Goal: Task Accomplishment & Management: Manage account settings

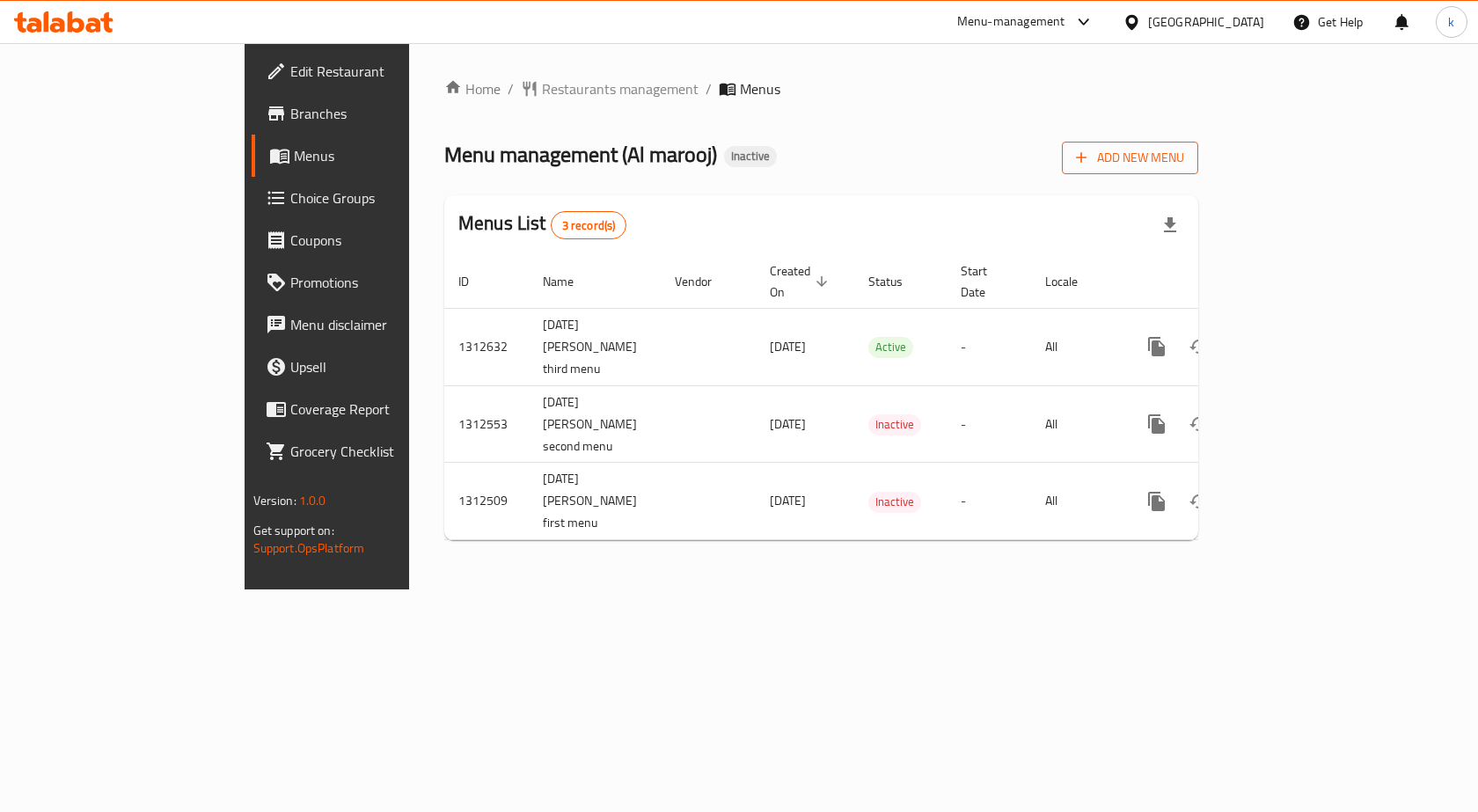
click at [1198, 170] on button "Add New Menu" at bounding box center [1130, 158] width 136 height 33
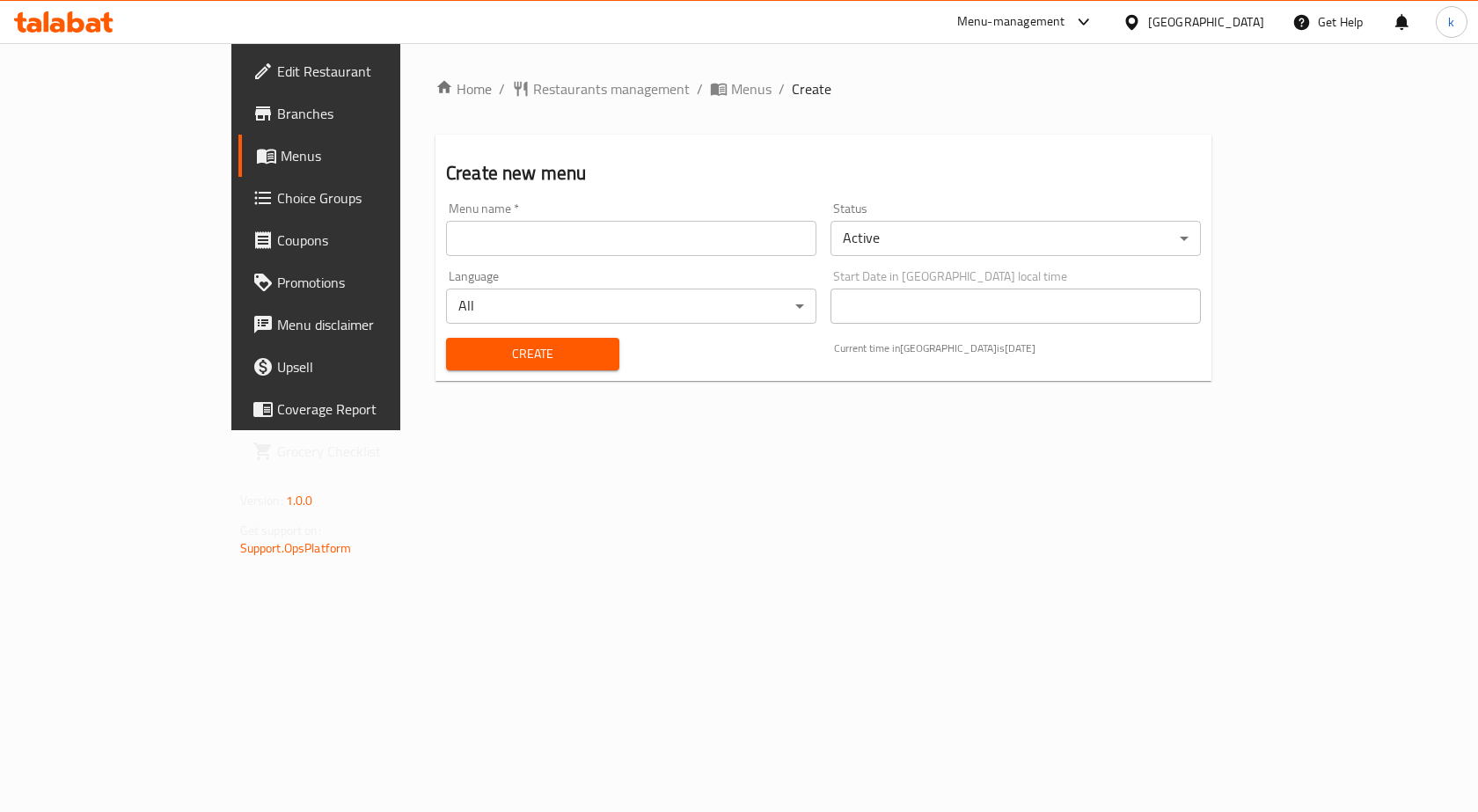
click at [445, 256] on div "Menu name   * Menu name *" at bounding box center [632, 229] width 385 height 68
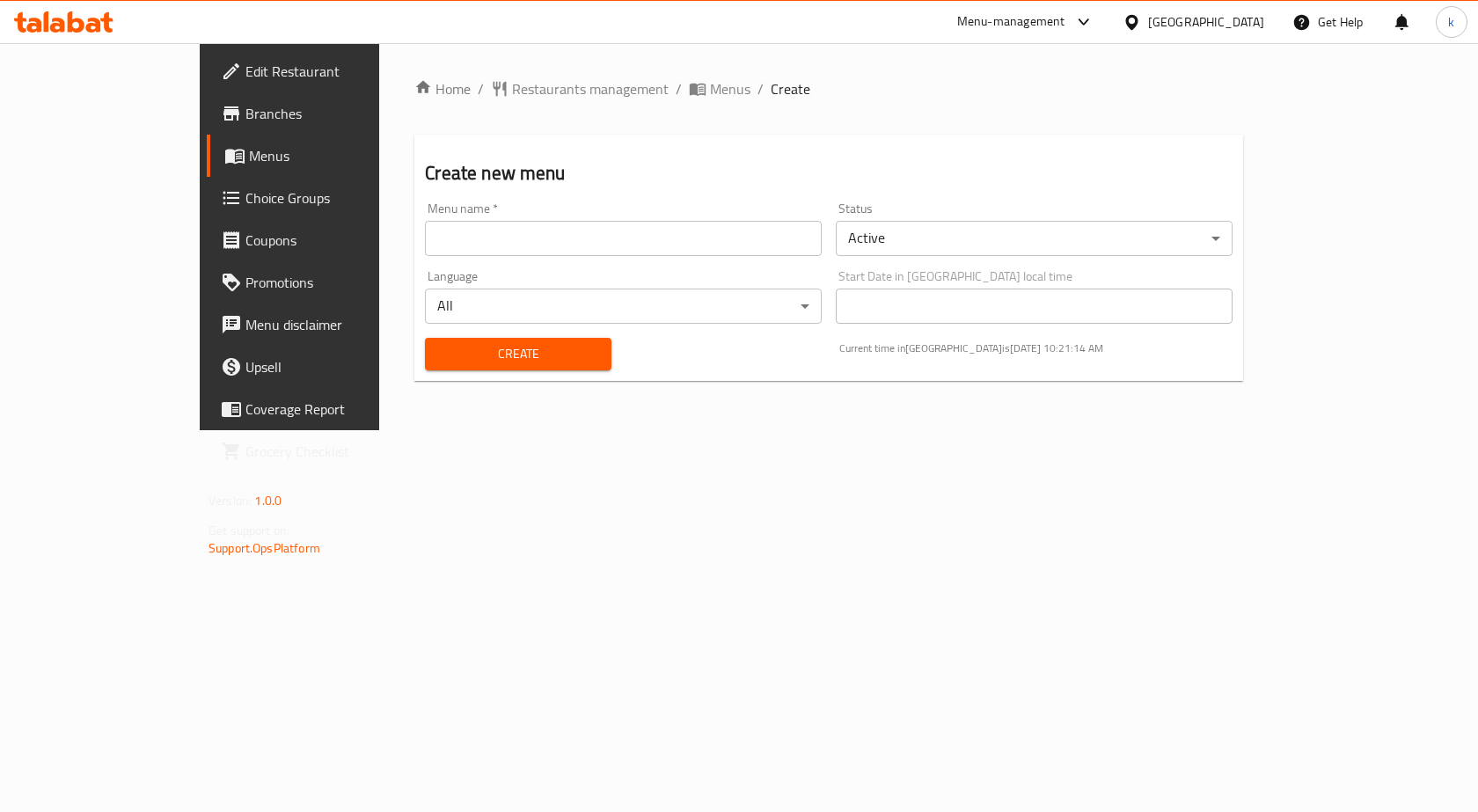
click at [447, 244] on input "text" at bounding box center [624, 237] width 397 height 35
type input "kareem.mohamed.8033 1st menu 14-10"
click at [425, 338] on button "Create" at bounding box center [518, 354] width 186 height 33
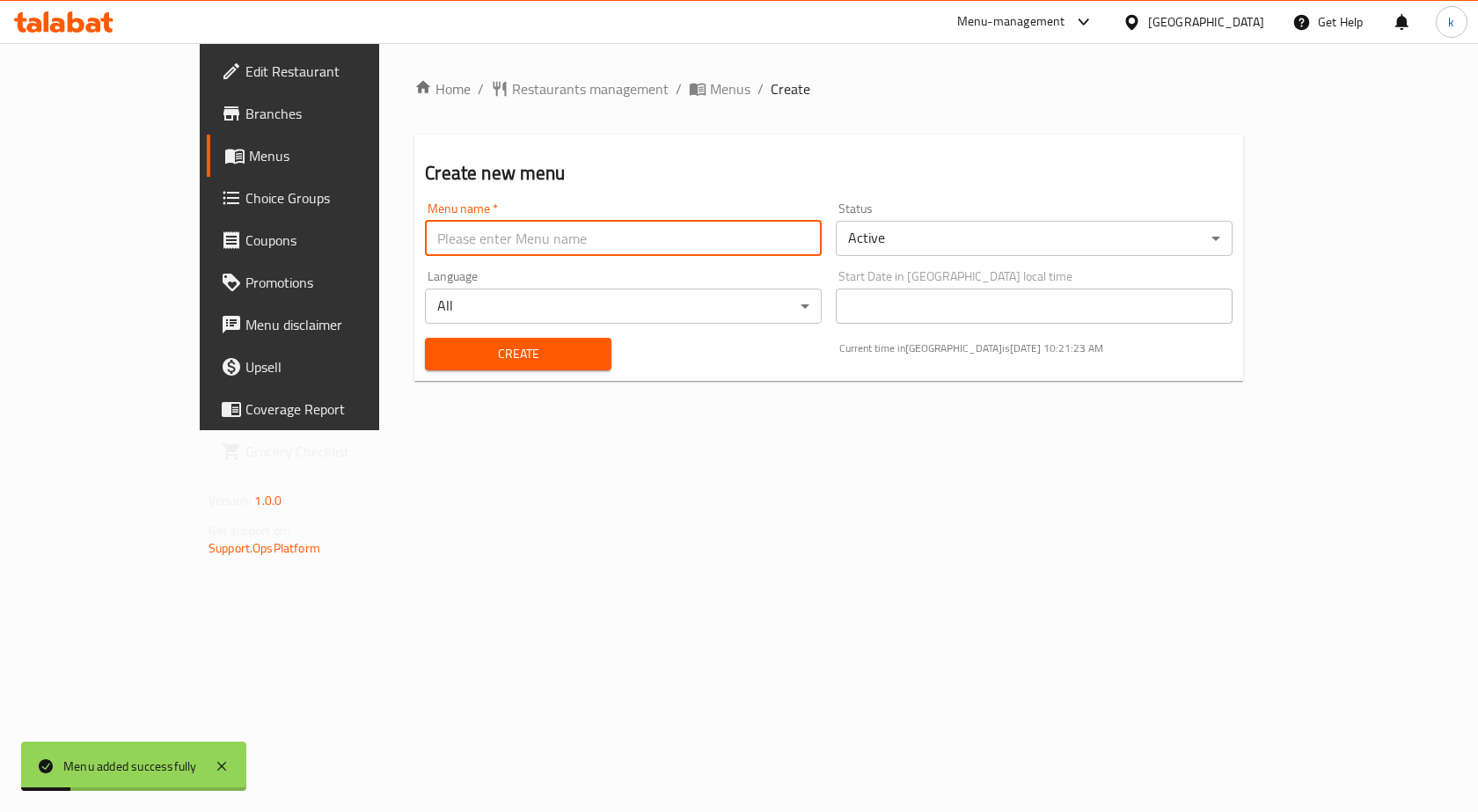
click at [249, 162] on span "Menus" at bounding box center [341, 156] width 184 height 21
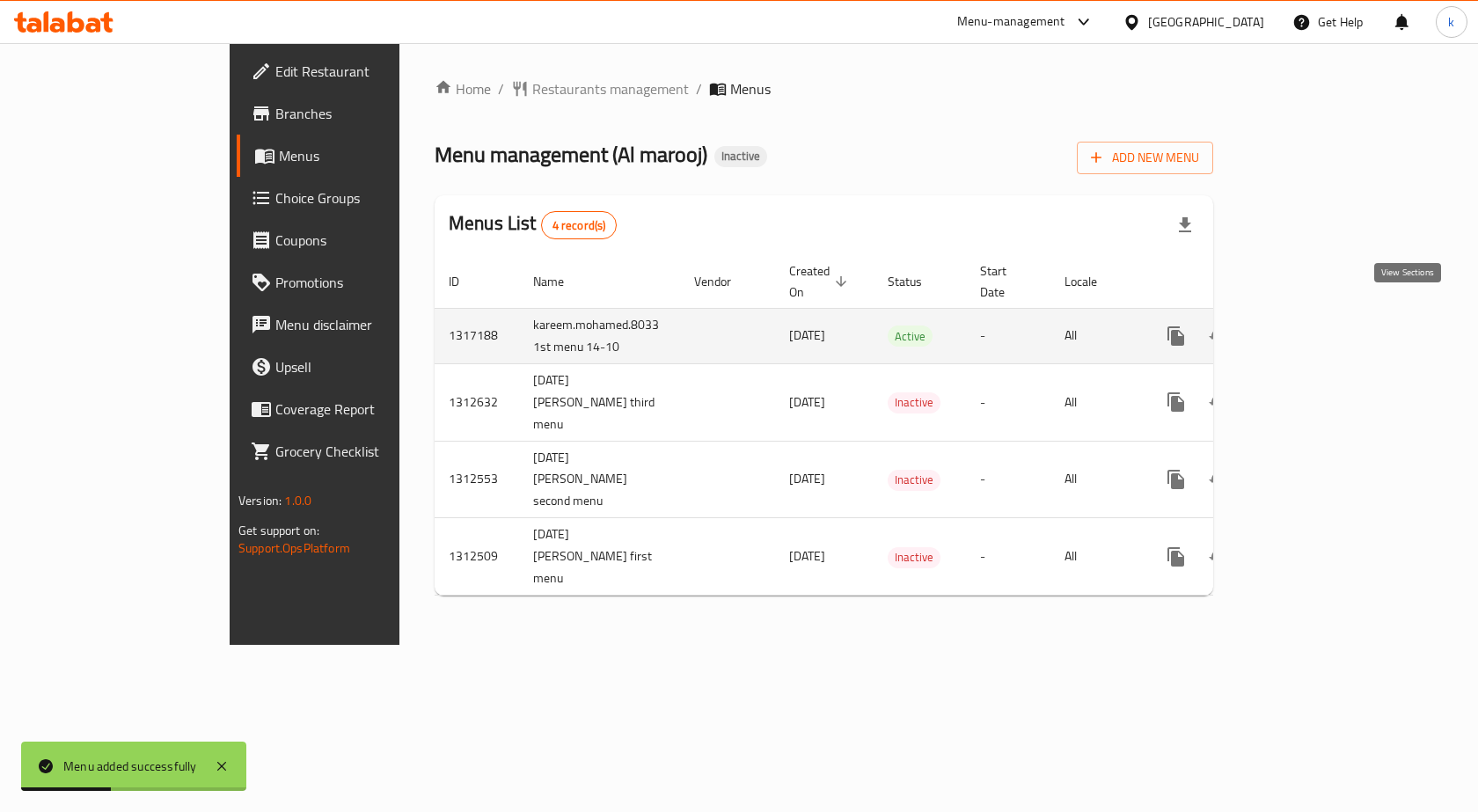
click at [1314, 326] on icon "enhanced table" at bounding box center [1303, 336] width 21 height 21
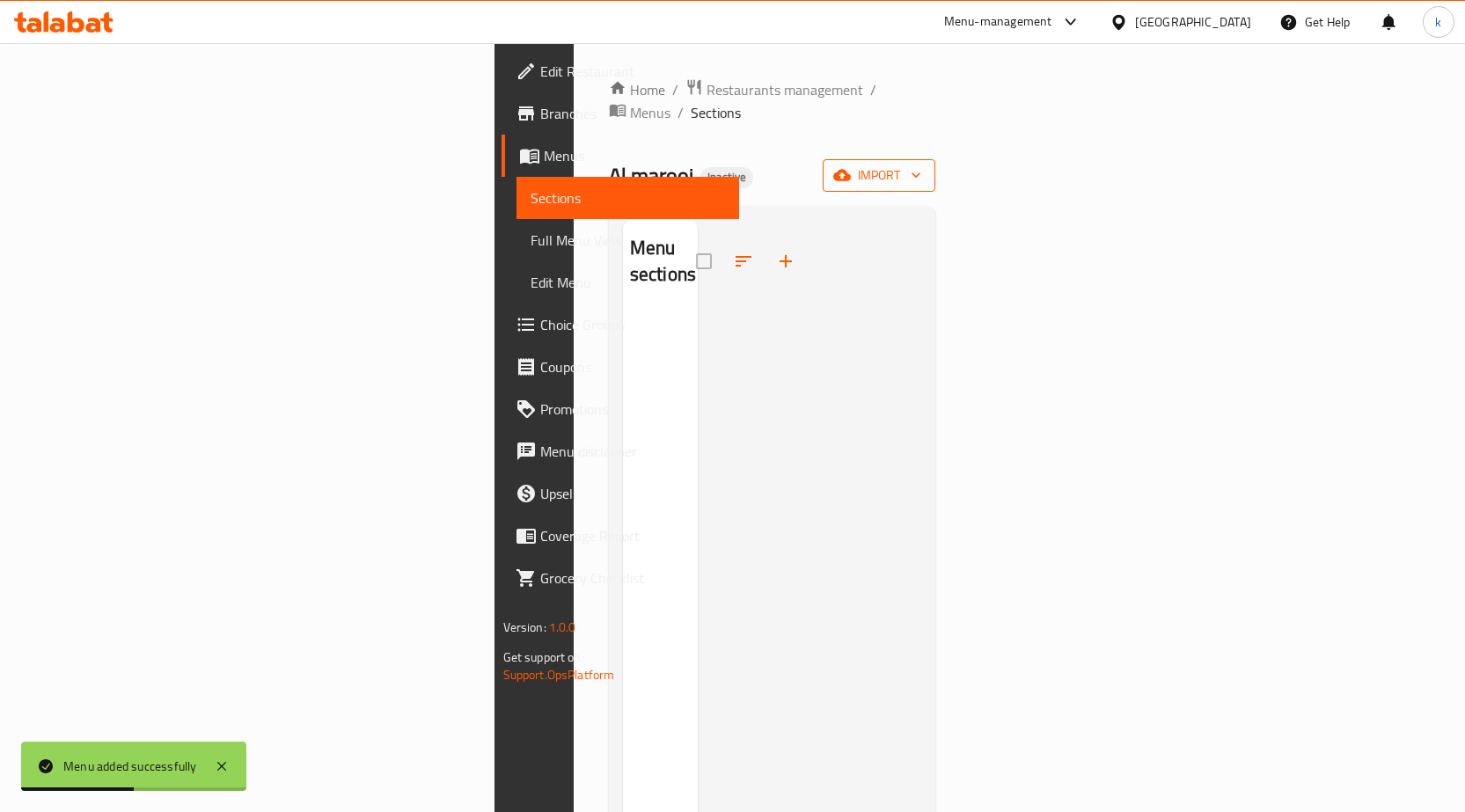
click at [935, 160] on button "import" at bounding box center [879, 176] width 113 height 33
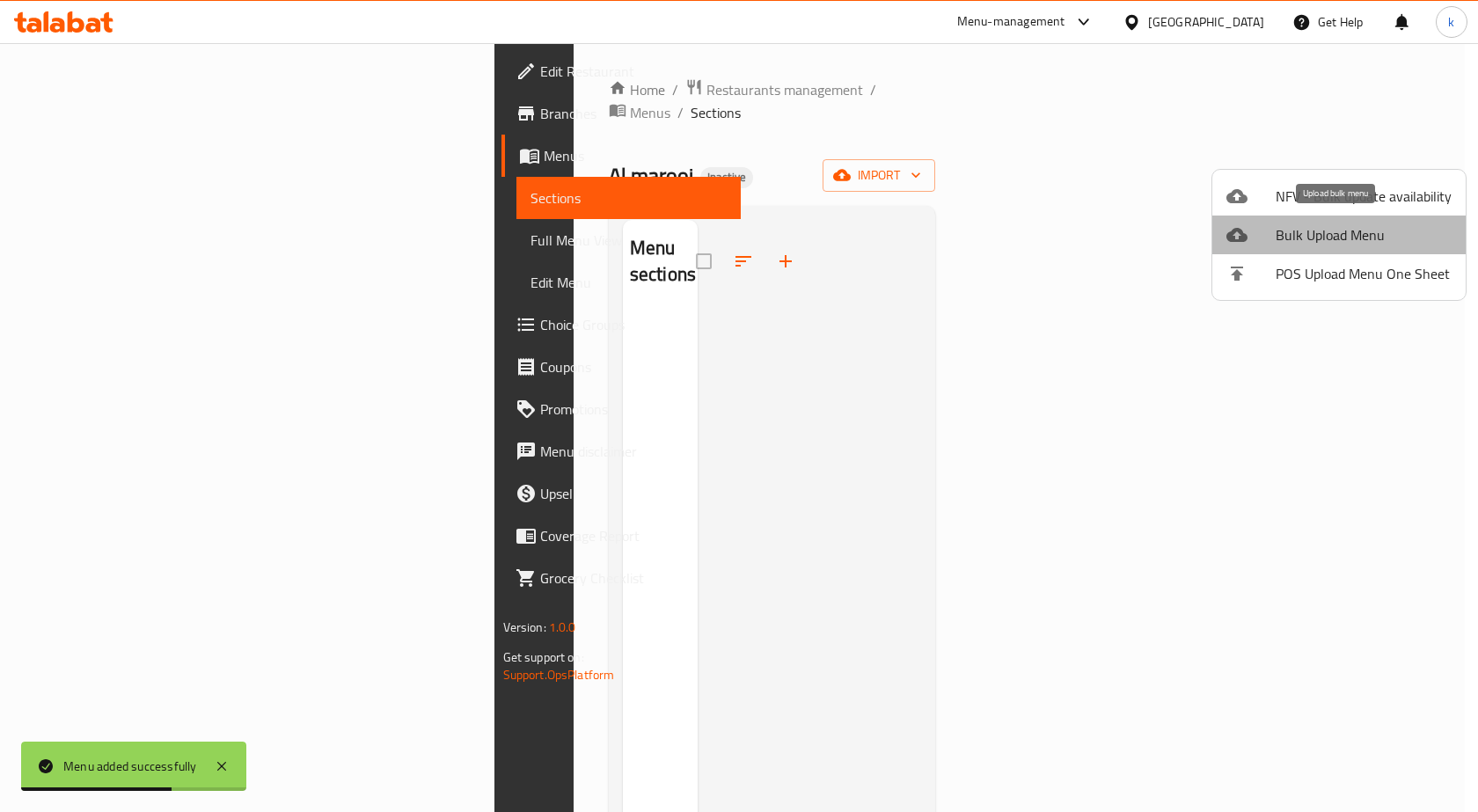
click at [1378, 229] on span "Bulk Upload Menu" at bounding box center [1363, 235] width 176 height 21
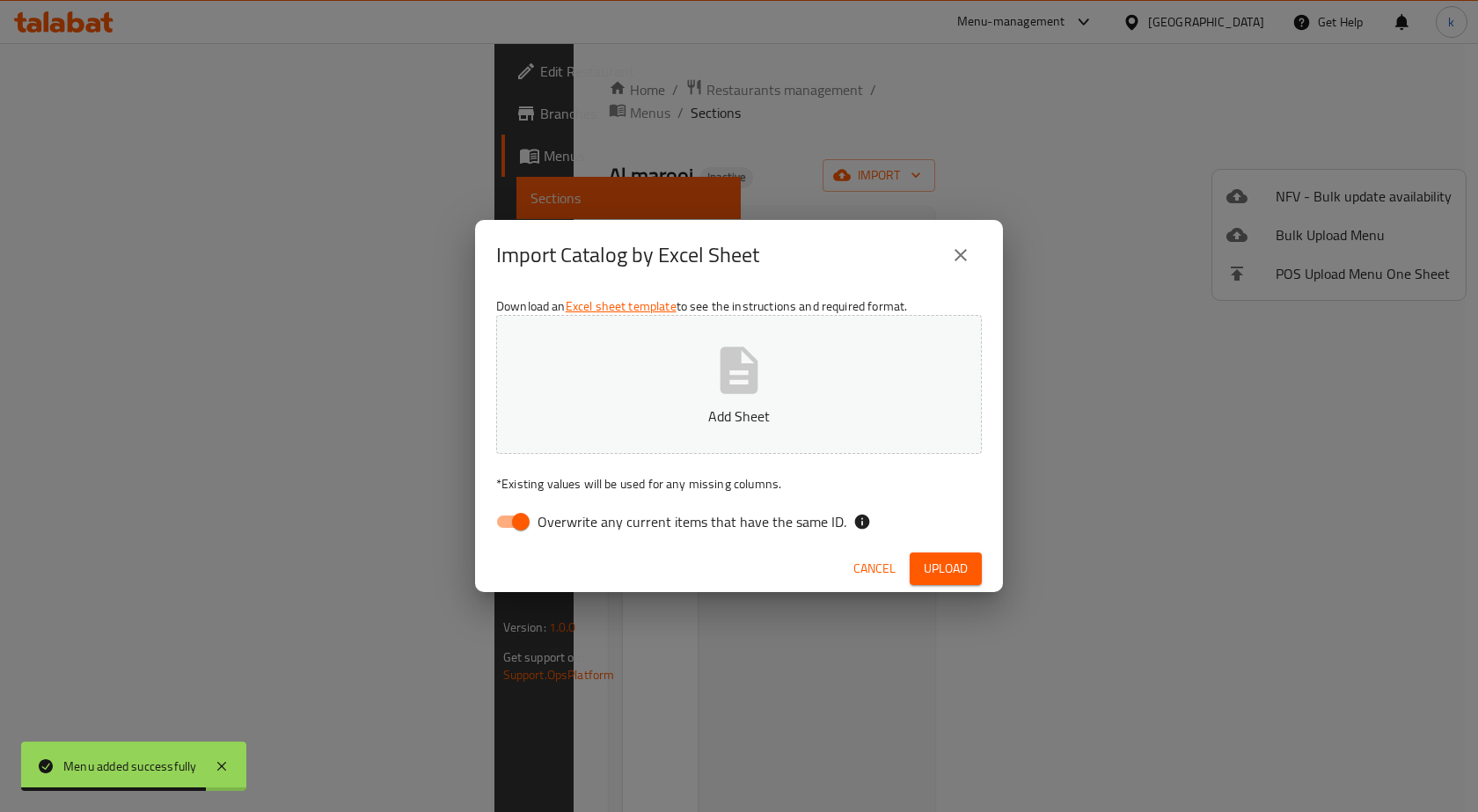
click at [817, 389] on button "Add Sheet" at bounding box center [739, 385] width 485 height 139
click at [536, 513] on input "Overwrite any current items that have the same ID." at bounding box center [520, 522] width 100 height 34
checkbox input "false"
click at [652, 408] on p "Add Sheet" at bounding box center [739, 416] width 431 height 21
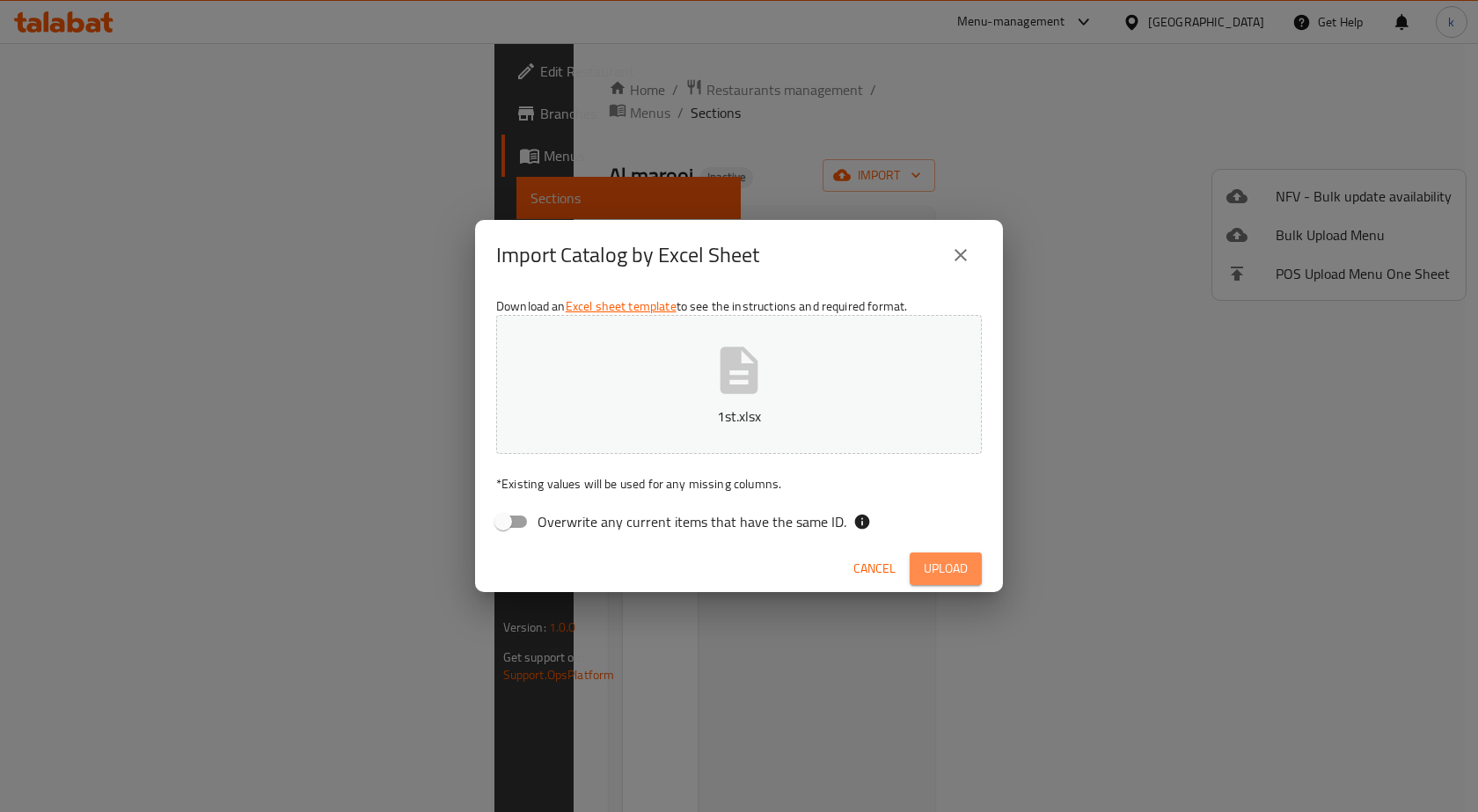
click at [956, 571] on span "Upload" at bounding box center [946, 568] width 44 height 22
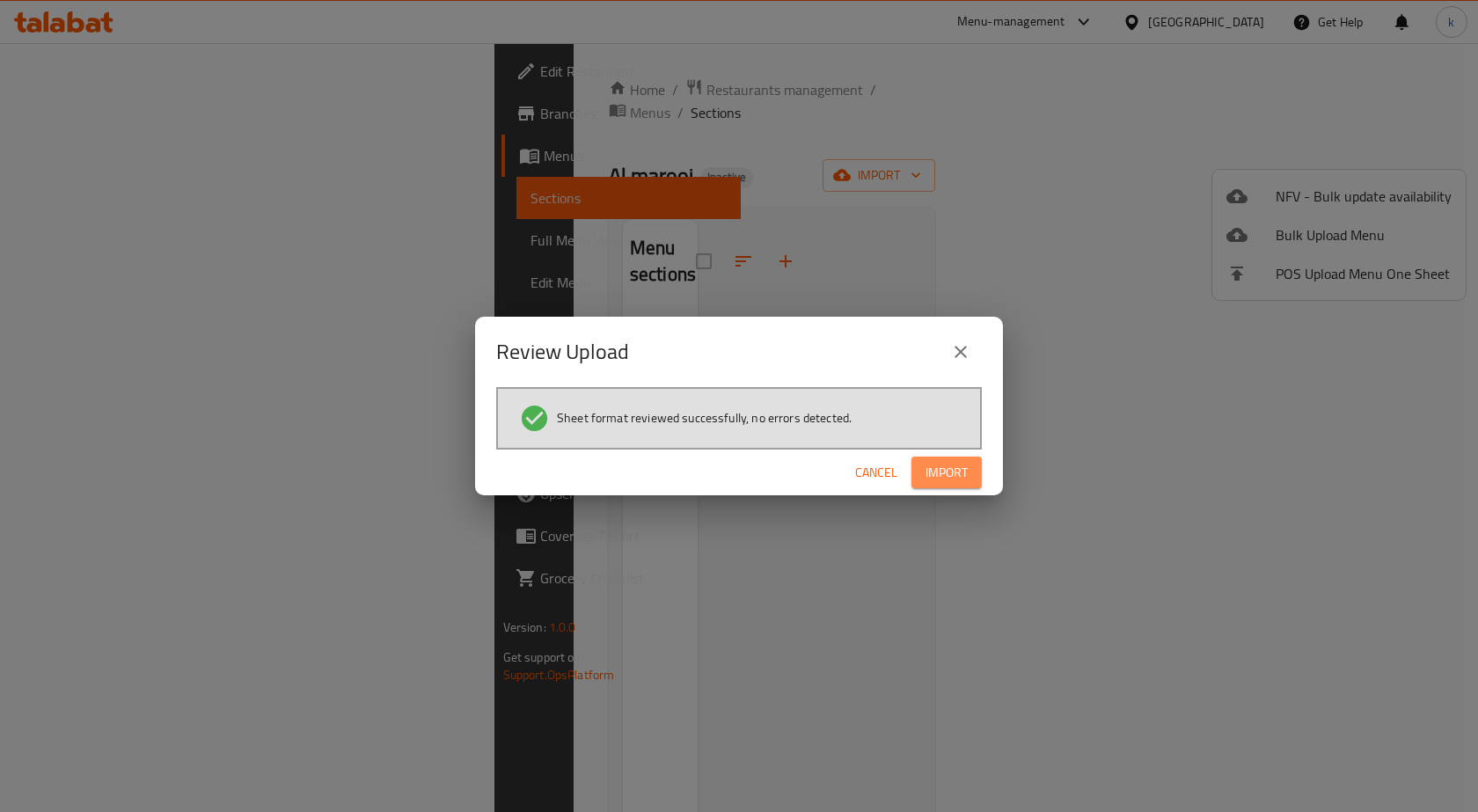
click at [946, 478] on span "Import" at bounding box center [947, 472] width 42 height 22
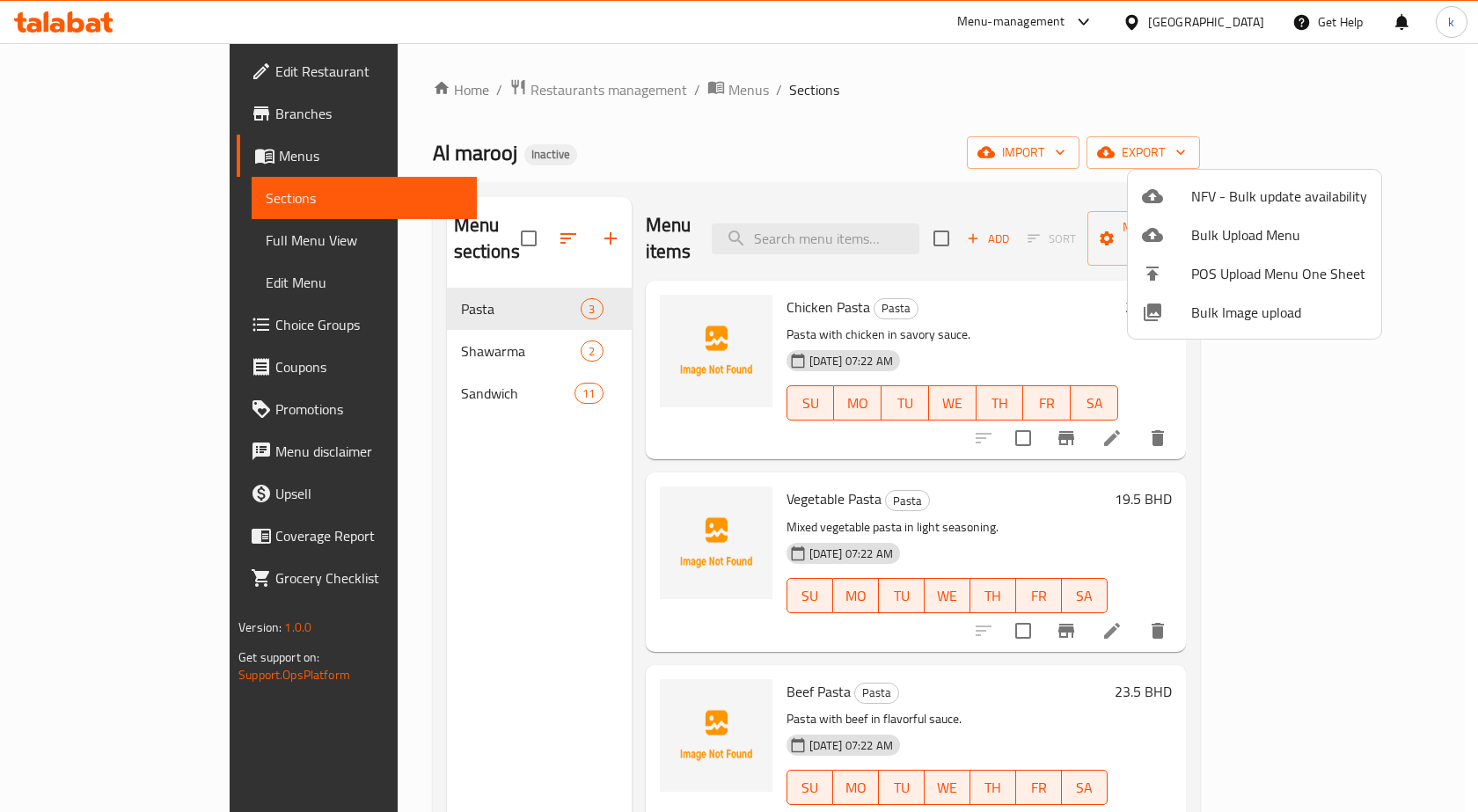
click at [143, 244] on div at bounding box center [739, 406] width 1478 height 812
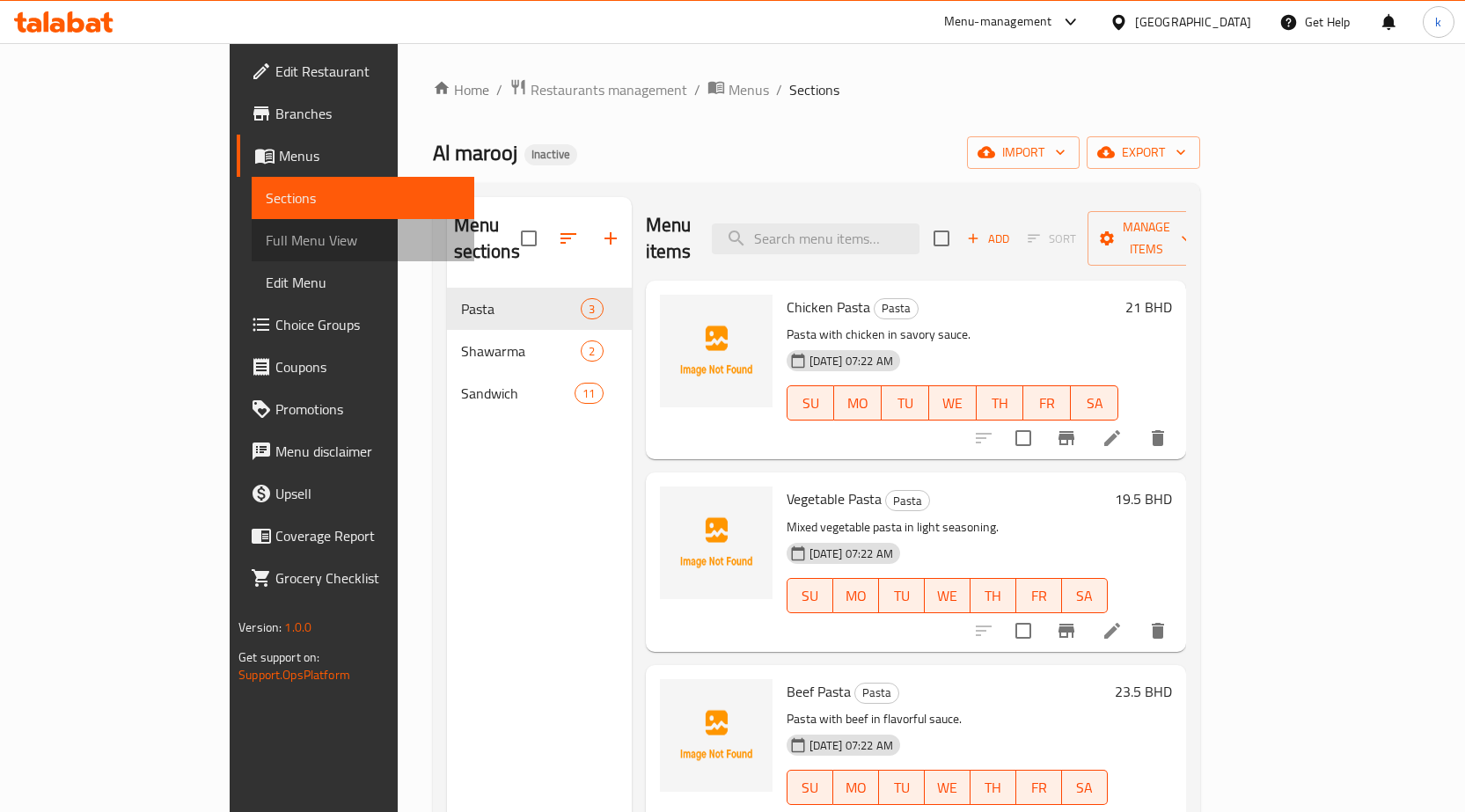
click at [266, 236] on span "Full Menu View" at bounding box center [362, 240] width 194 height 21
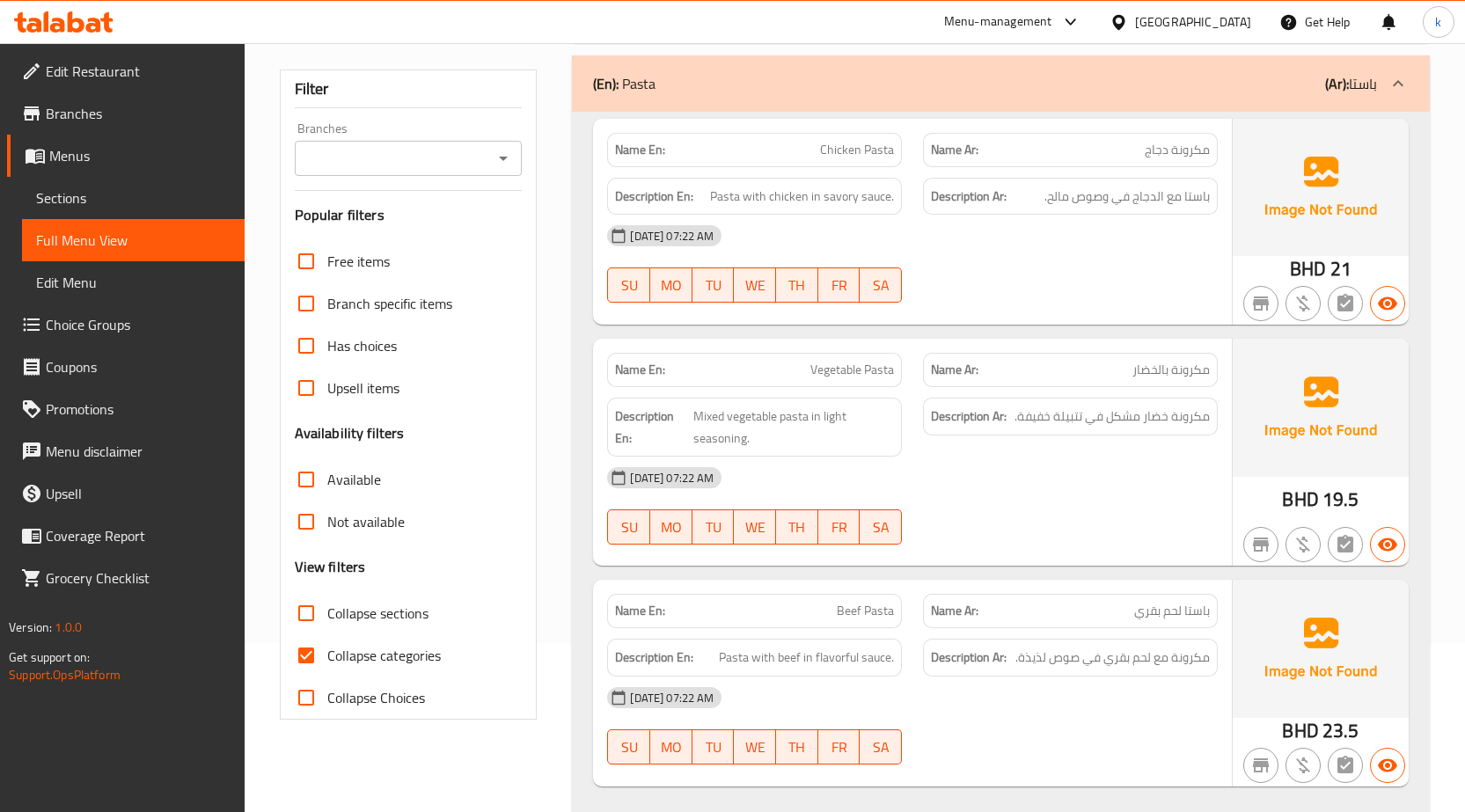
scroll to position [264, 0]
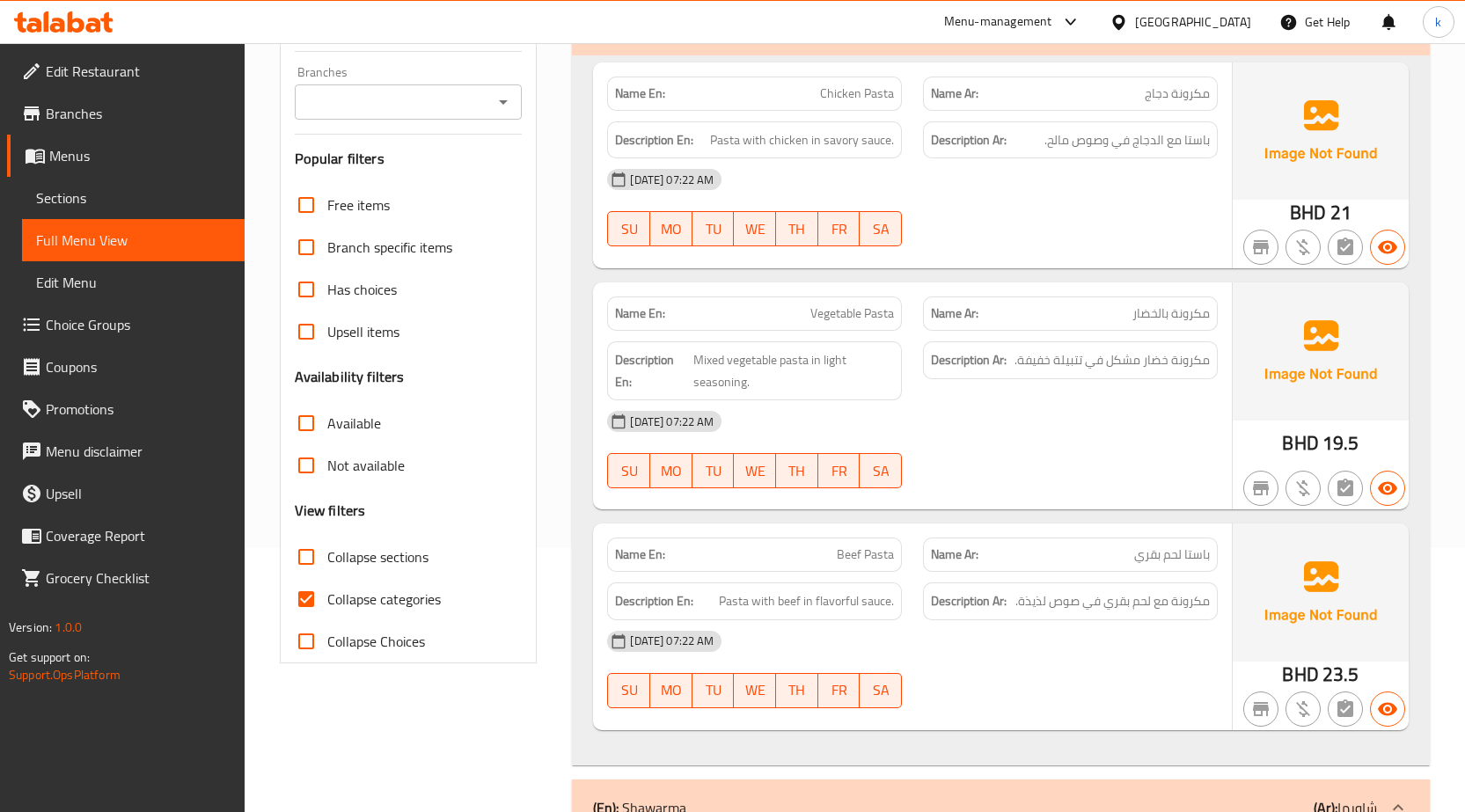
click at [386, 591] on span "Collapse categories" at bounding box center [384, 599] width 114 height 21
click at [328, 591] on input "Collapse categories" at bounding box center [306, 599] width 42 height 42
checkbox input "false"
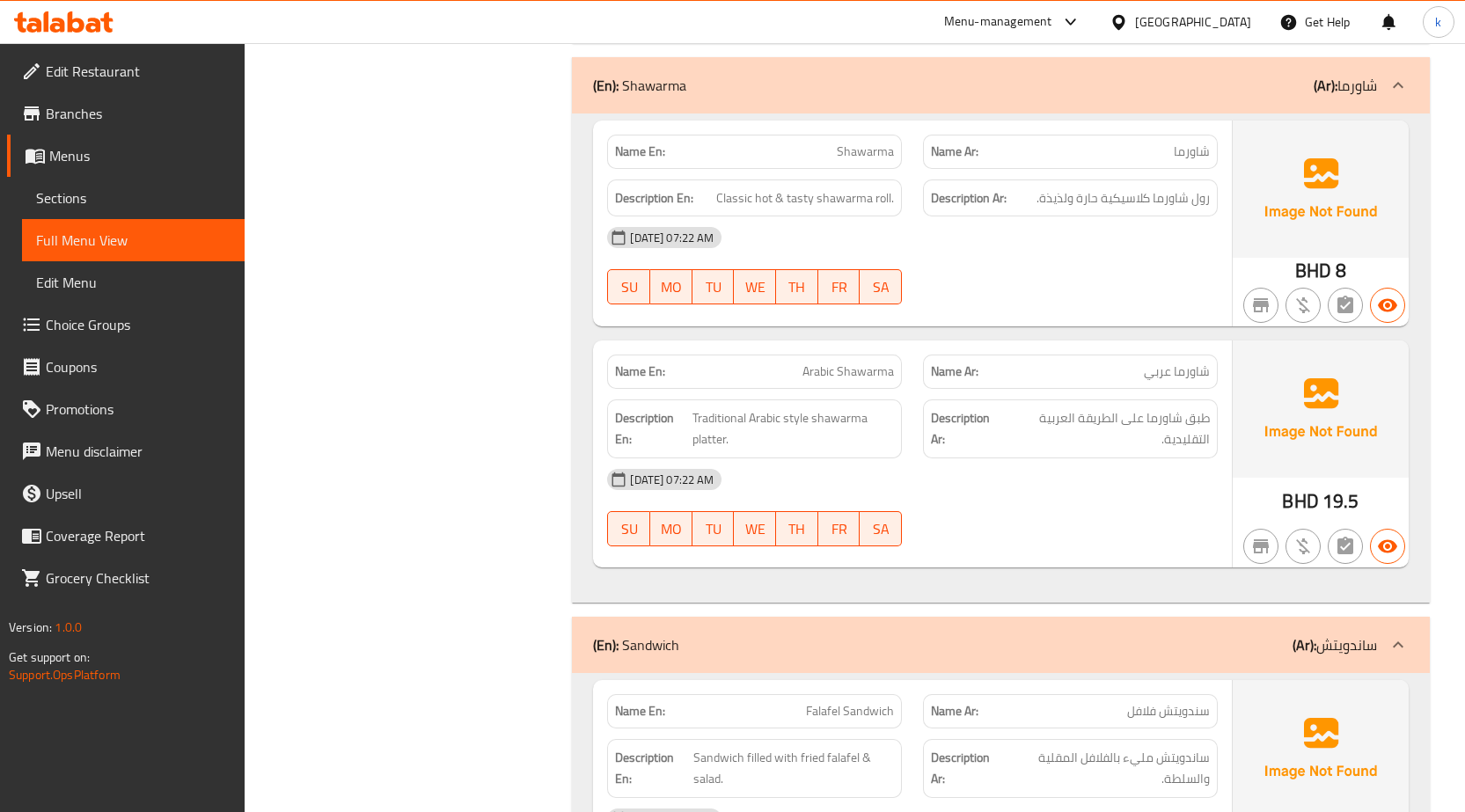
scroll to position [968, 0]
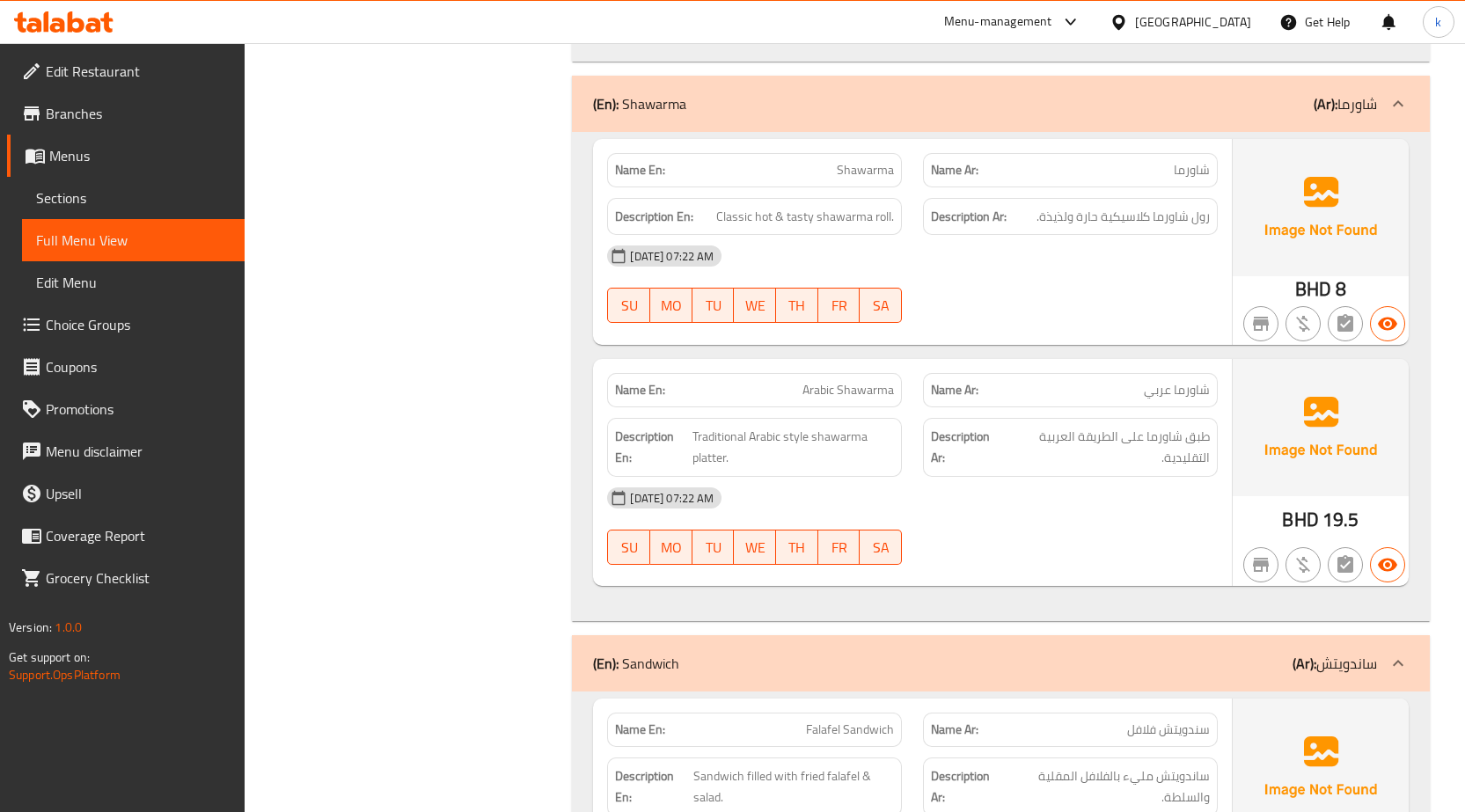
click at [845, 165] on span "Shawarma" at bounding box center [865, 171] width 57 height 19
copy span "Shawarma"
click at [194, 189] on span "Sections" at bounding box center [132, 198] width 194 height 21
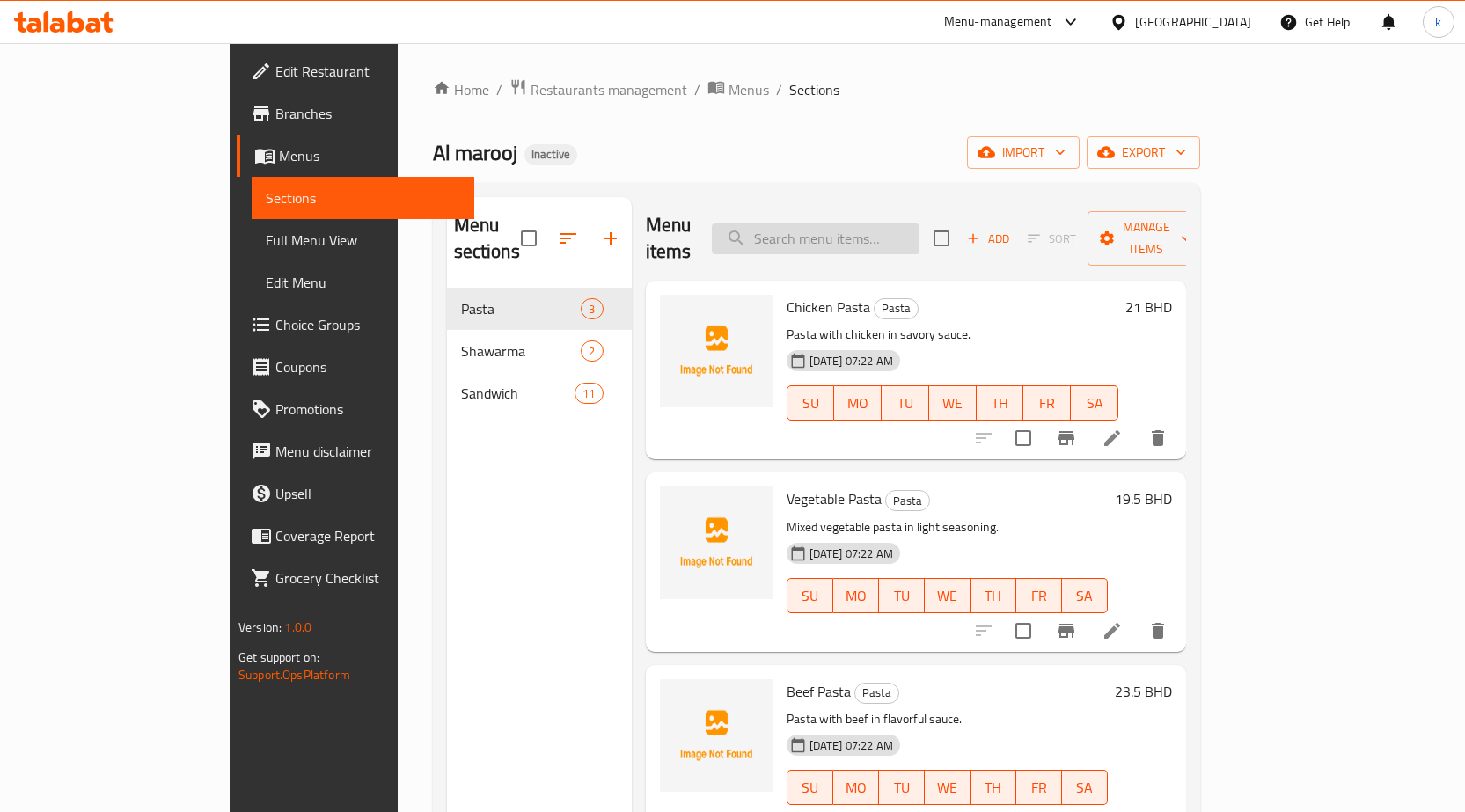
click at [901, 233] on input "search" at bounding box center [815, 238] width 208 height 31
paste input "Shawarma"
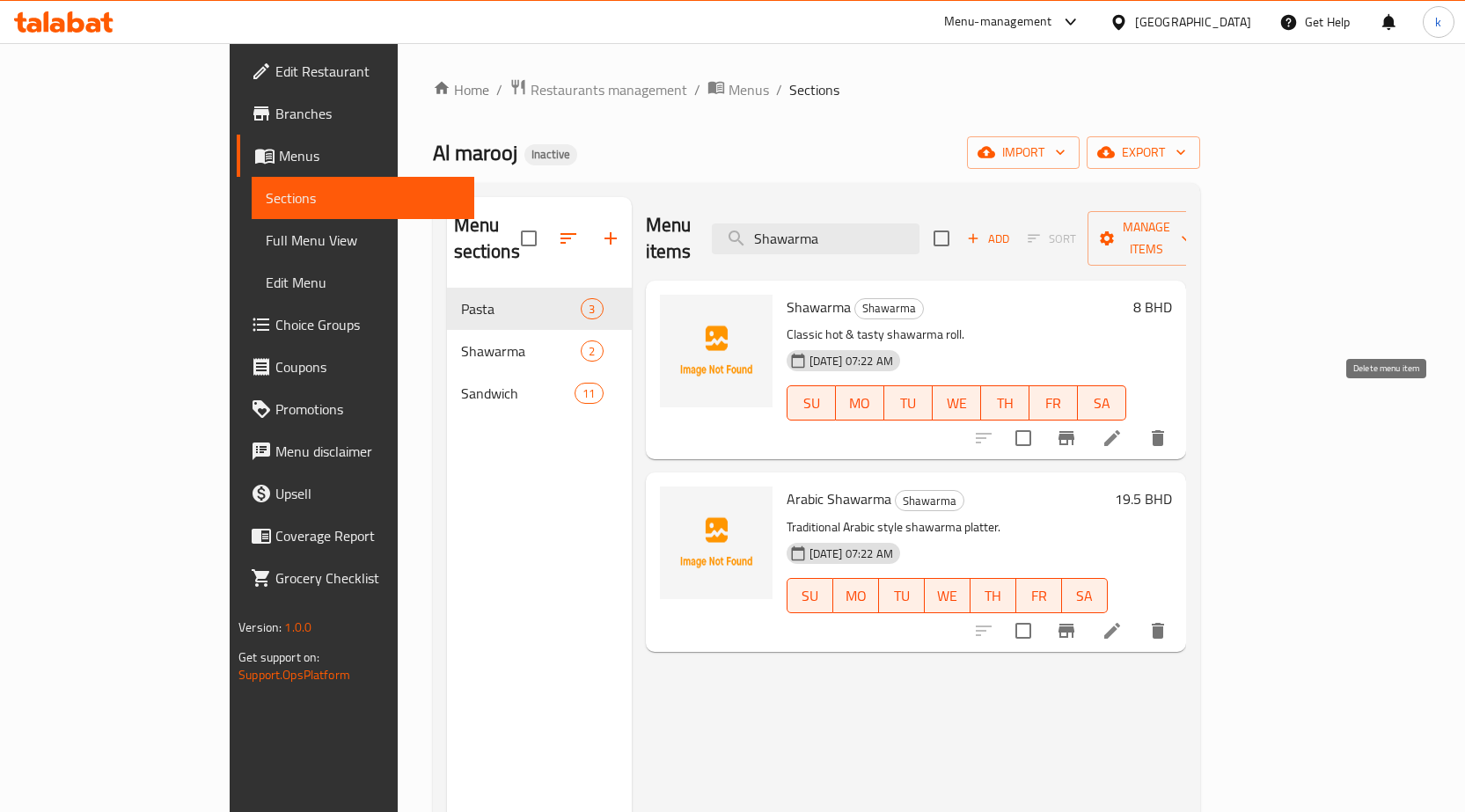
type input "Shawarma"
click at [1123, 427] on icon at bounding box center [1112, 437] width 21 height 21
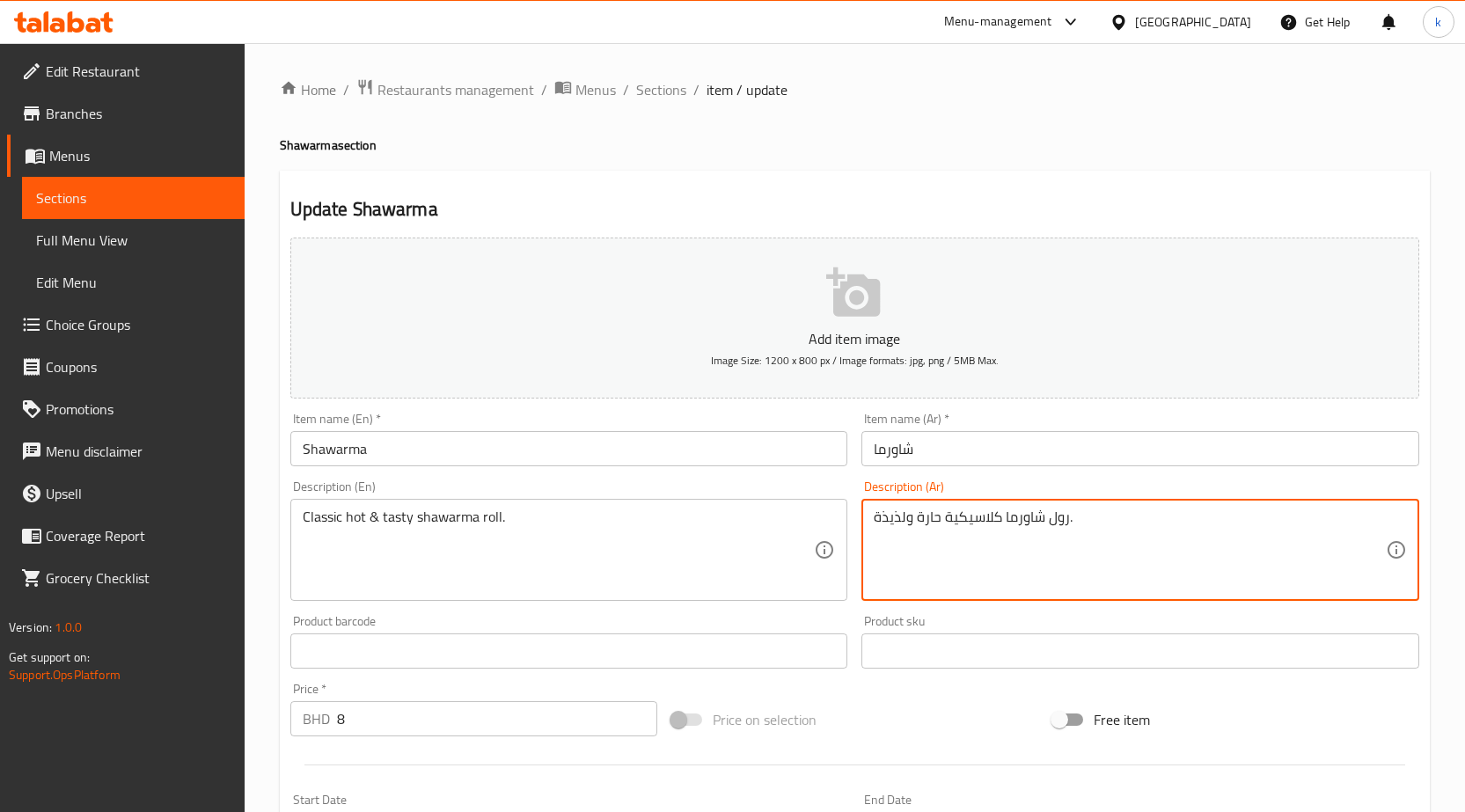
click at [924, 517] on textarea "رول شاورما كلاسيكية حارة ولذيذة." at bounding box center [1130, 550] width 512 height 84
click at [902, 519] on textarea "رول شاورما كلاسيكية ساخن ولذيذة." at bounding box center [1130, 550] width 512 height 84
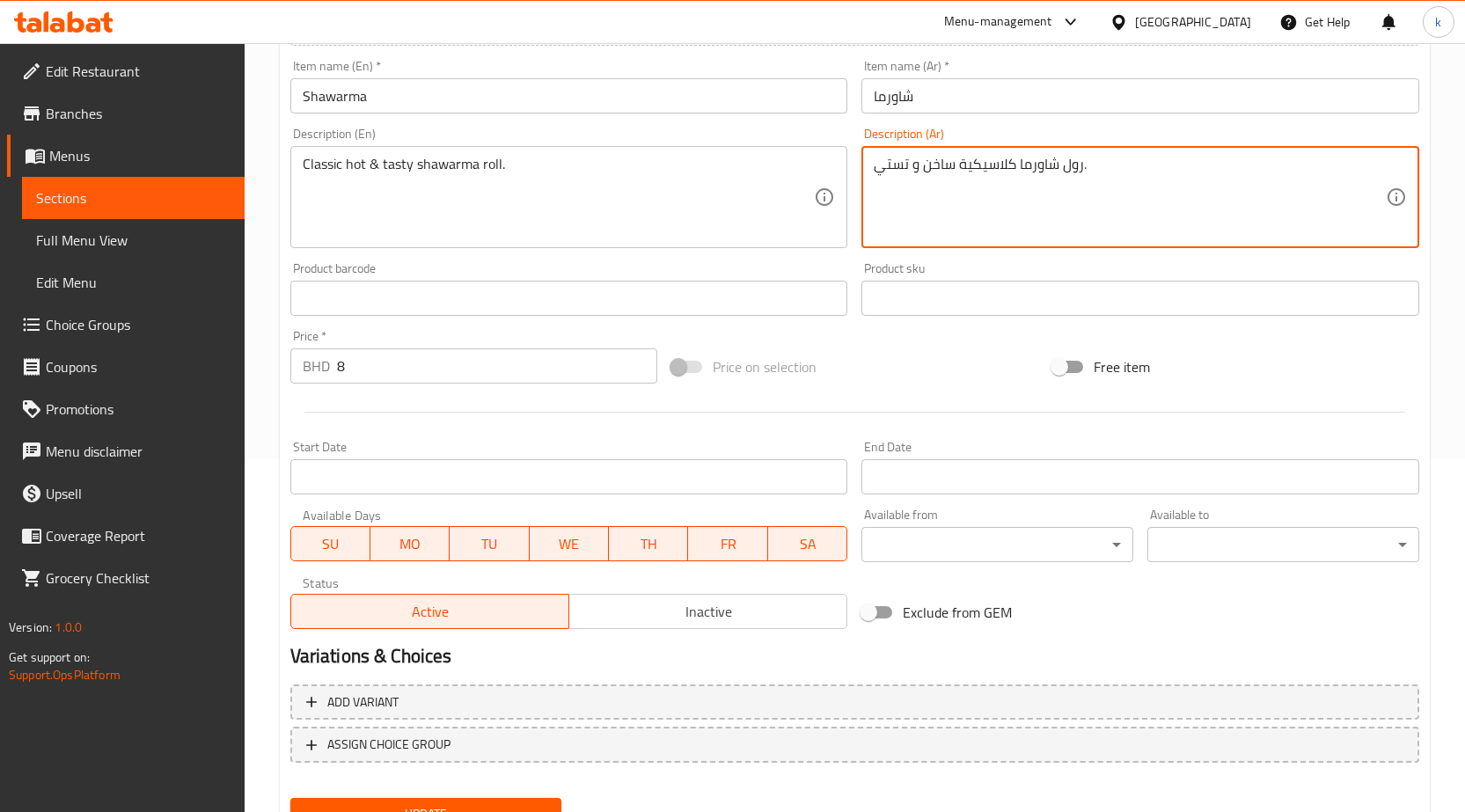
scroll to position [431, 0]
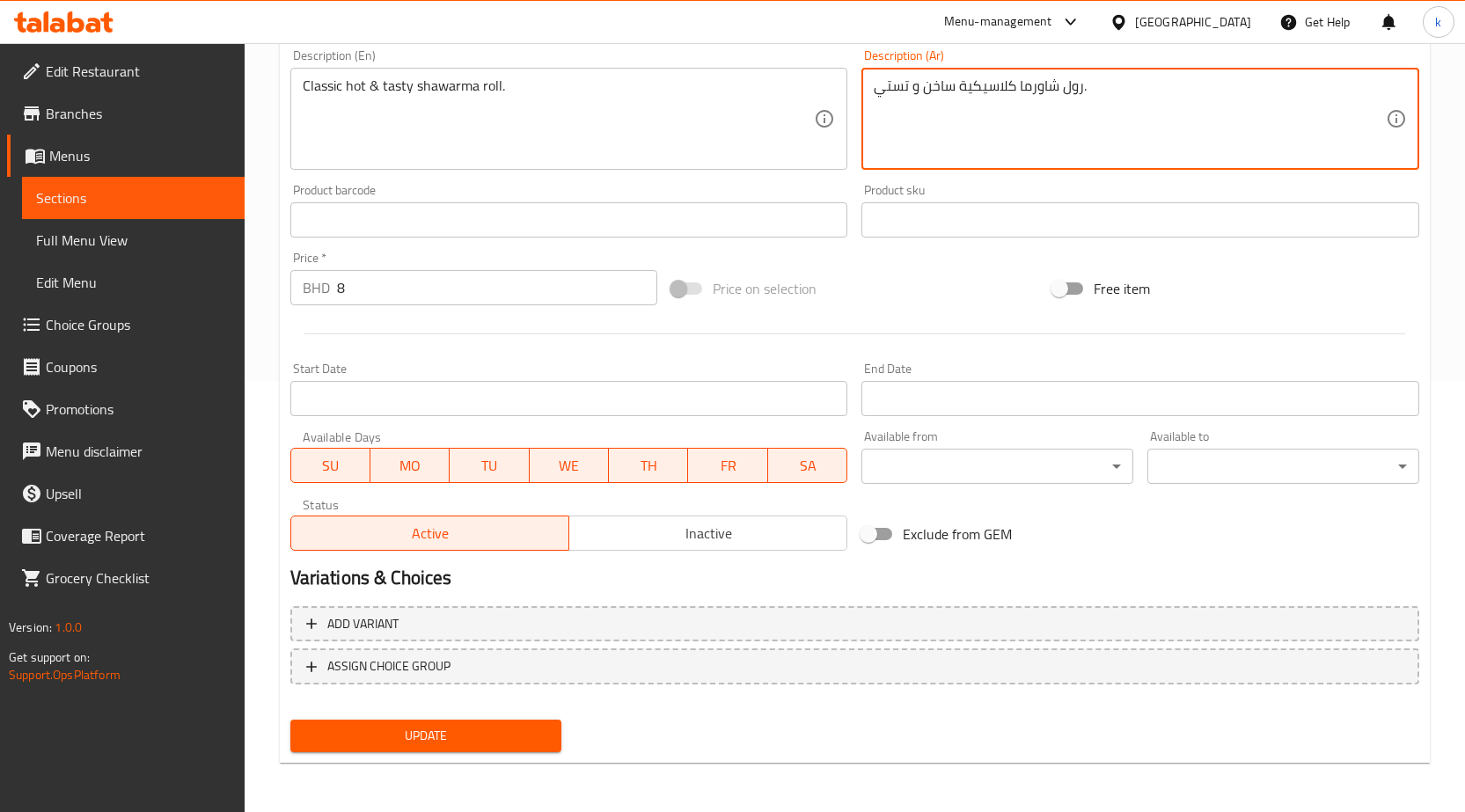
type textarea "رول شاورما كلاسيكية ساخن و تستي."
click at [458, 738] on span "Update" at bounding box center [426, 735] width 244 height 22
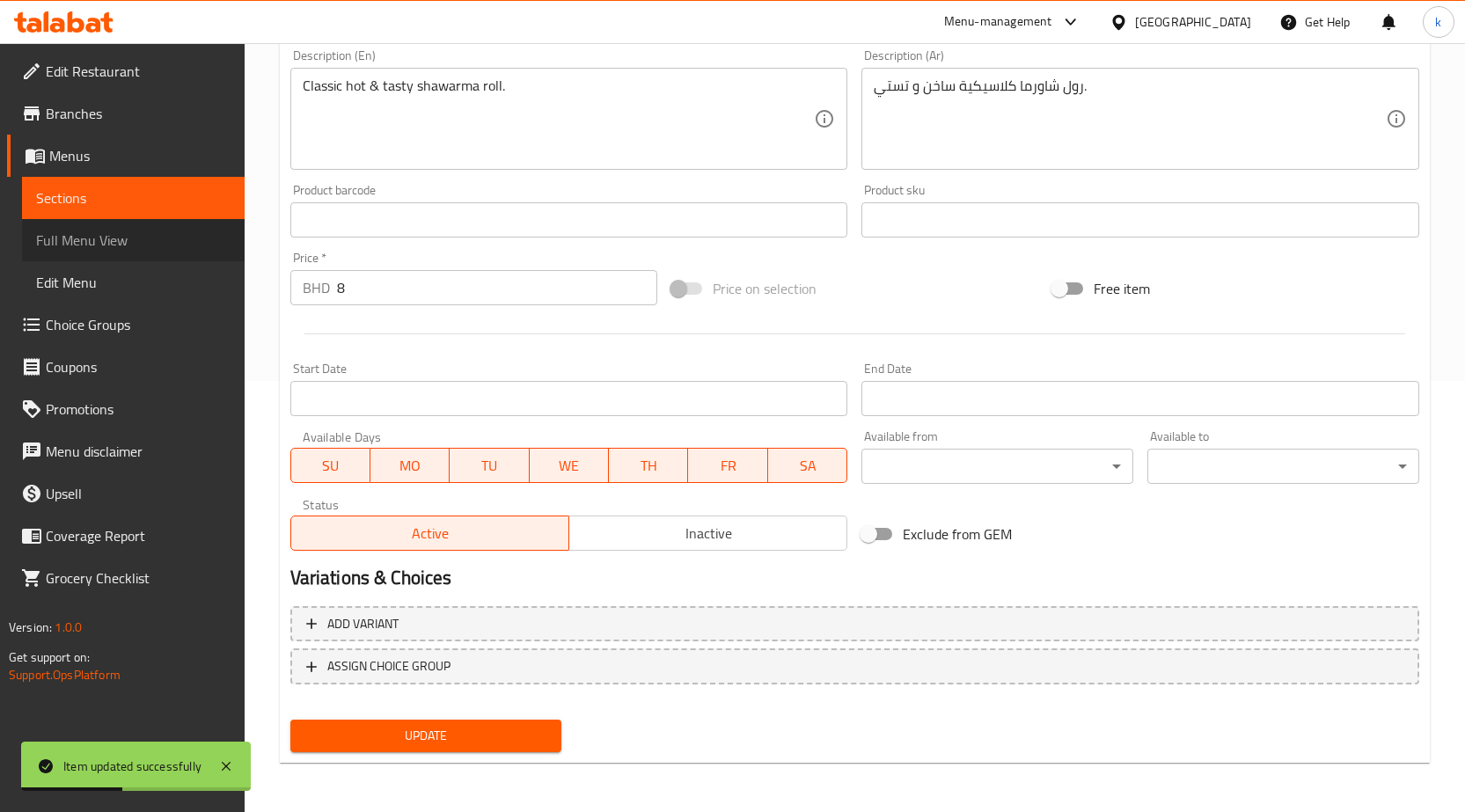
click at [150, 241] on span "Full Menu View" at bounding box center [132, 240] width 194 height 21
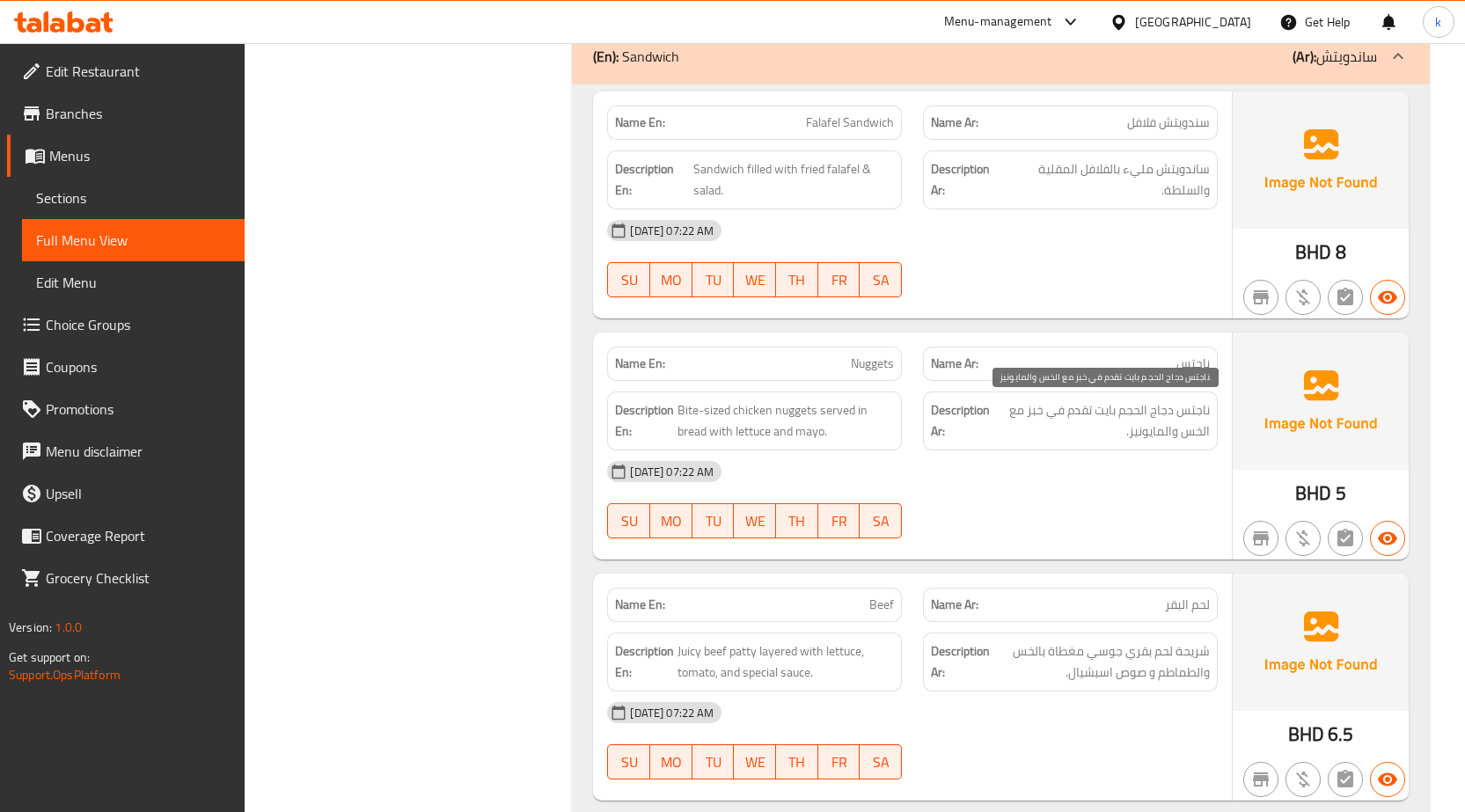
scroll to position [1662, 0]
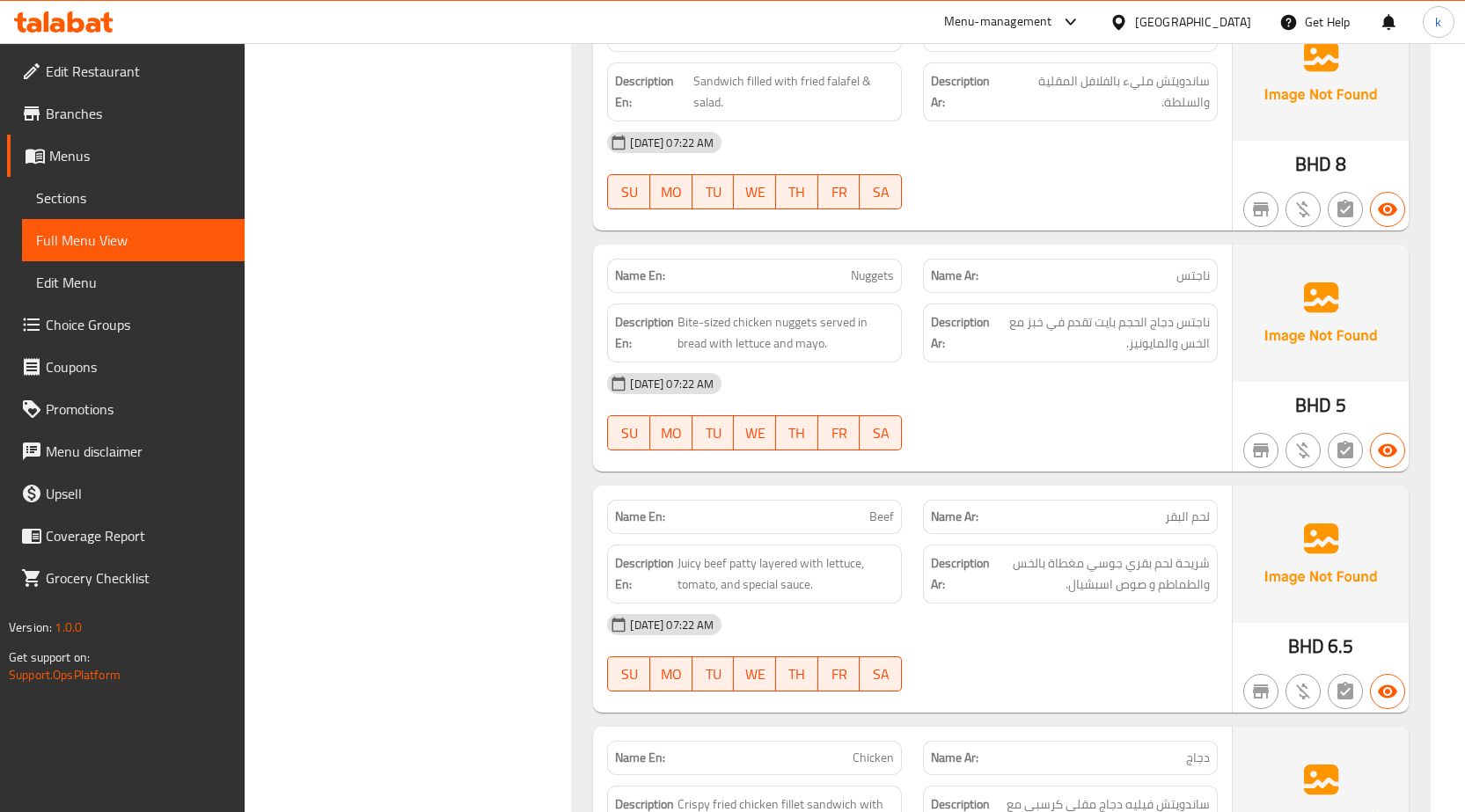
click at [881, 278] on span "Nuggets" at bounding box center [872, 276] width 43 height 19
copy span "Nuggets"
click at [175, 183] on link "Sections" at bounding box center [132, 197] width 223 height 42
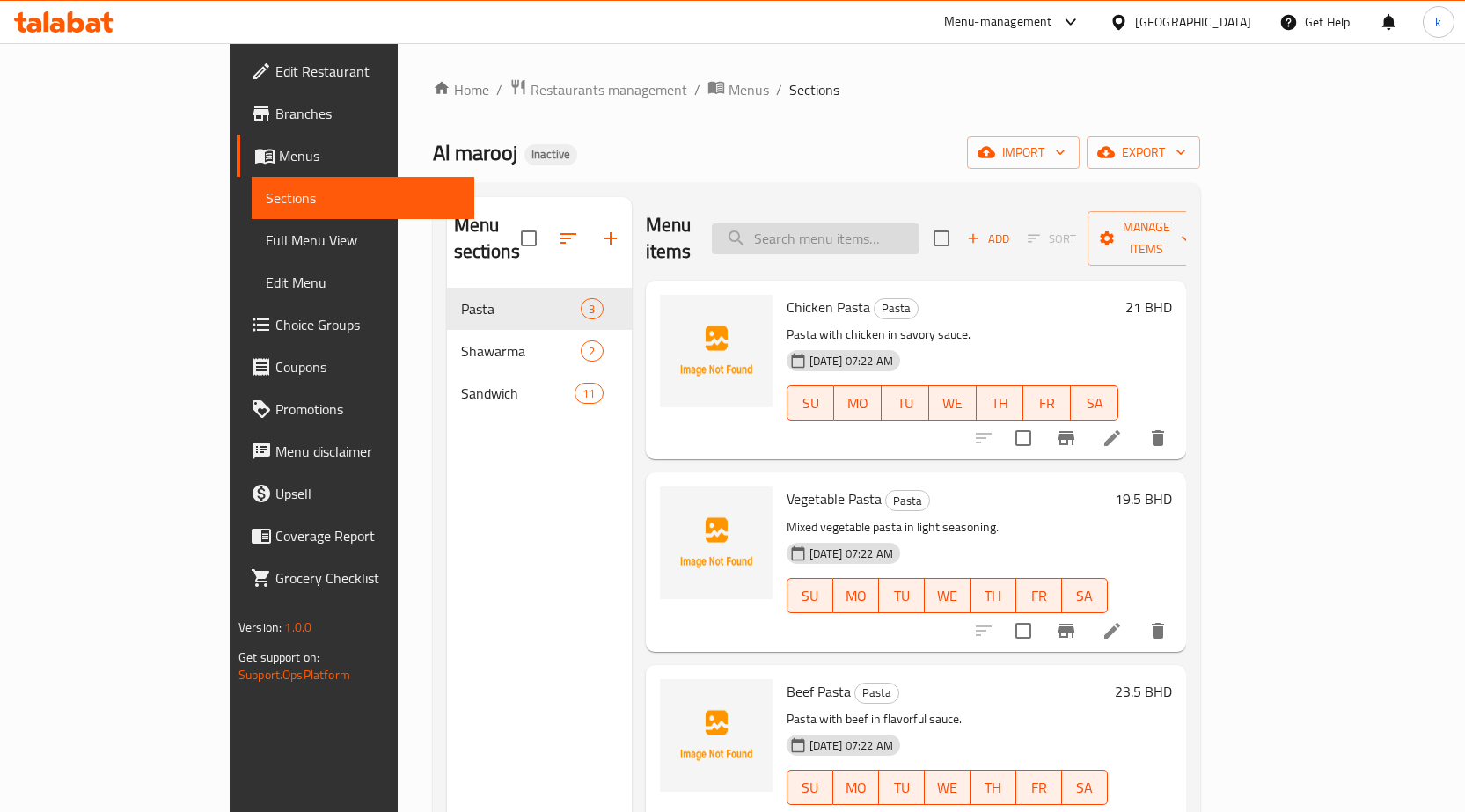
click at [919, 231] on input "search" at bounding box center [815, 238] width 208 height 31
paste input "Nuggets"
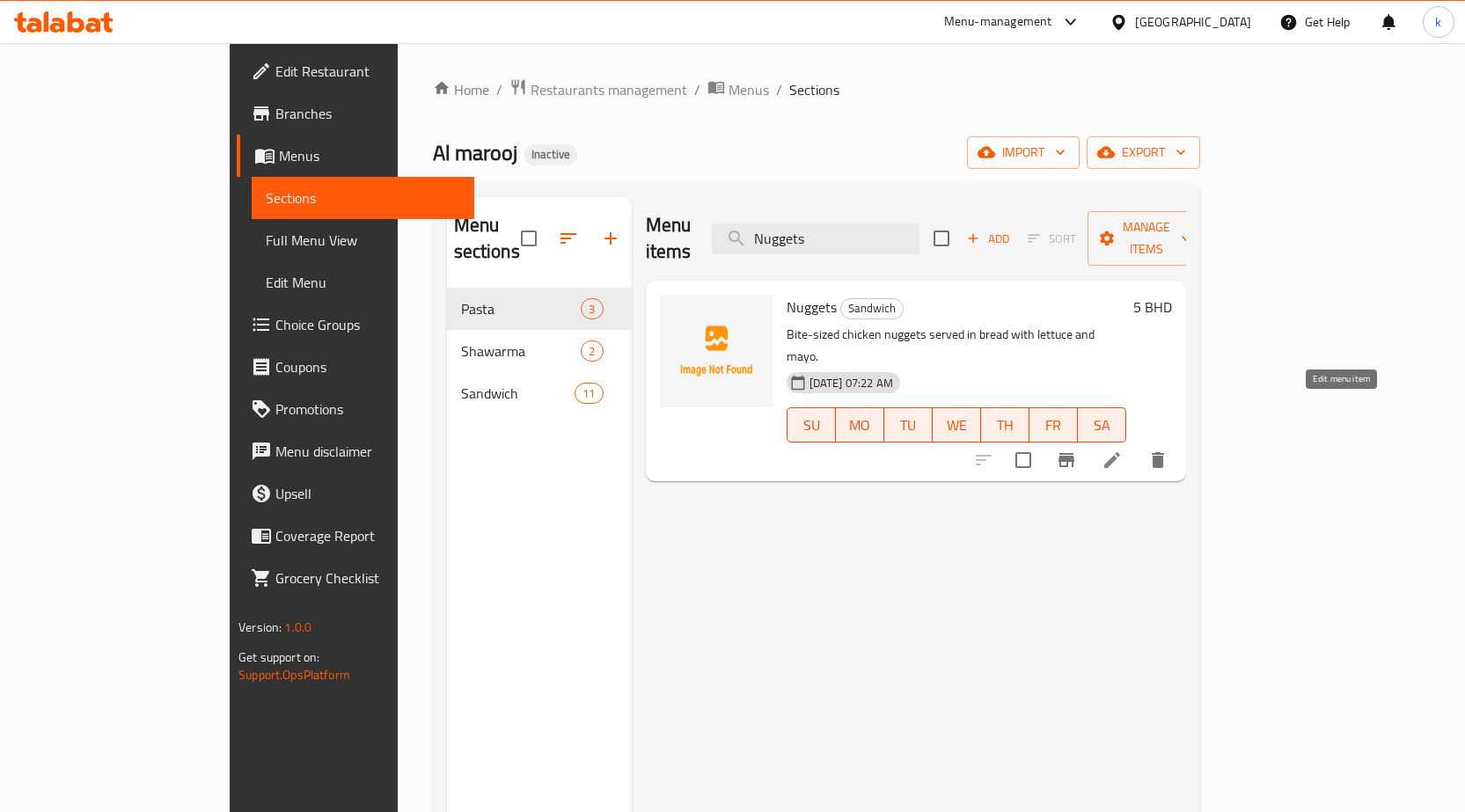
type input "Nuggets"
click at [1123, 450] on icon at bounding box center [1112, 460] width 21 height 21
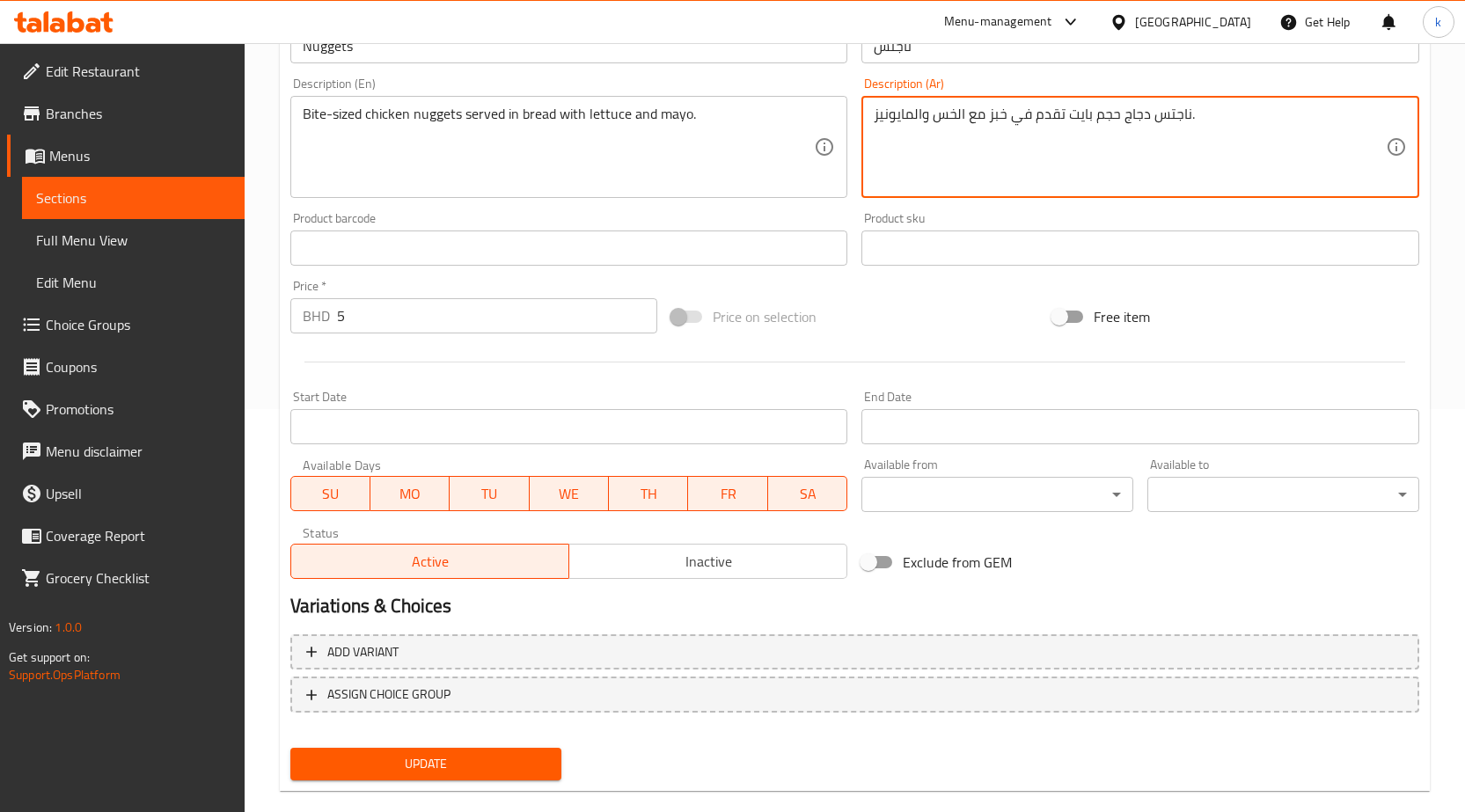
scroll to position [431, 0]
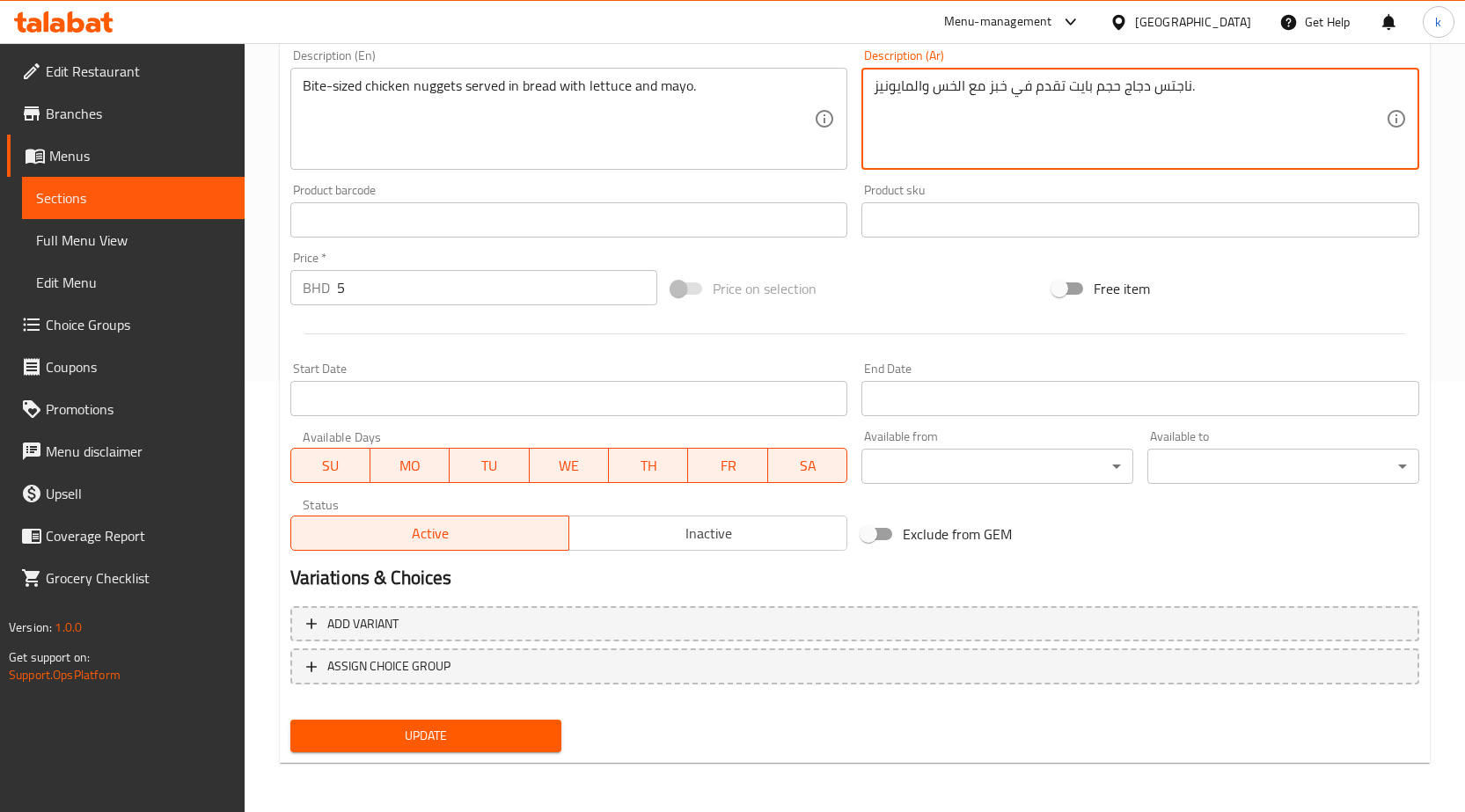
type textarea "ناجتس دجاج حجم بايت تقدم في خبز مع الخس والمايونيز."
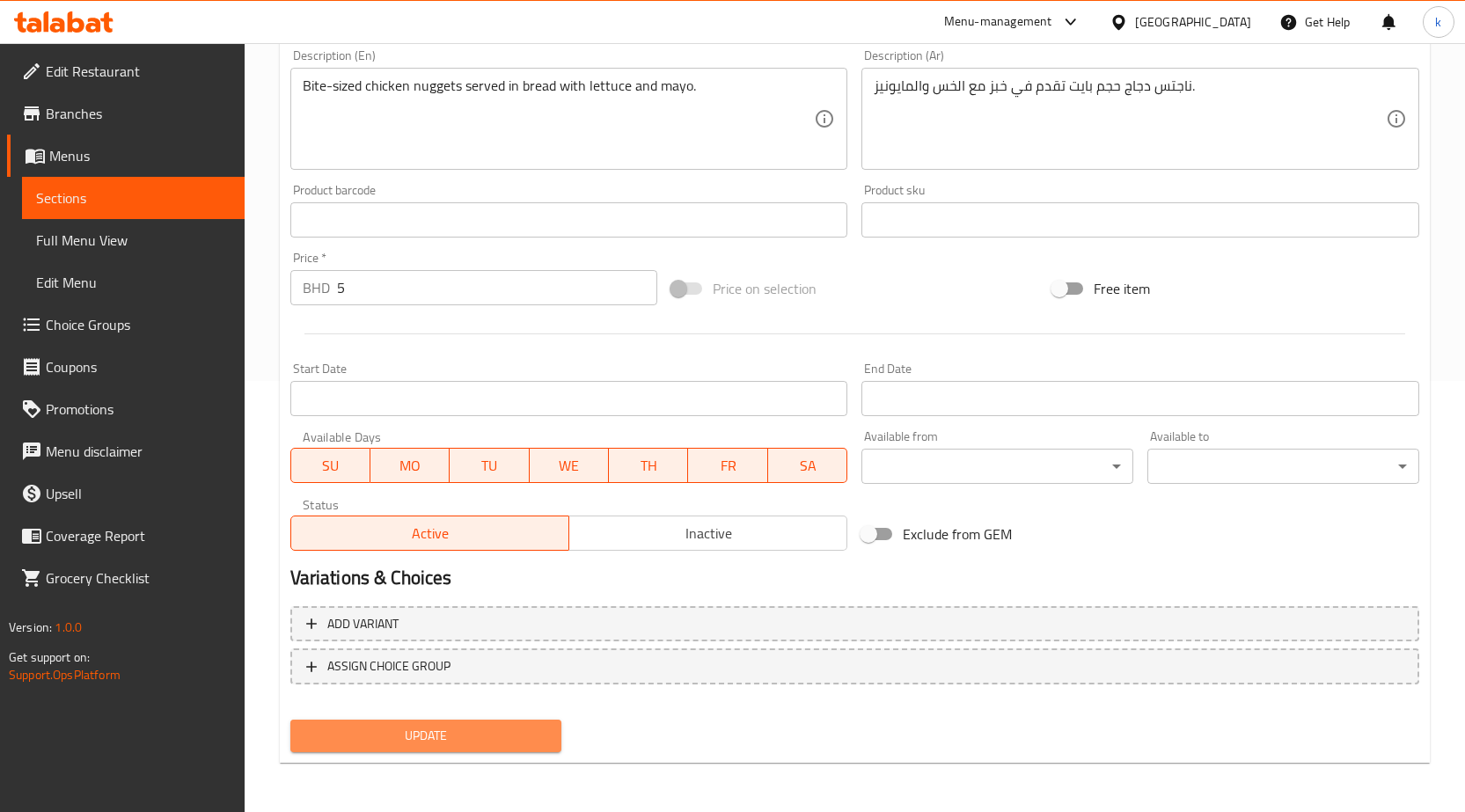
click at [495, 735] on span "Update" at bounding box center [426, 735] width 244 height 22
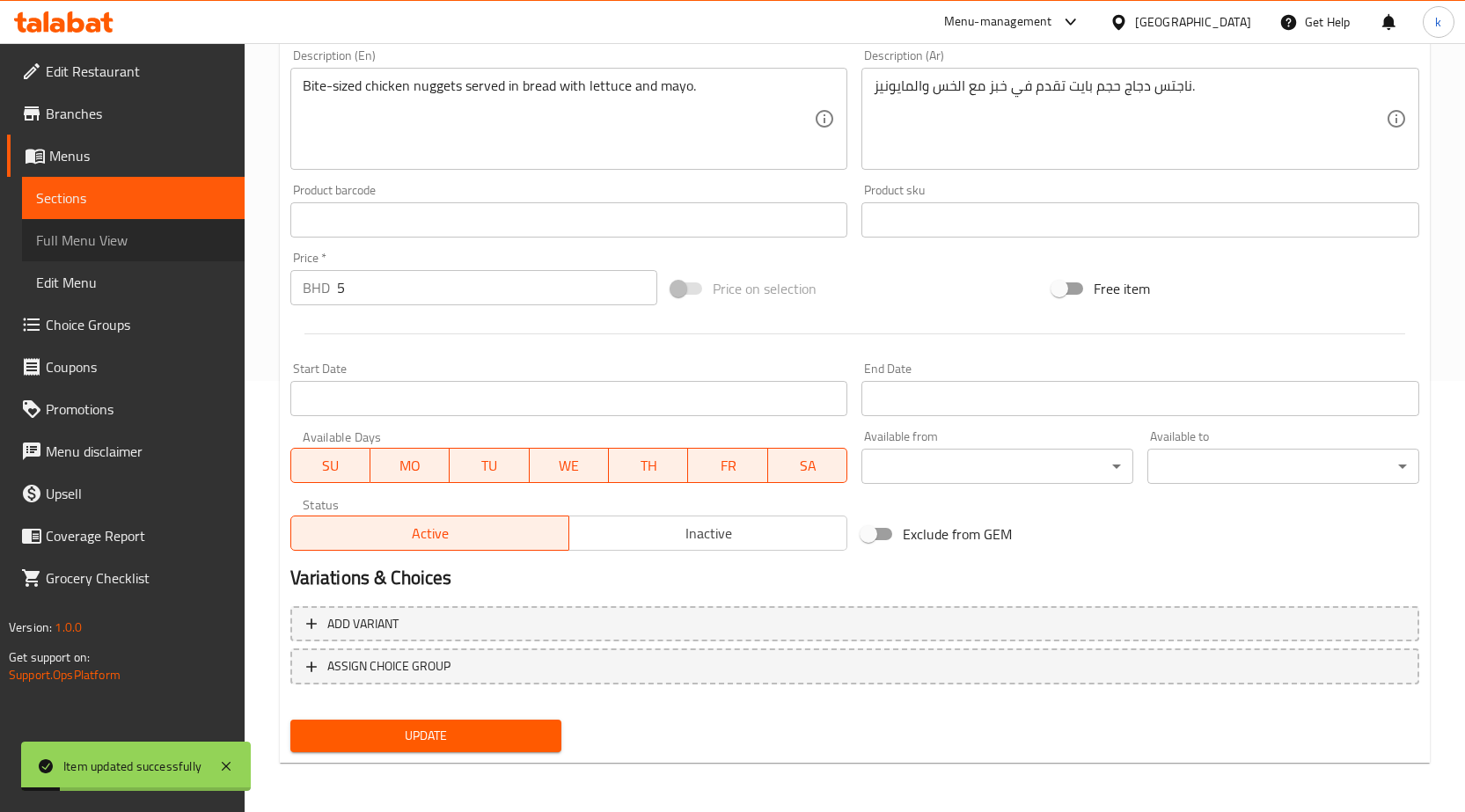
click at [152, 237] on span "Full Menu View" at bounding box center [132, 240] width 194 height 21
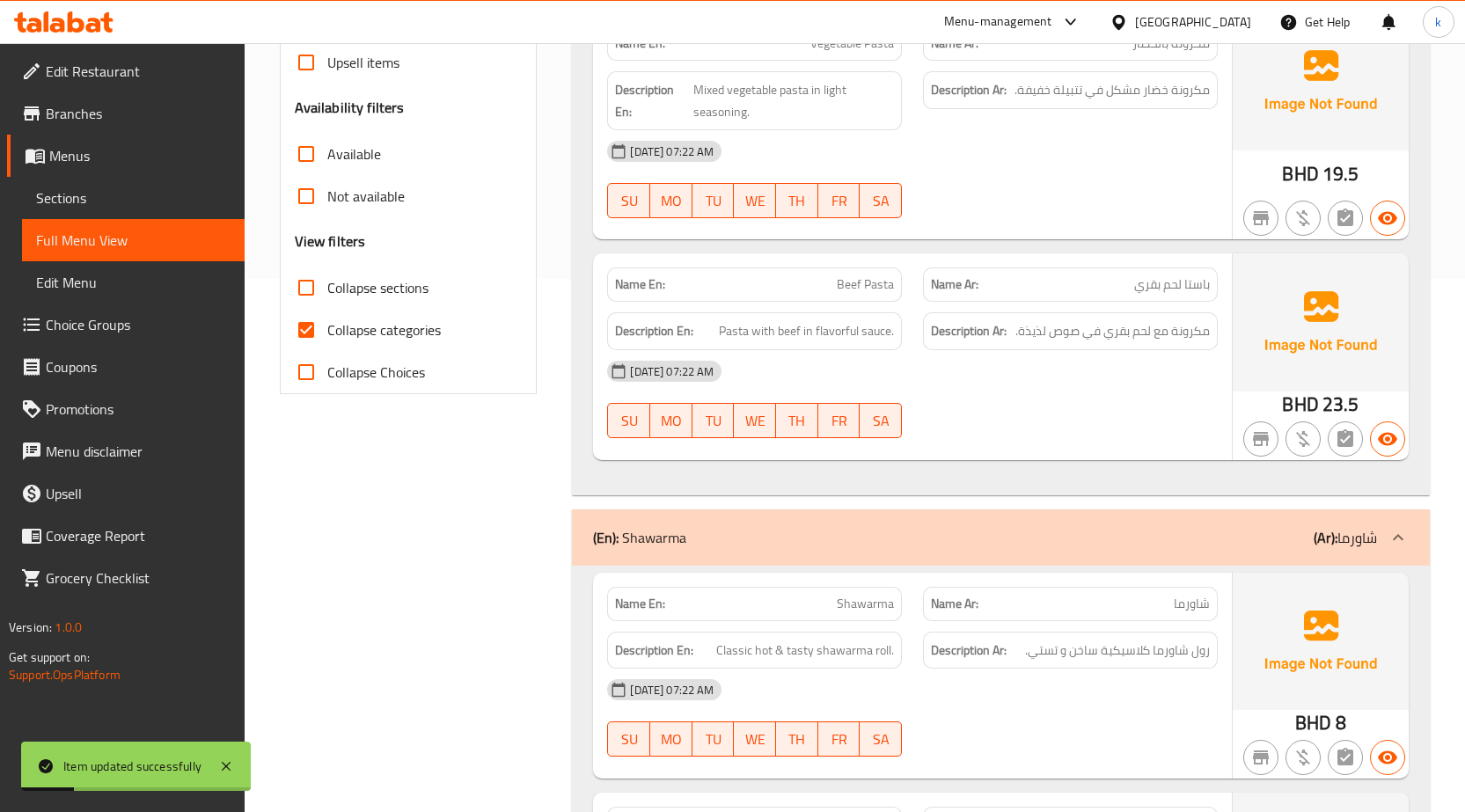
scroll to position [695, 0]
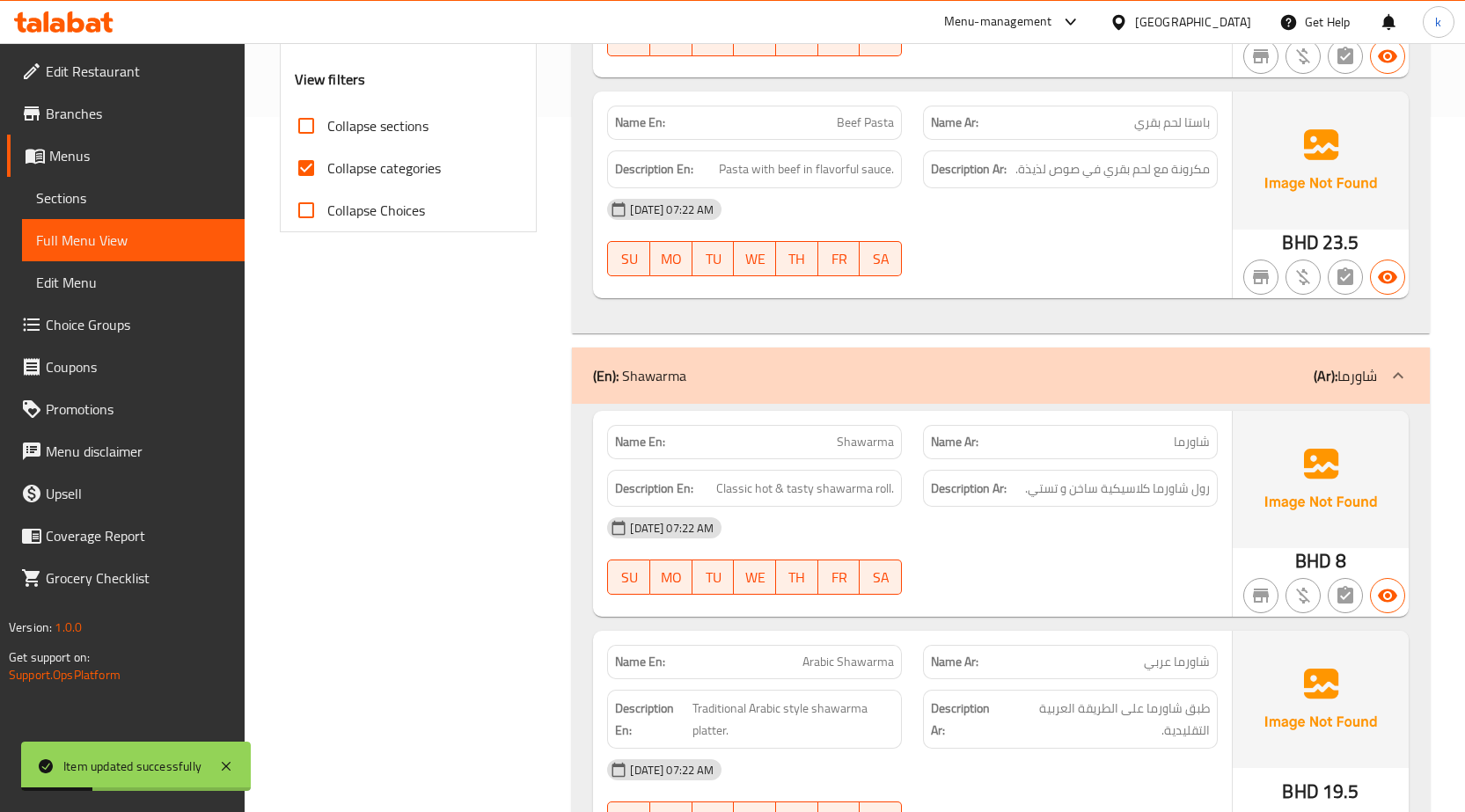
click at [441, 175] on div "Collapse categories" at bounding box center [409, 168] width 228 height 42
click at [398, 169] on span "Collapse categories" at bounding box center [384, 168] width 114 height 21
click at [328, 169] on input "Collapse categories" at bounding box center [306, 168] width 42 height 42
checkbox input "false"
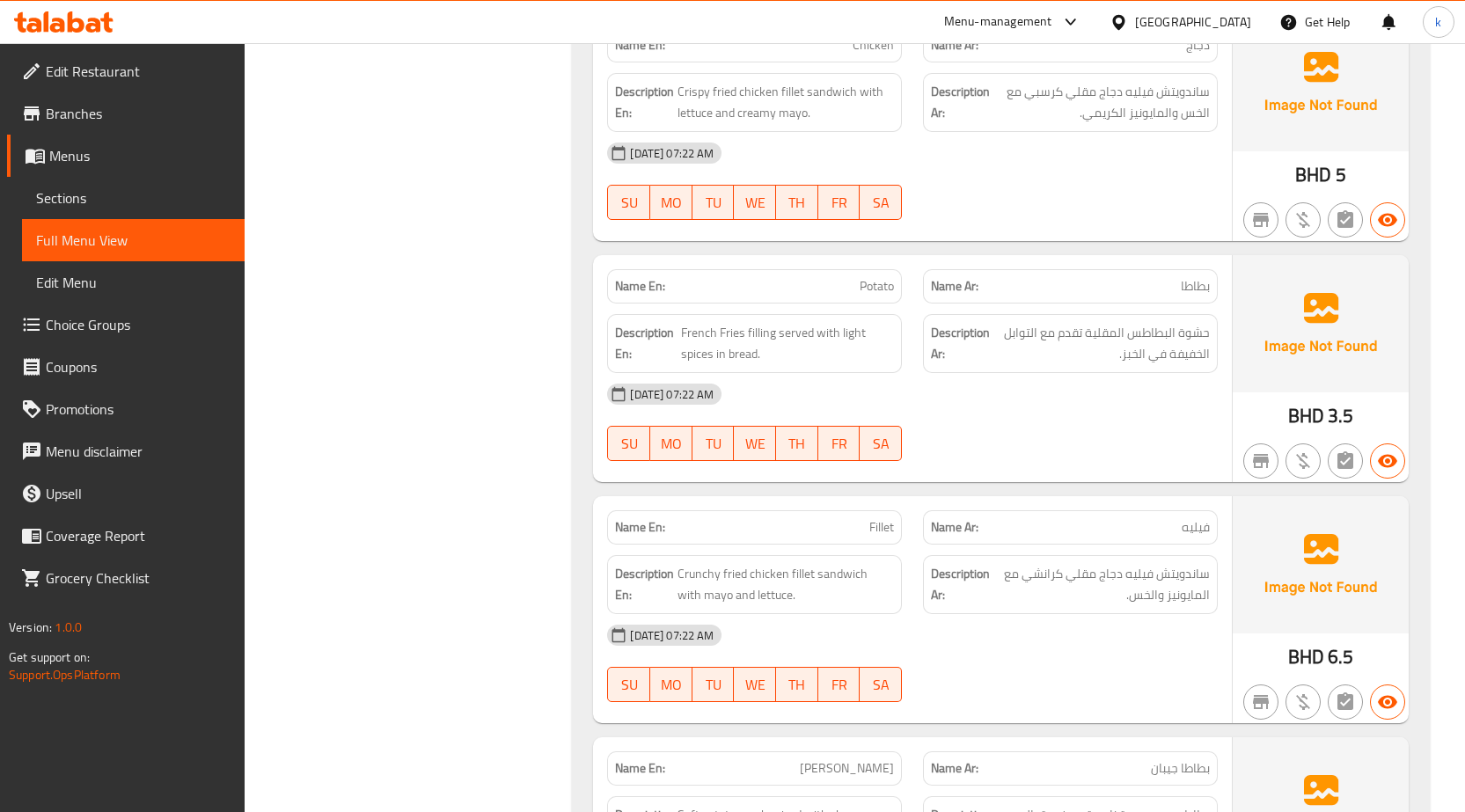
scroll to position [2463, 0]
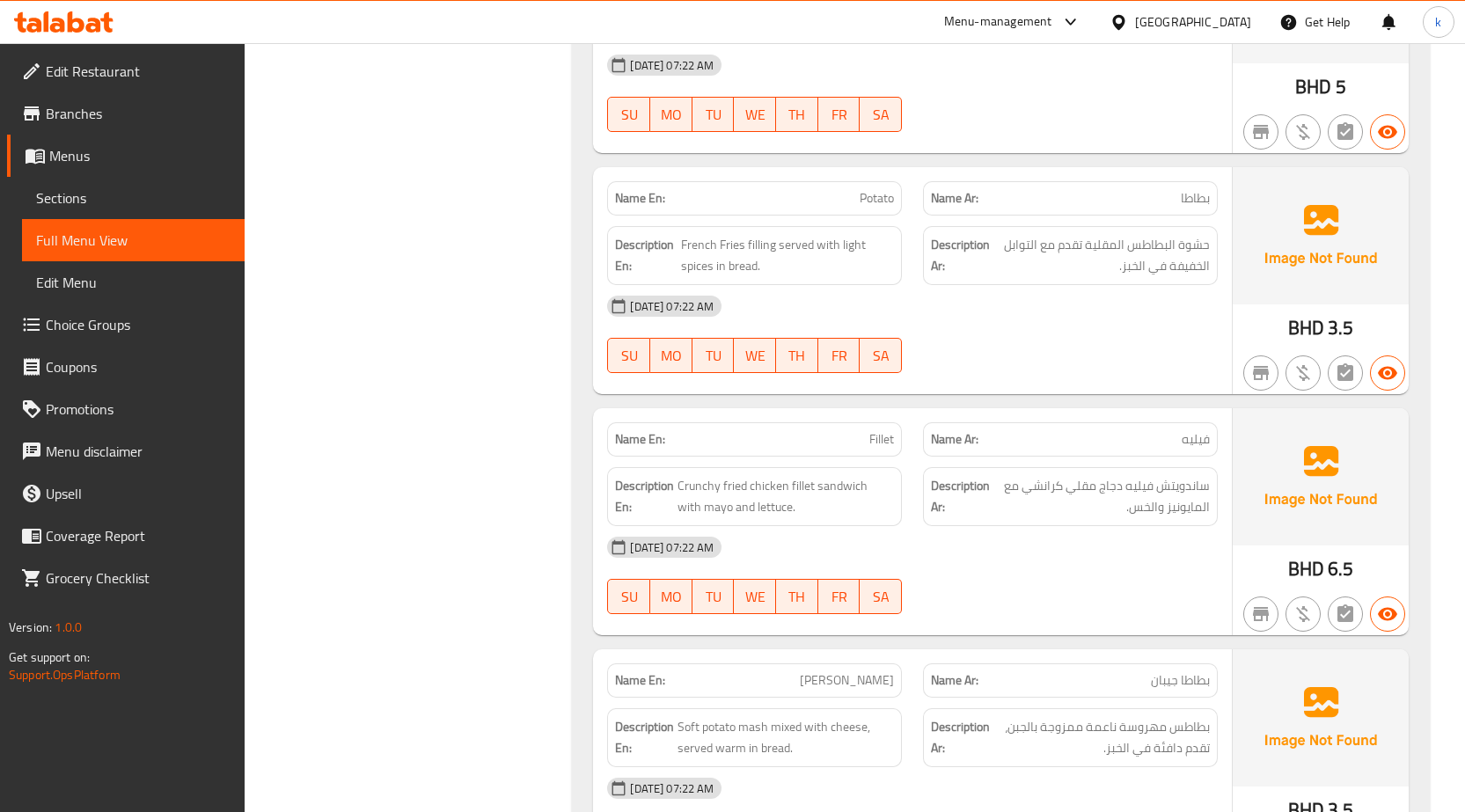
click at [870, 192] on span "Potato" at bounding box center [877, 198] width 35 height 19
copy span "Potato"
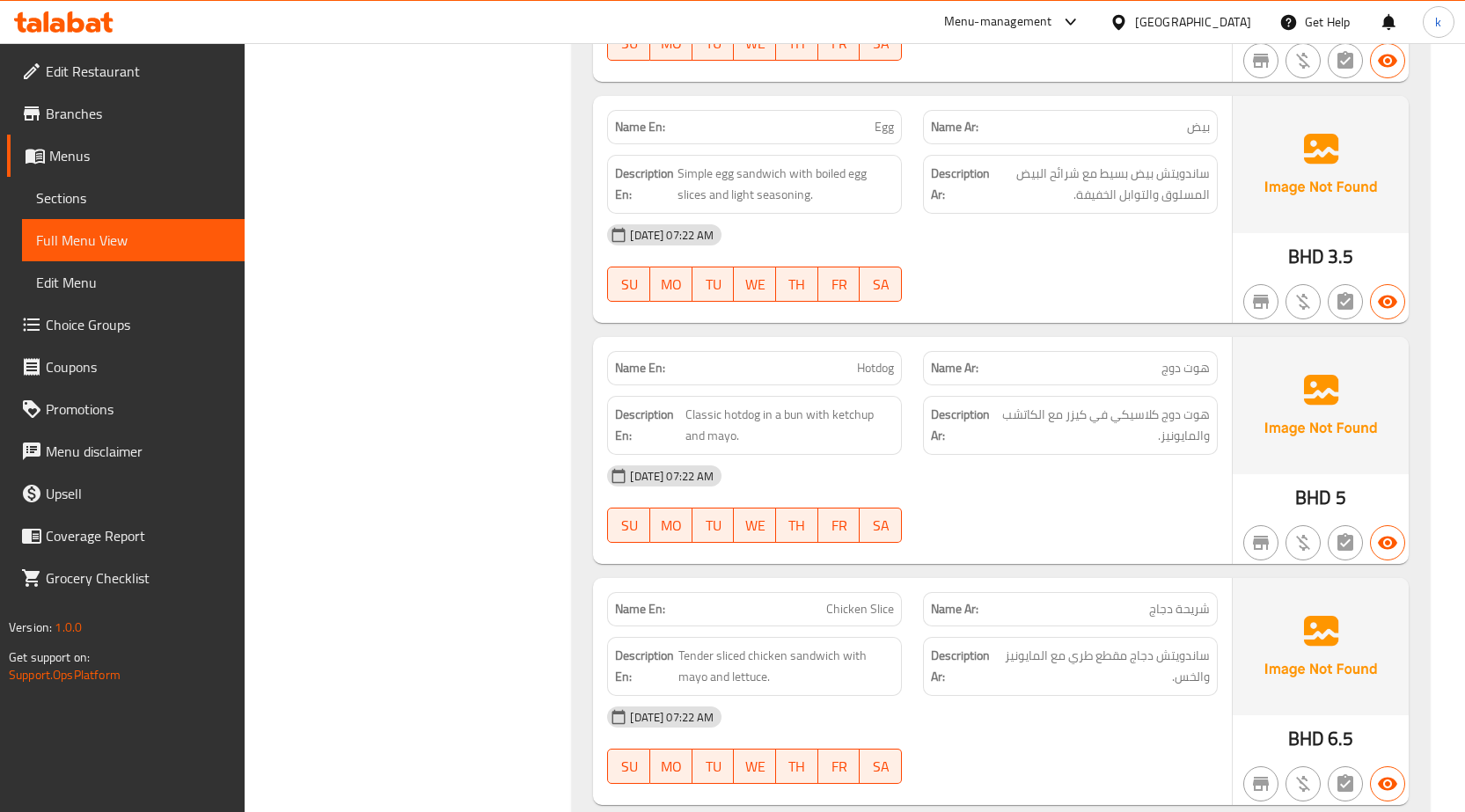
scroll to position [2815, 0]
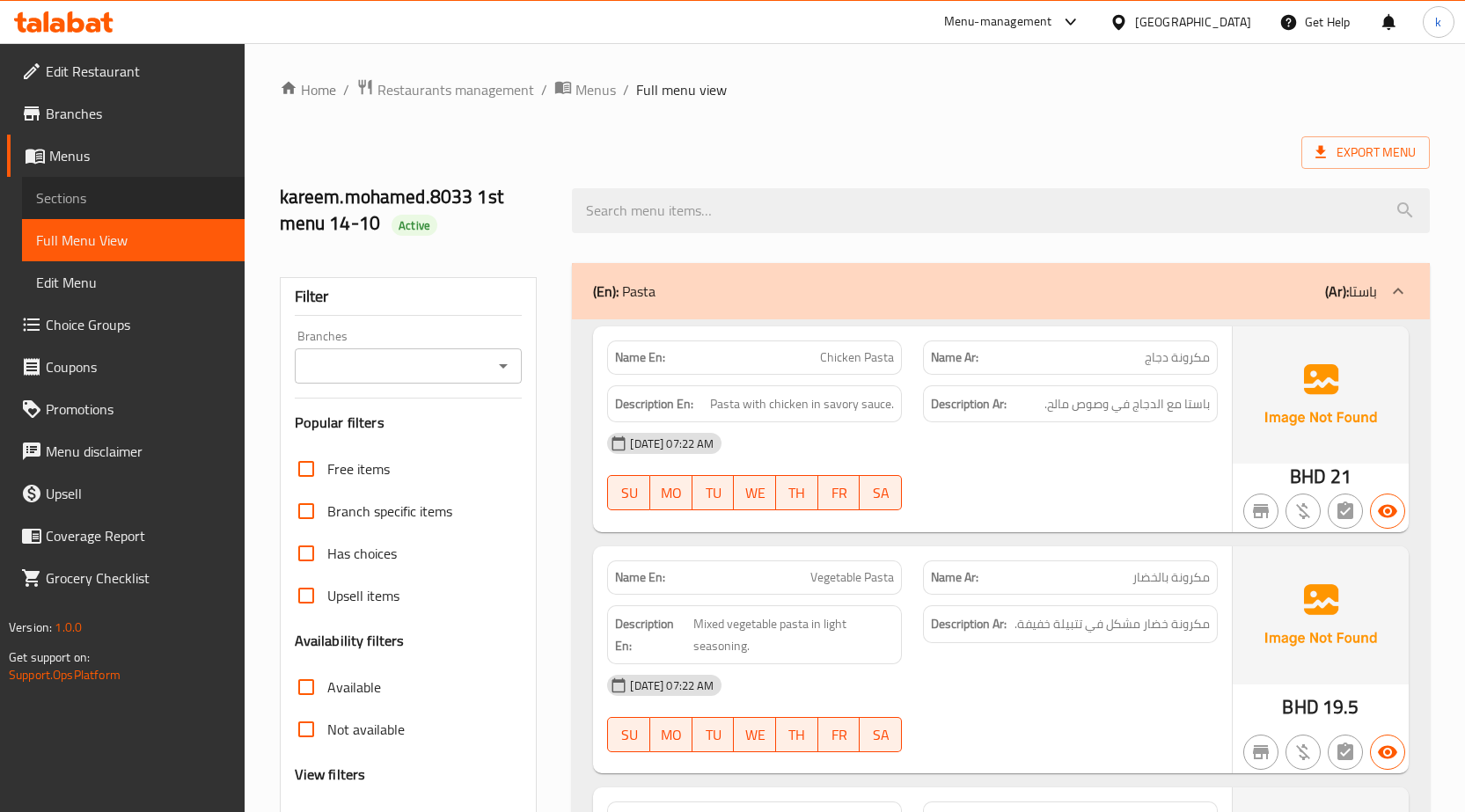
click at [162, 203] on span "Sections" at bounding box center [132, 198] width 194 height 21
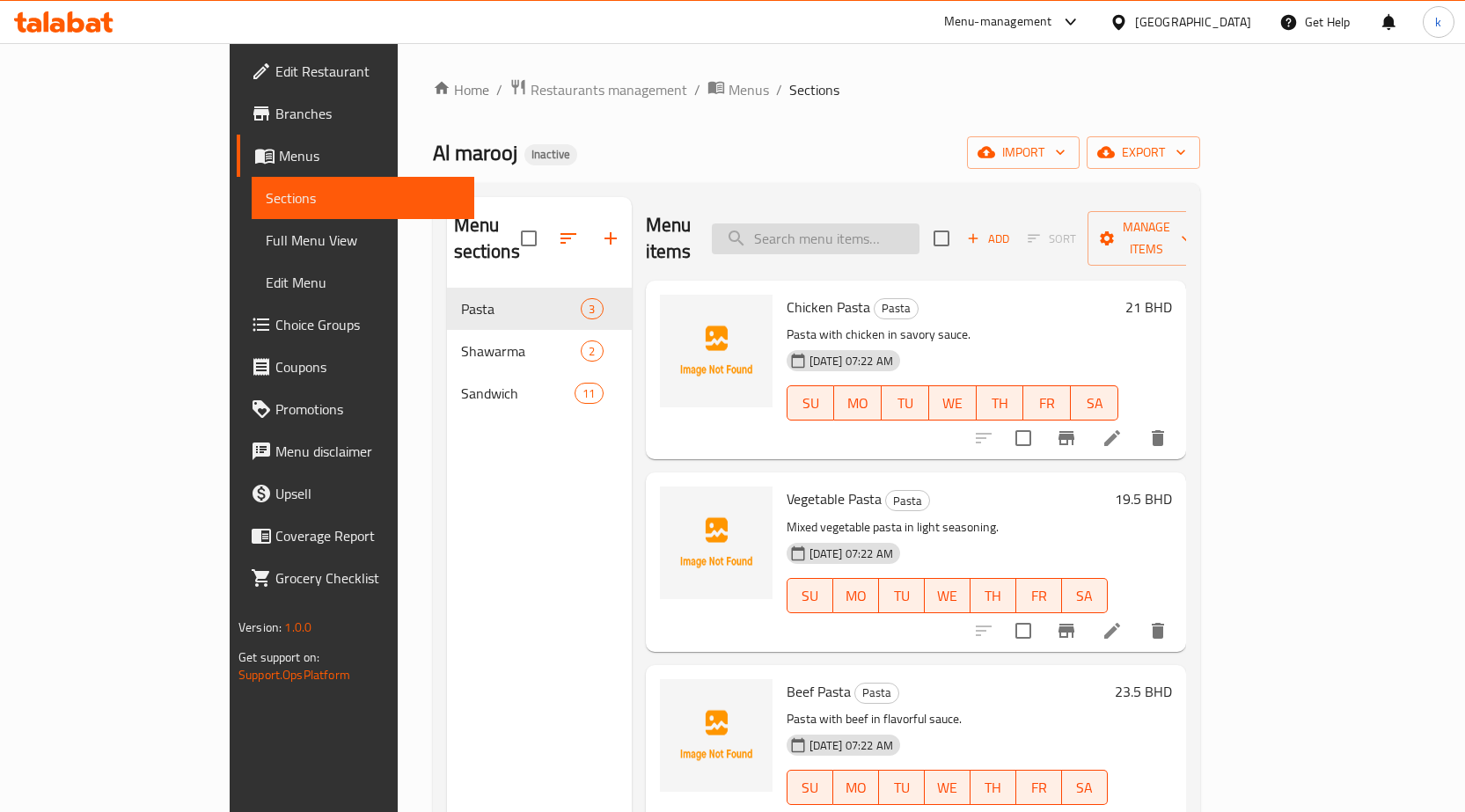
click at [848, 231] on input "search" at bounding box center [815, 238] width 208 height 31
paste input "Potato"
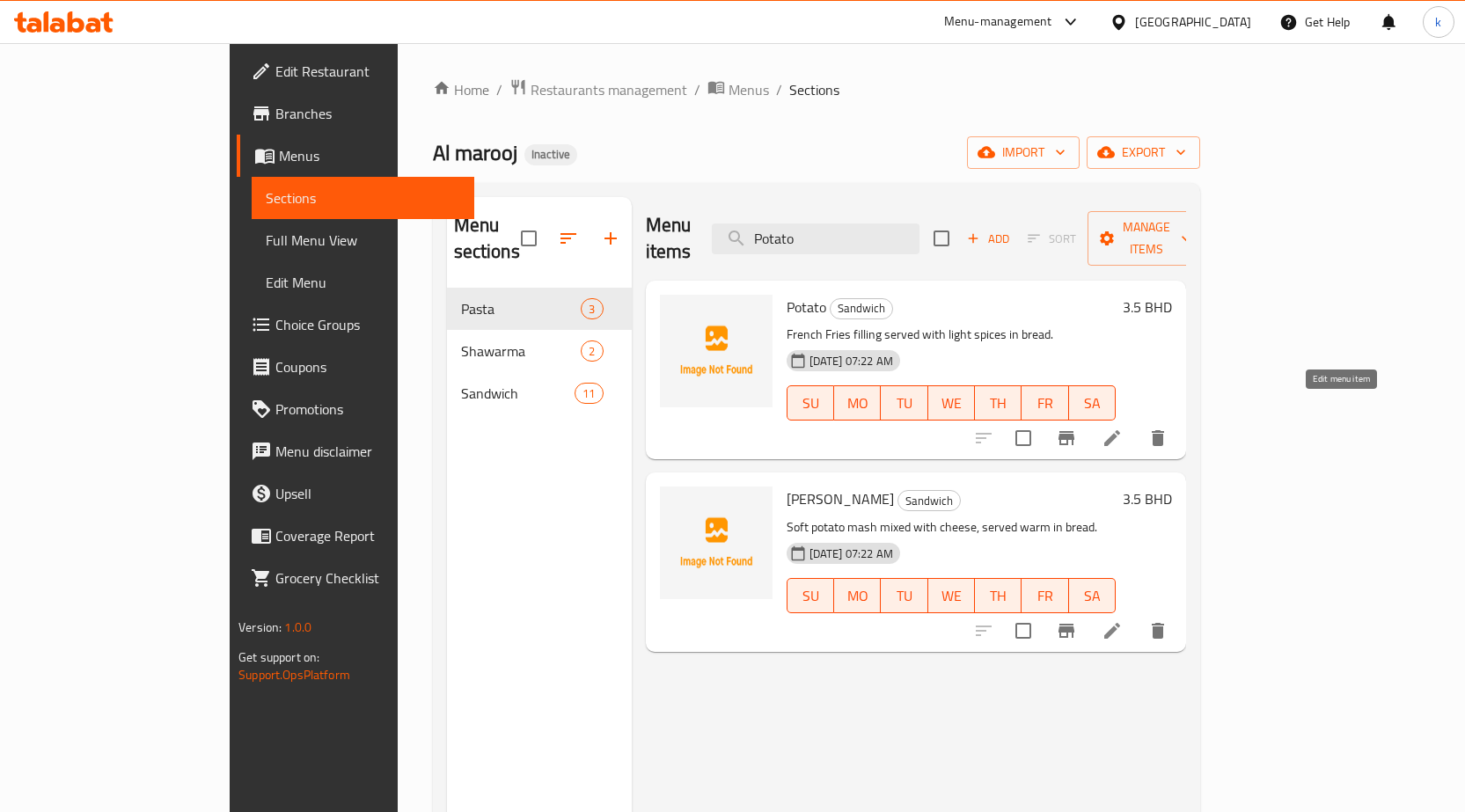
type input "Potato"
click at [1123, 427] on icon at bounding box center [1112, 437] width 21 height 21
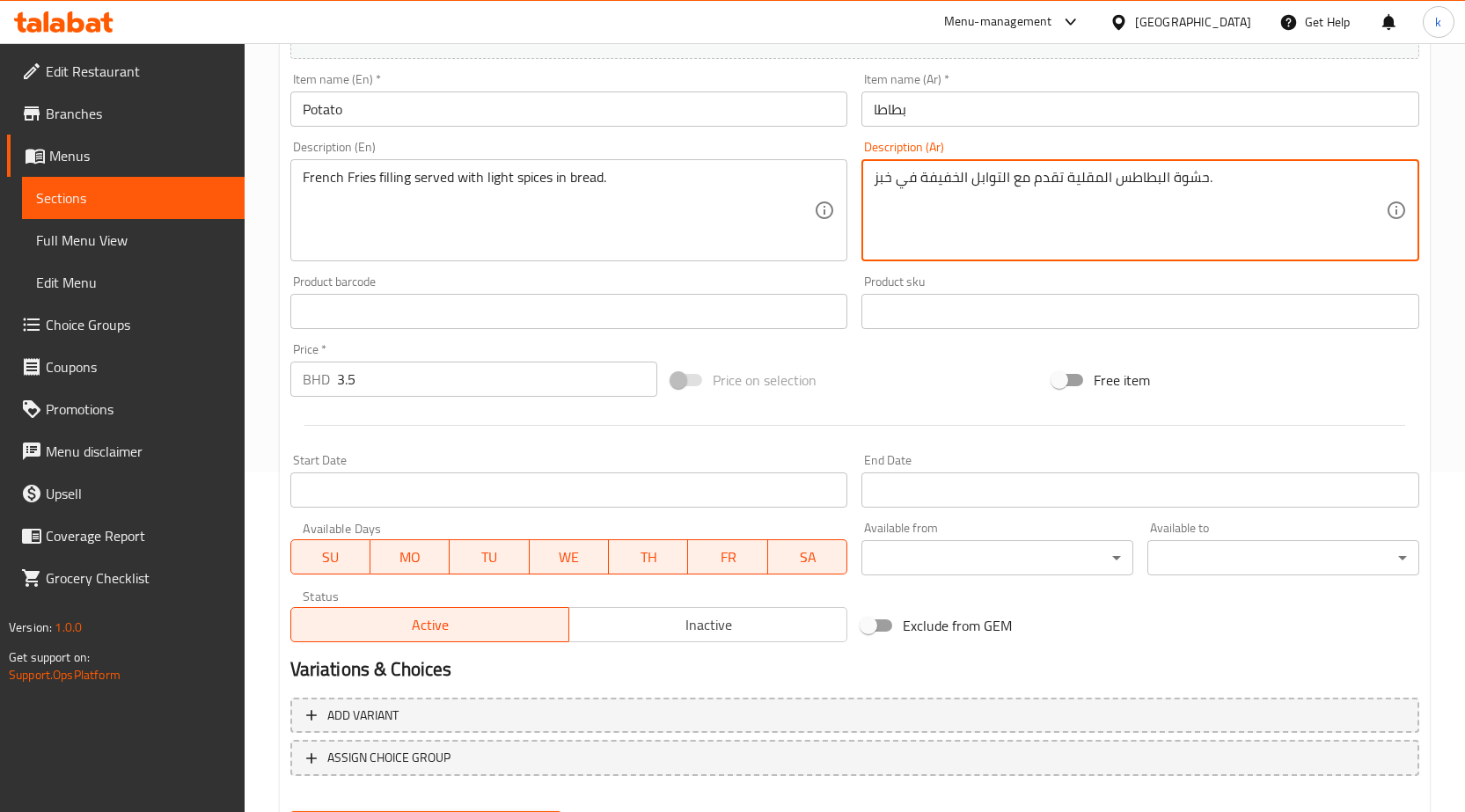
scroll to position [431, 0]
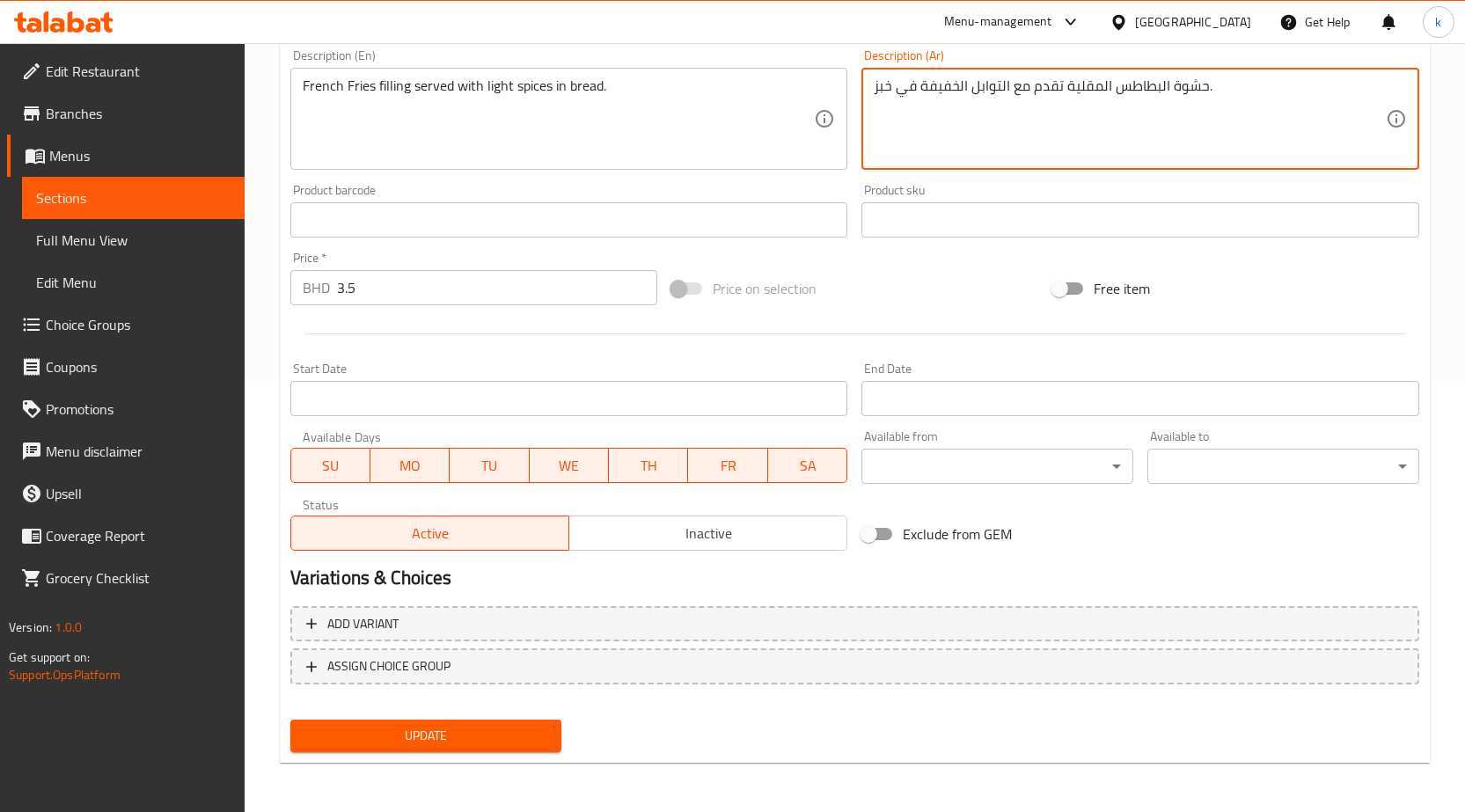
type textarea "حشوة البطاطس المقلية تقدم مع التوابل الخفيفة في خبز."
click at [432, 729] on span "Update" at bounding box center [426, 735] width 244 height 22
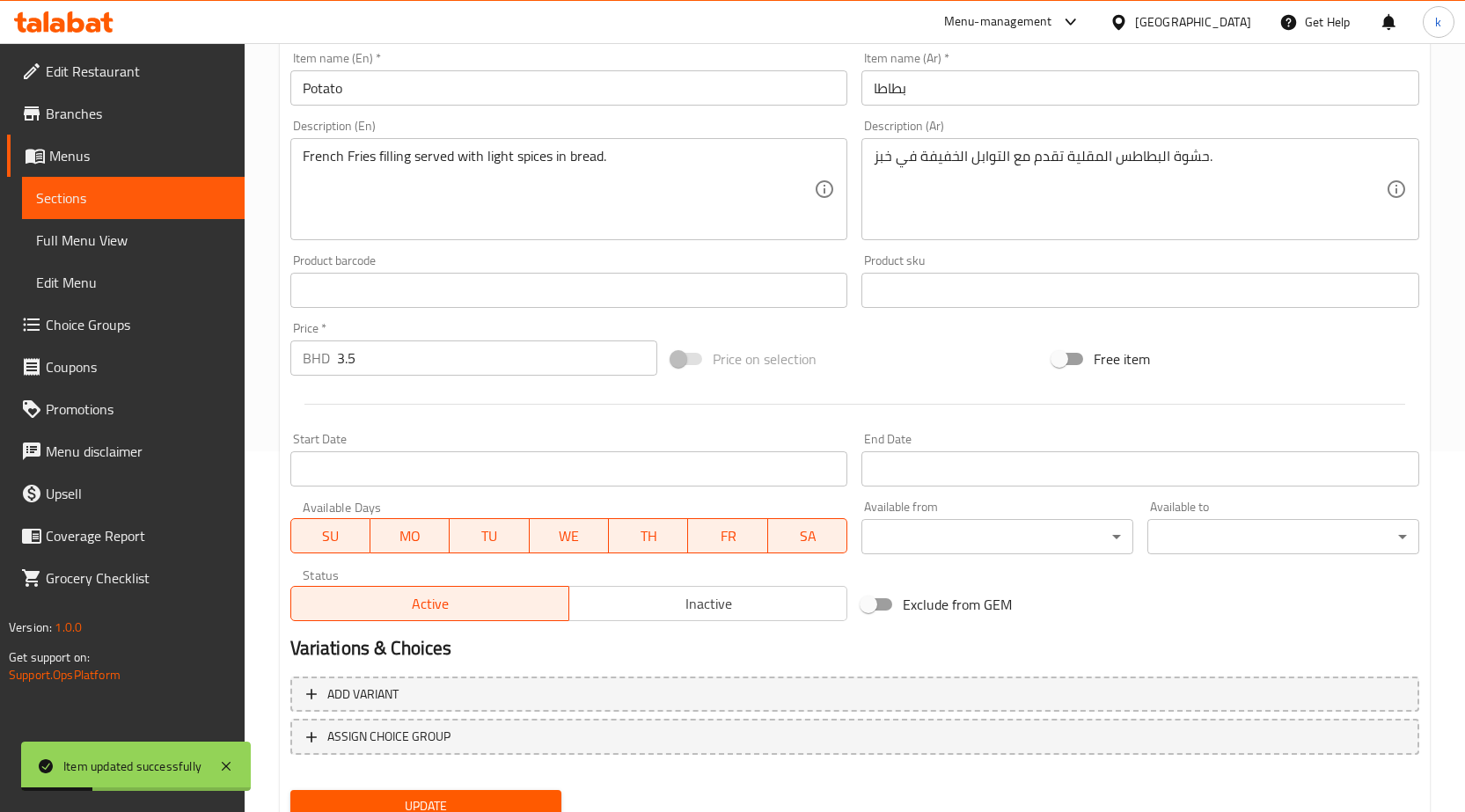
scroll to position [255, 0]
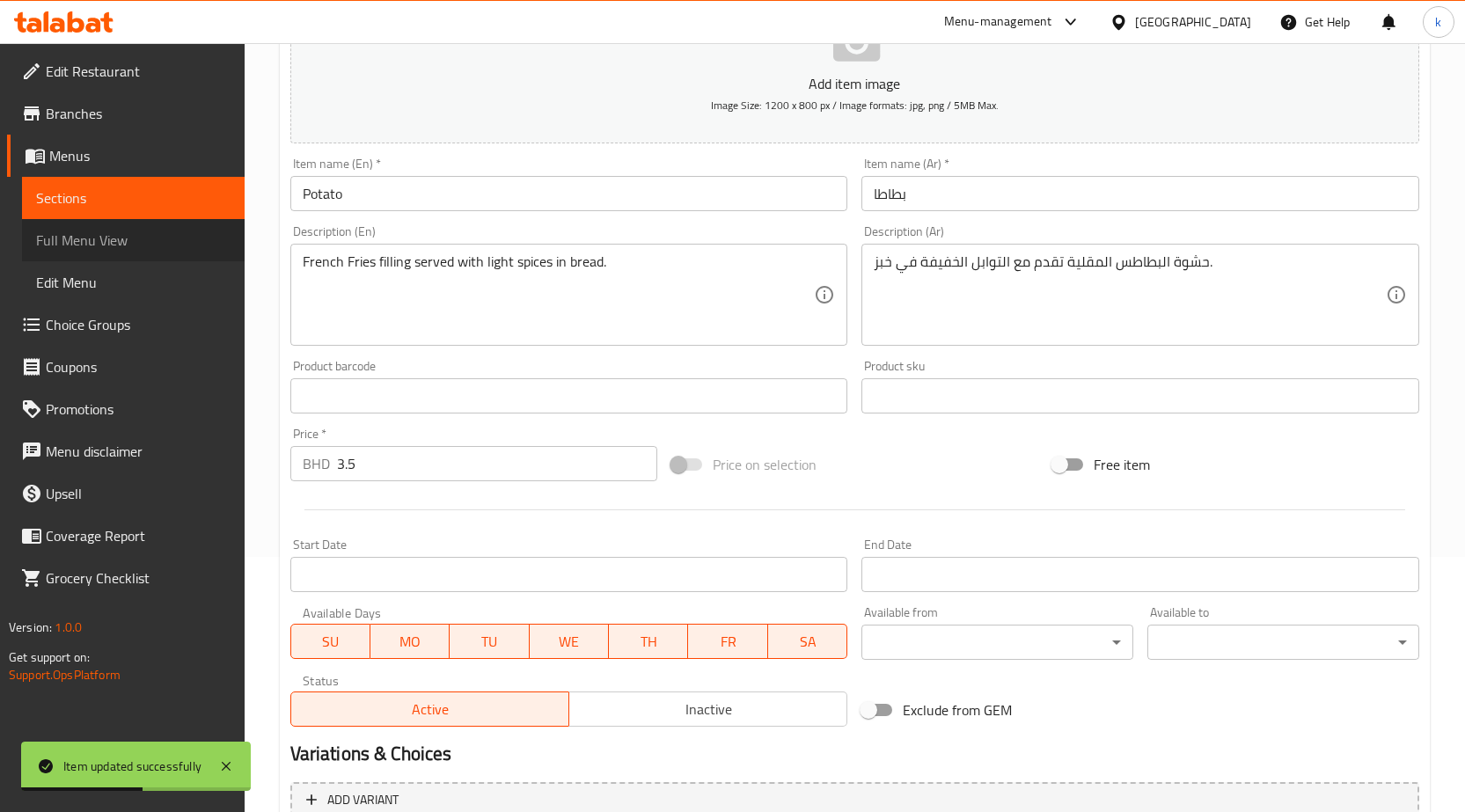
click at [176, 241] on span "Full Menu View" at bounding box center [132, 240] width 194 height 21
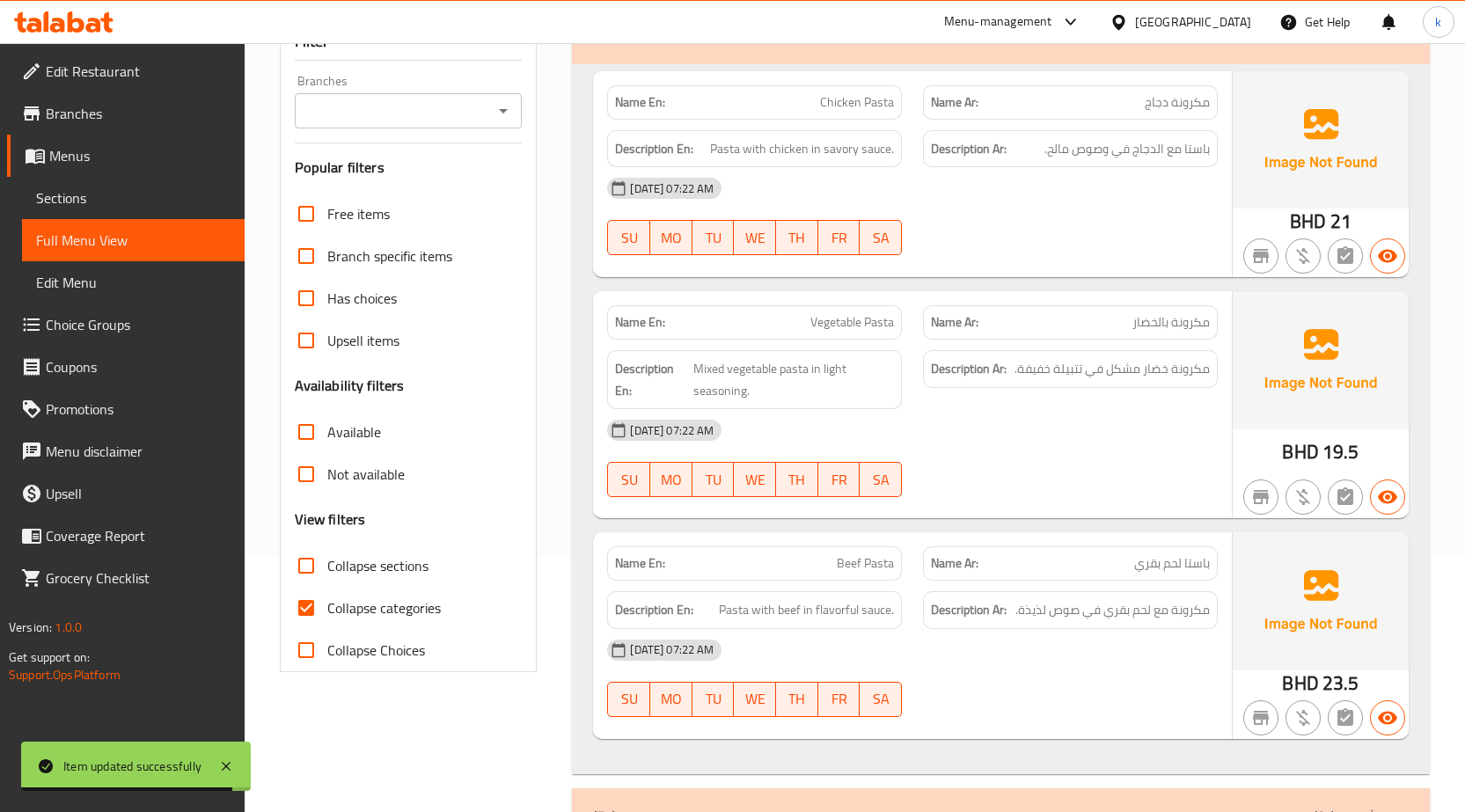
click at [375, 607] on span "Collapse categories" at bounding box center [384, 607] width 114 height 21
click at [328, 607] on input "Collapse categories" at bounding box center [306, 607] width 42 height 42
checkbox input "false"
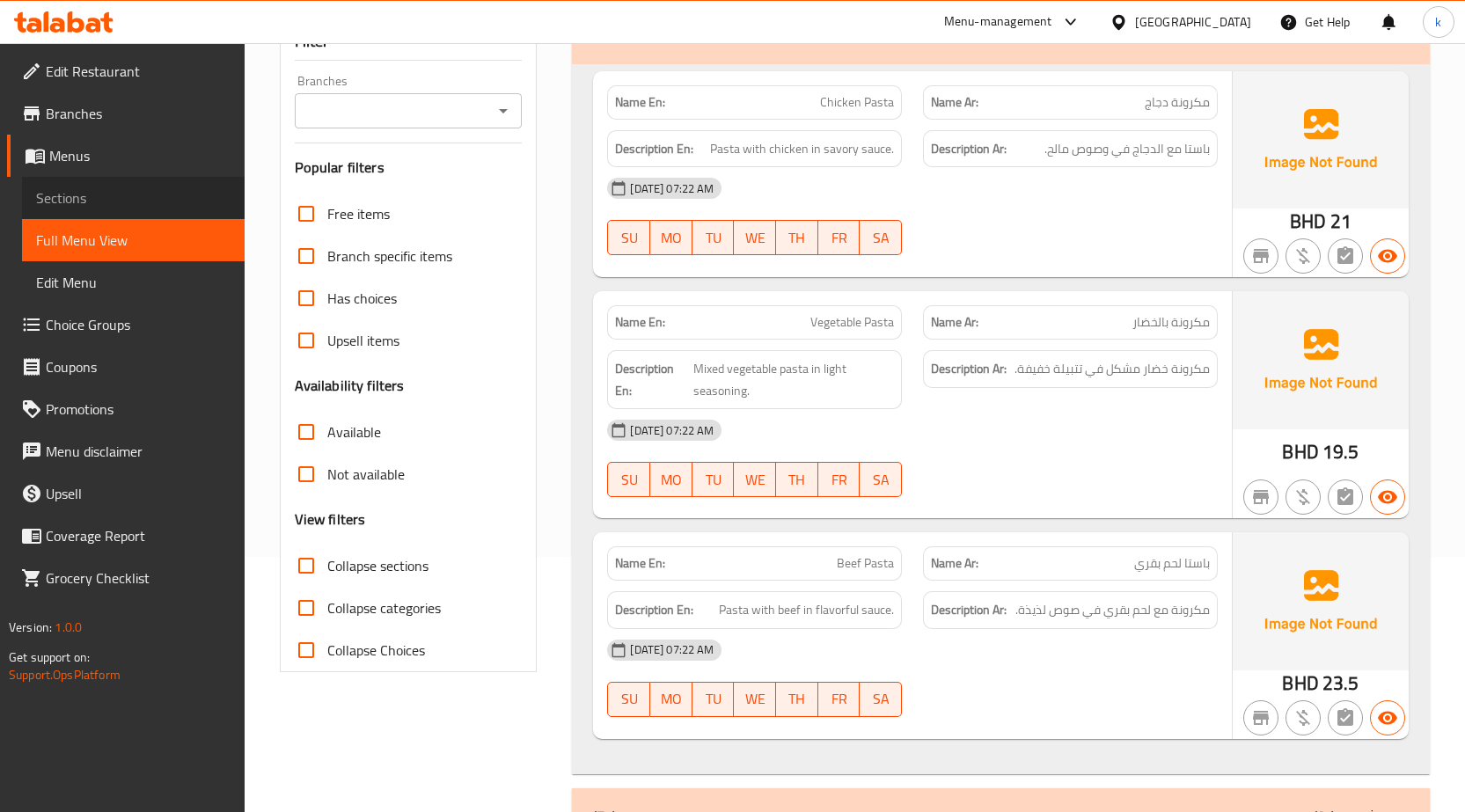
click at [85, 206] on span "Sections" at bounding box center [132, 198] width 194 height 21
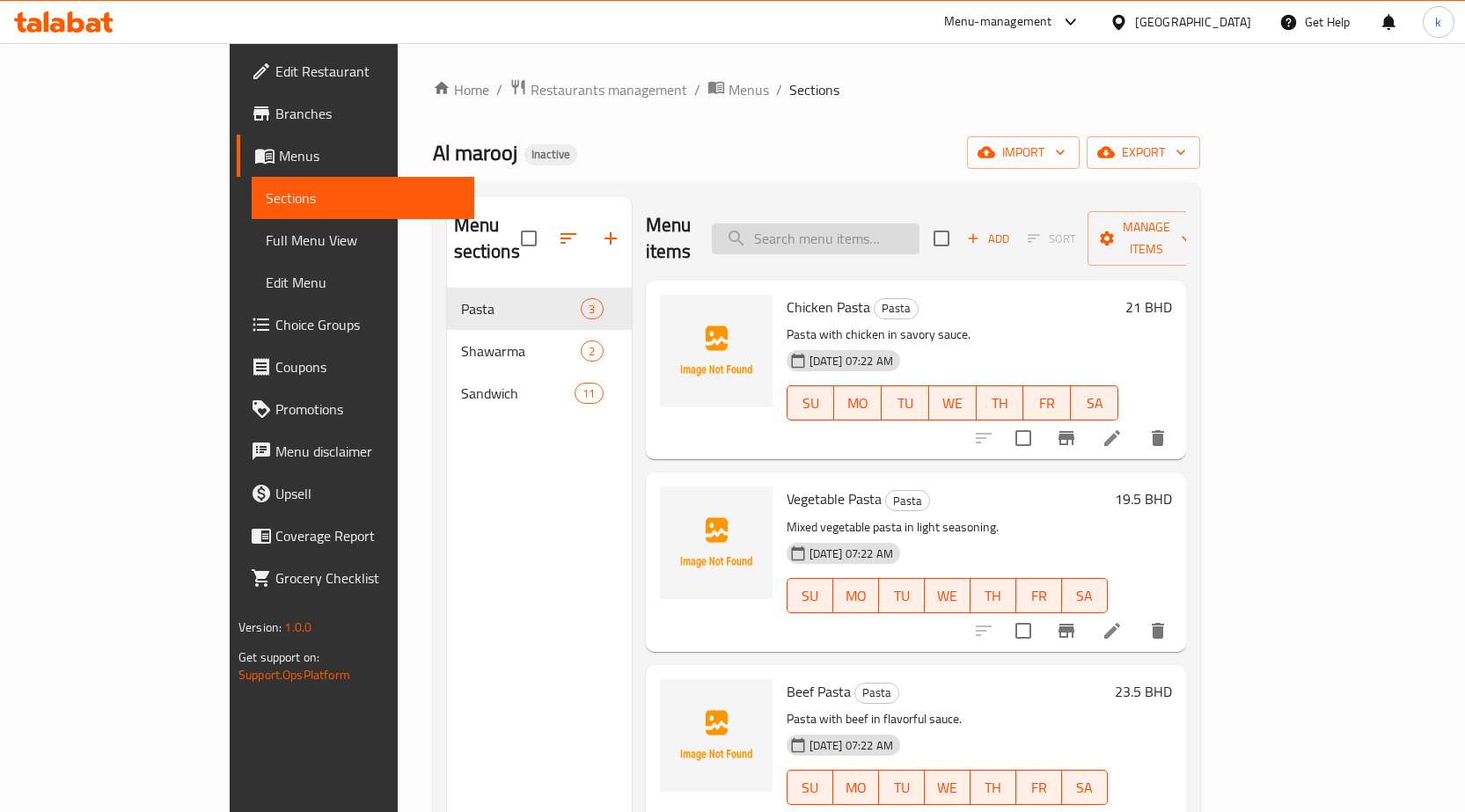
click at [891, 223] on input "search" at bounding box center [815, 238] width 208 height 31
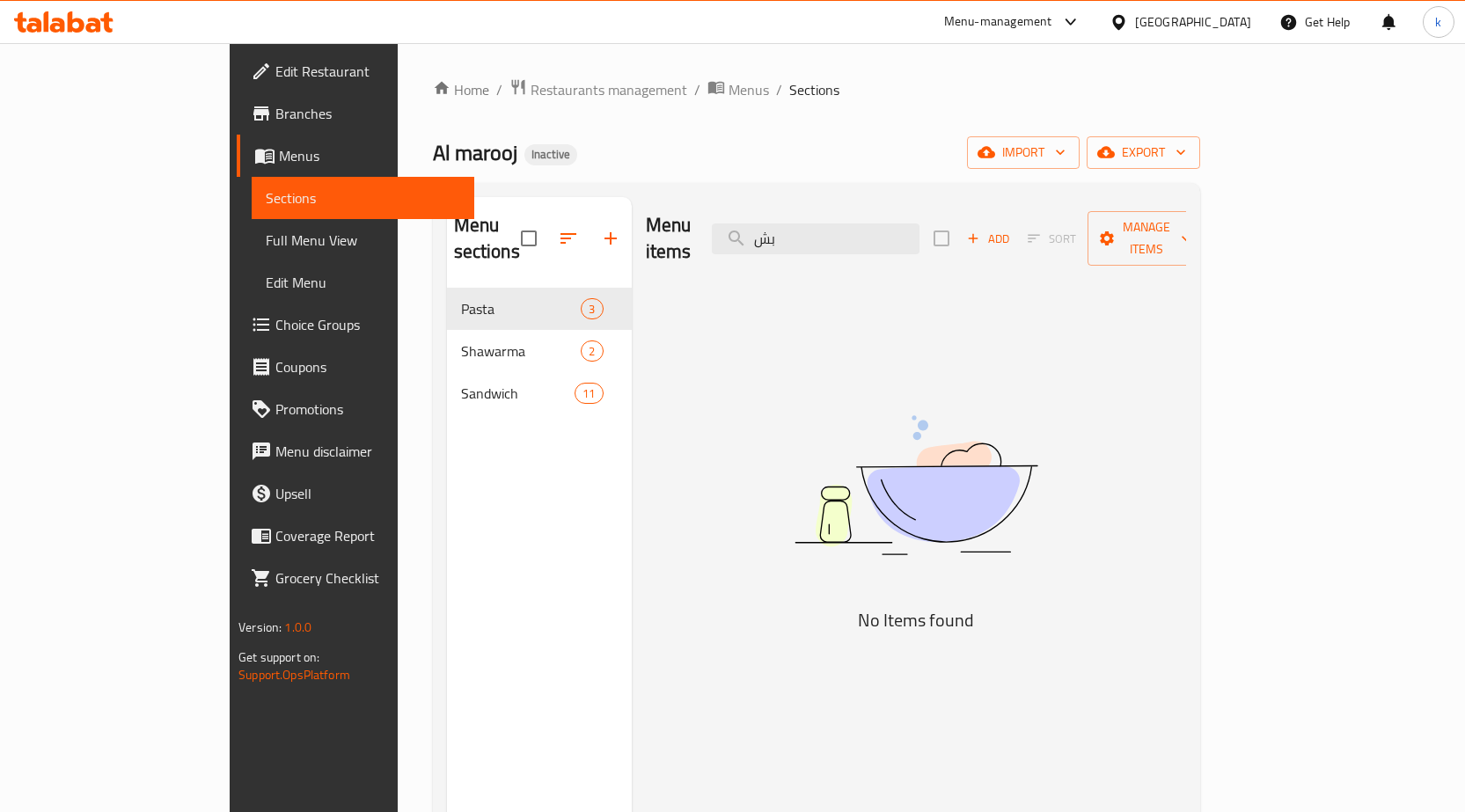
type input "ب"
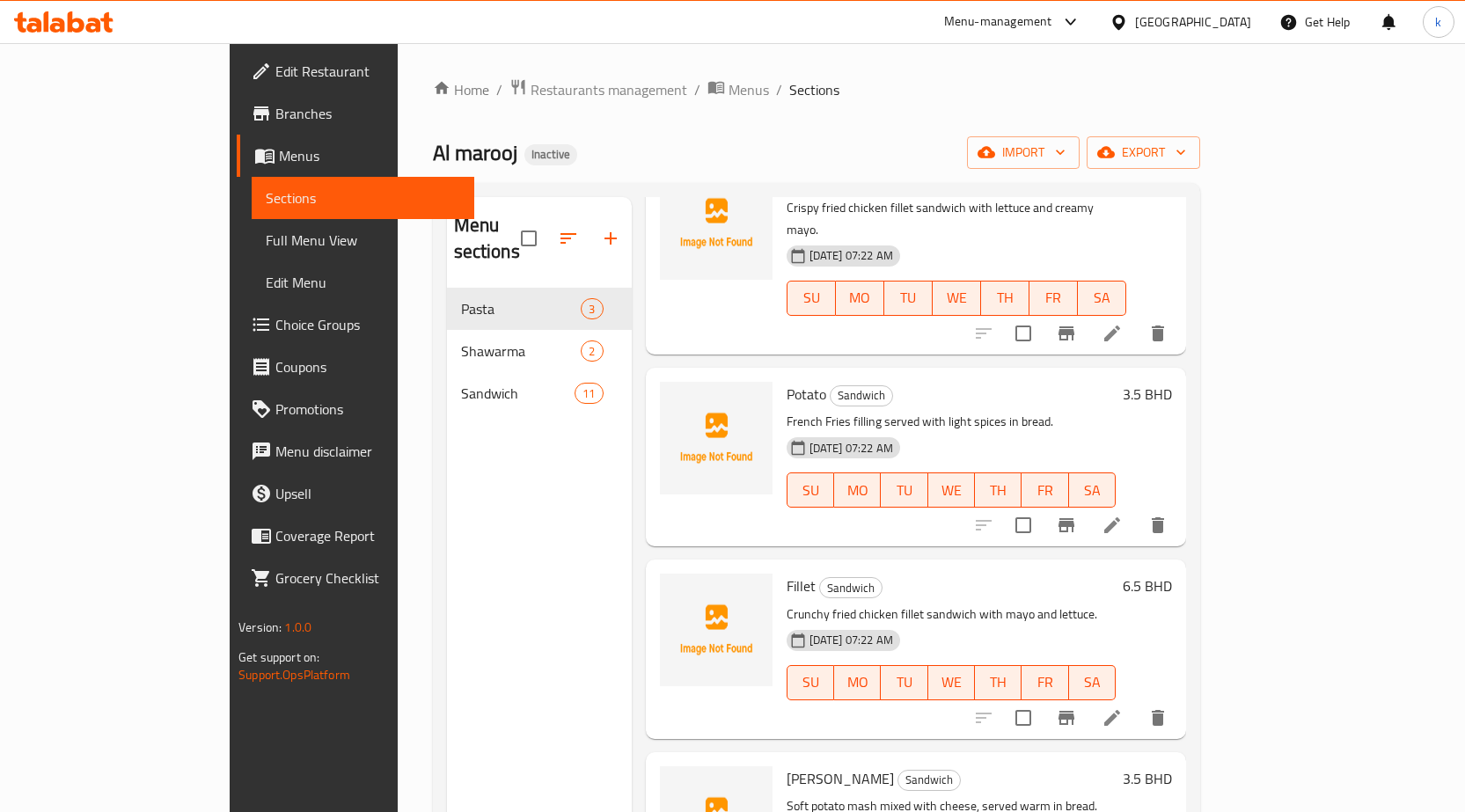
scroll to position [770, 0]
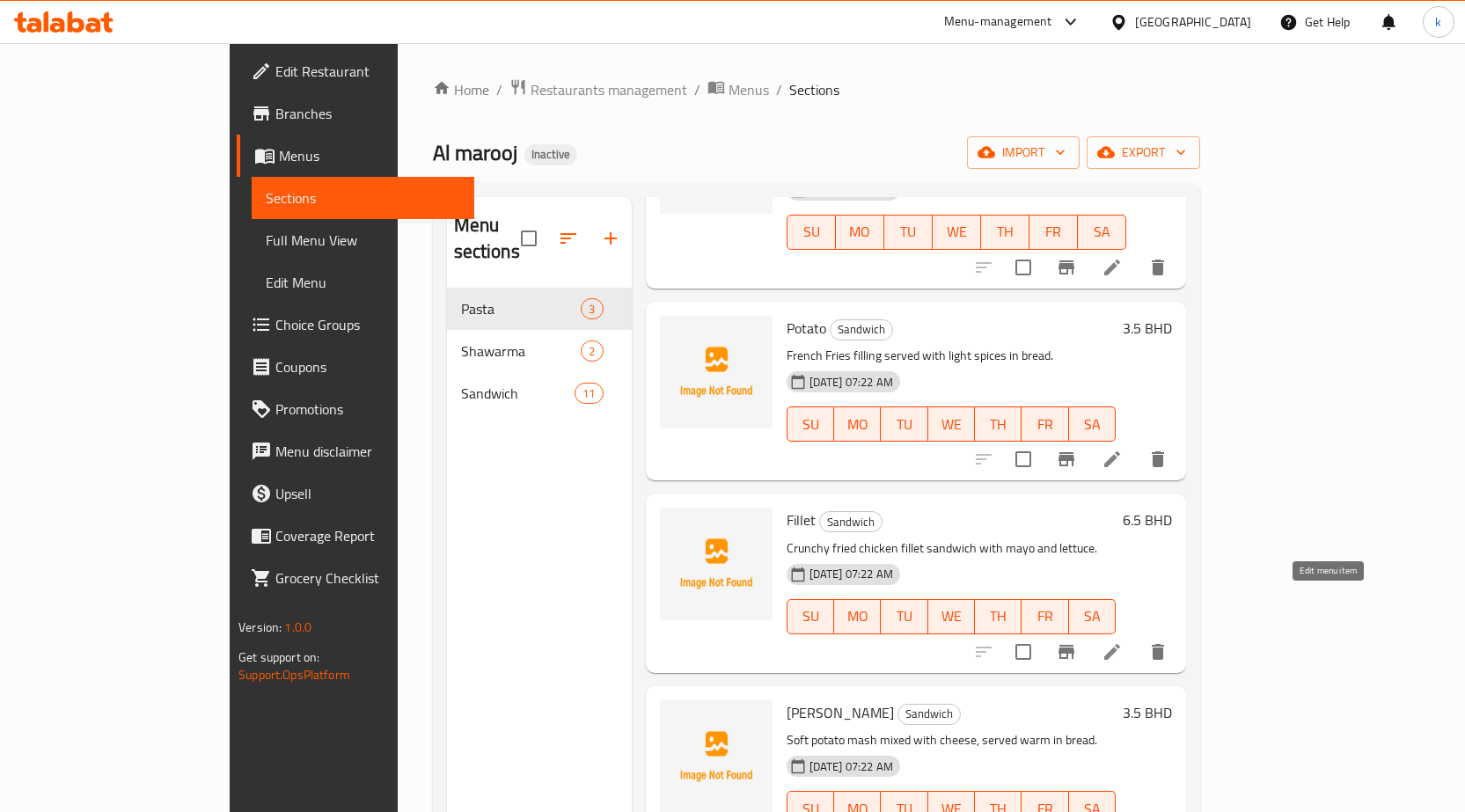
type input "f"
click at [1123, 641] on icon at bounding box center [1112, 651] width 21 height 21
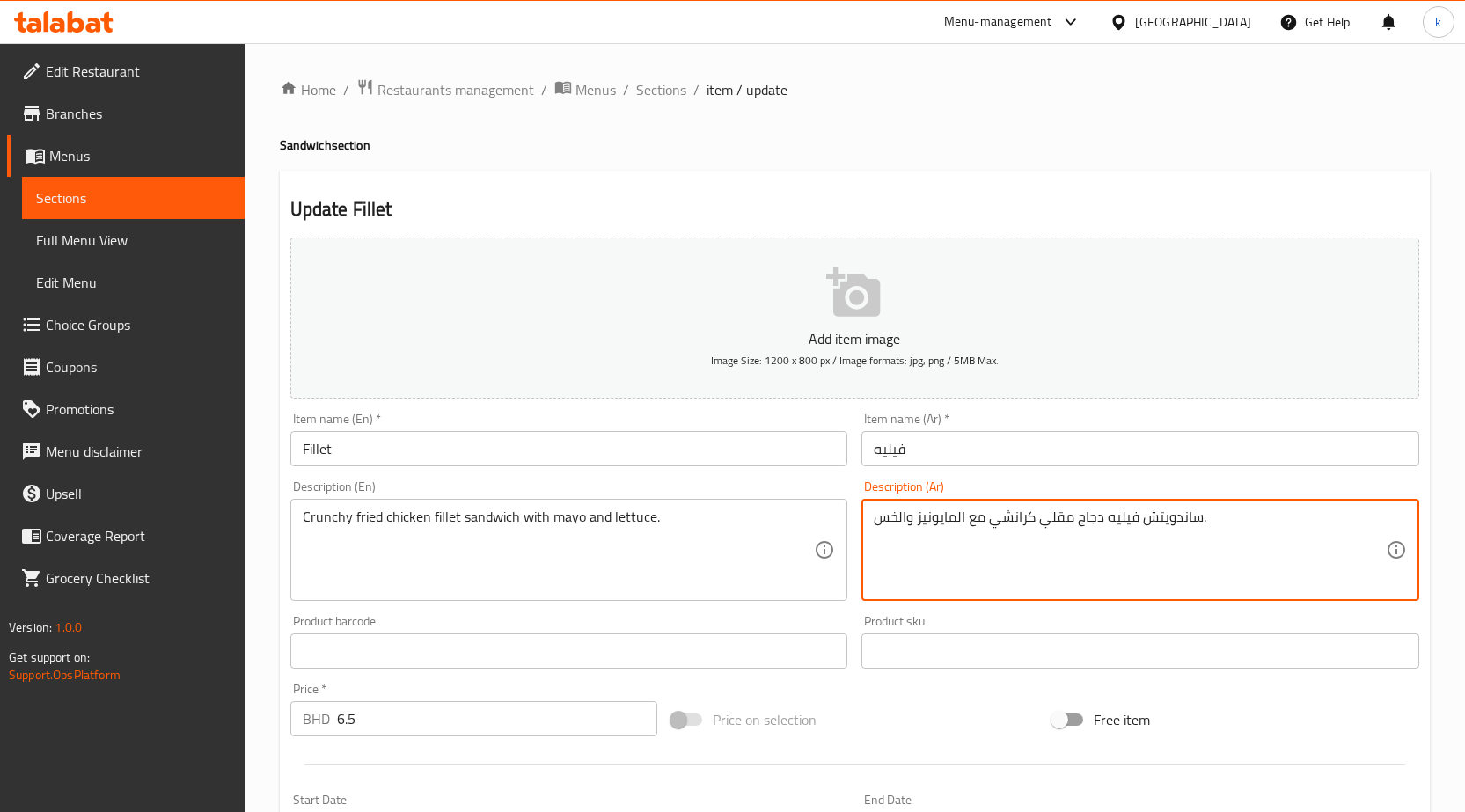
drag, startPoint x: 1108, startPoint y: 515, endPoint x: 1138, endPoint y: 516, distance: 30.0
click at [1082, 517] on textarea "ساندويتش دجاج مقلي كرانشي مع المايونيز والخس." at bounding box center [1130, 550] width 512 height 84
click at [1076, 517] on textarea "ساندويتش دجاج مقلي كرانشي مع المايونيز والخس." at bounding box center [1130, 550] width 512 height 84
paste textarea "فيليه"
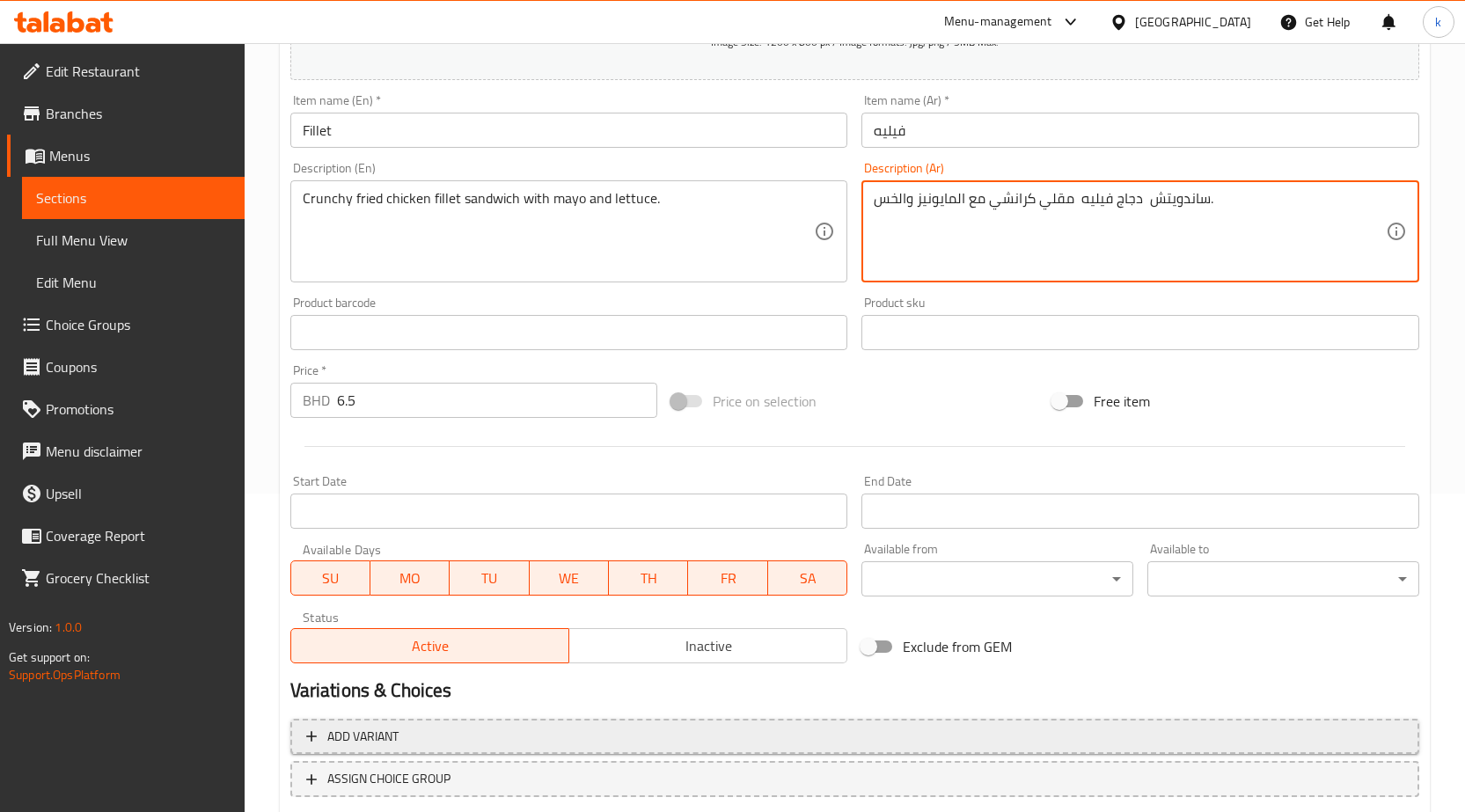
scroll to position [431, 0]
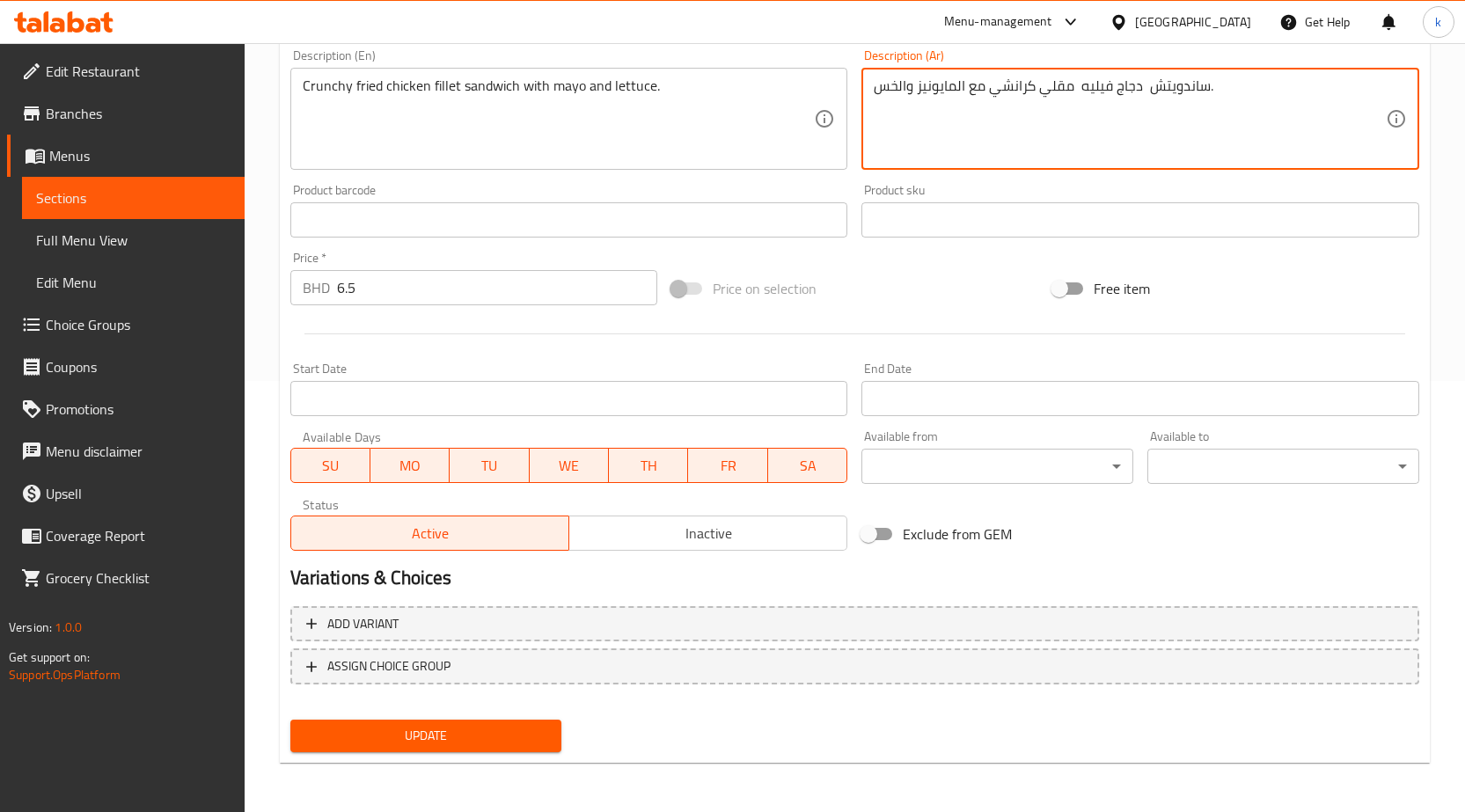
type textarea "ساندويتش دجاج فيليه مقلي كرانشي مع المايونيز والخس."
click at [449, 737] on span "Update" at bounding box center [426, 735] width 244 height 22
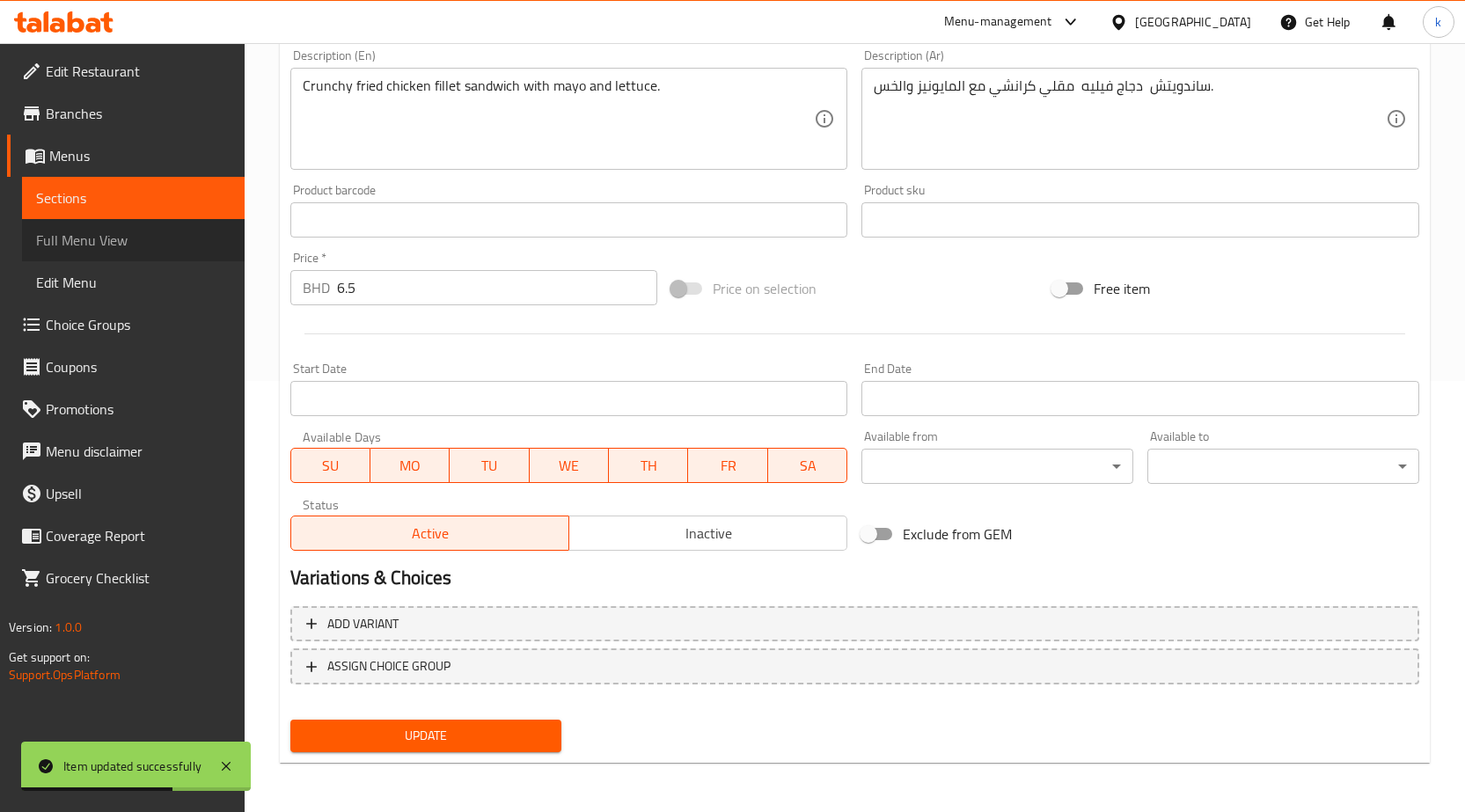
click at [146, 225] on link "Full Menu View" at bounding box center [132, 239] width 223 height 42
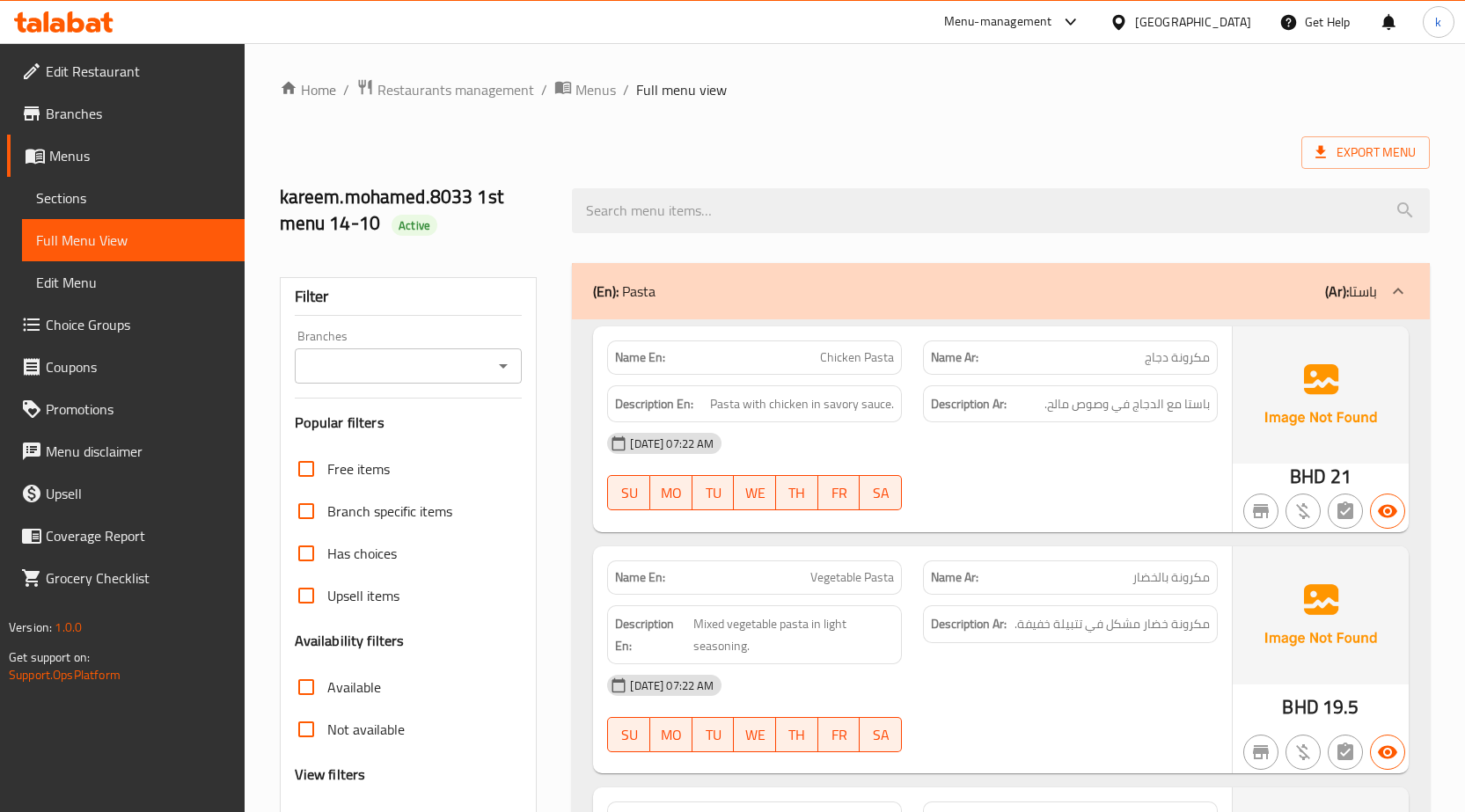
click at [1057, 136] on div "Export Menu" at bounding box center [855, 152] width 1150 height 33
click at [1356, 156] on span "Export Menu" at bounding box center [1365, 152] width 100 height 22
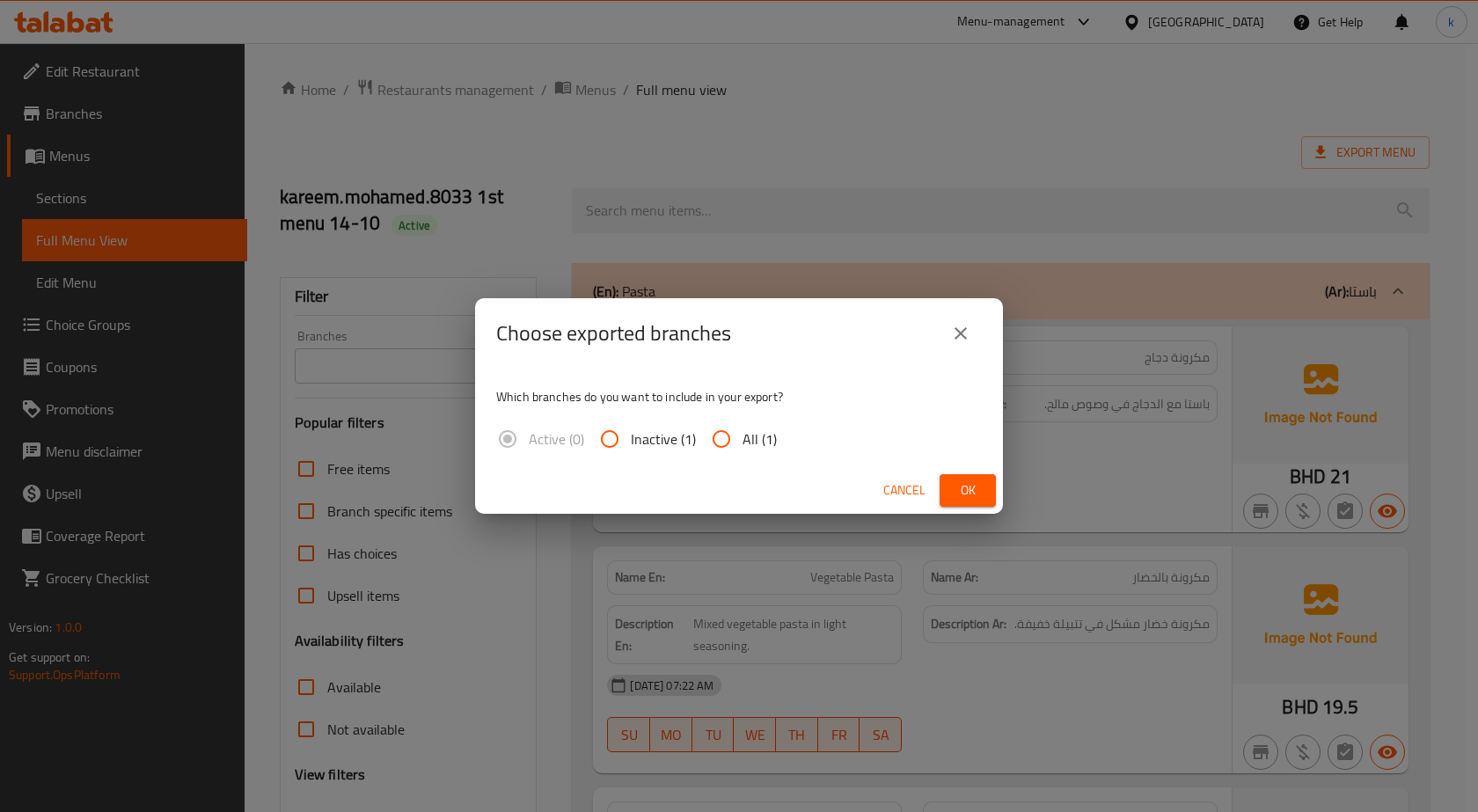
click at [738, 447] on input "All (1)" at bounding box center [721, 438] width 42 height 42
radio input "true"
click at [963, 485] on span "Ok" at bounding box center [968, 490] width 28 height 22
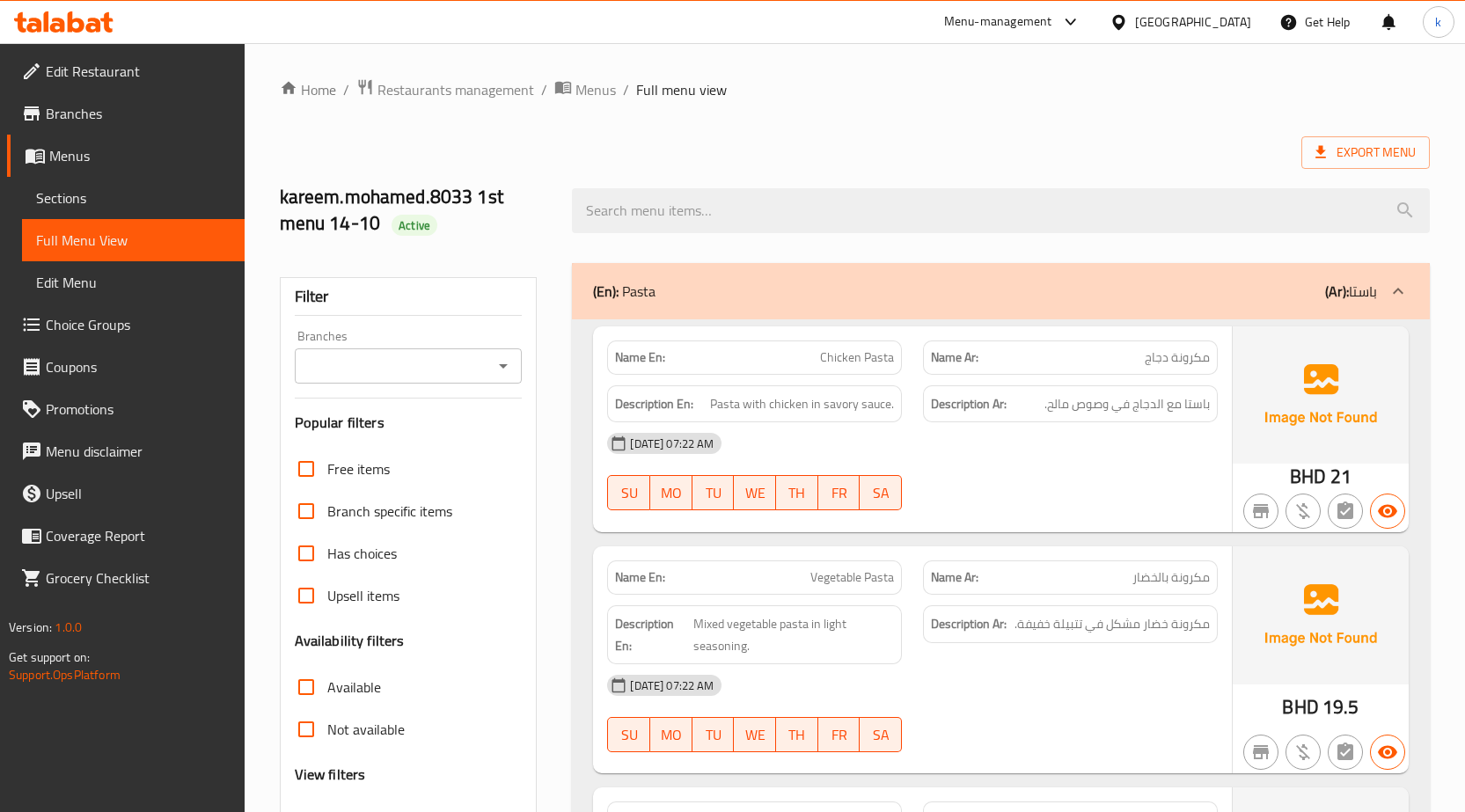
click at [914, 91] on ol "Home / Restaurants management / Menus / Full menu view" at bounding box center [855, 89] width 1150 height 23
click at [52, 202] on span "Sections" at bounding box center [132, 198] width 194 height 21
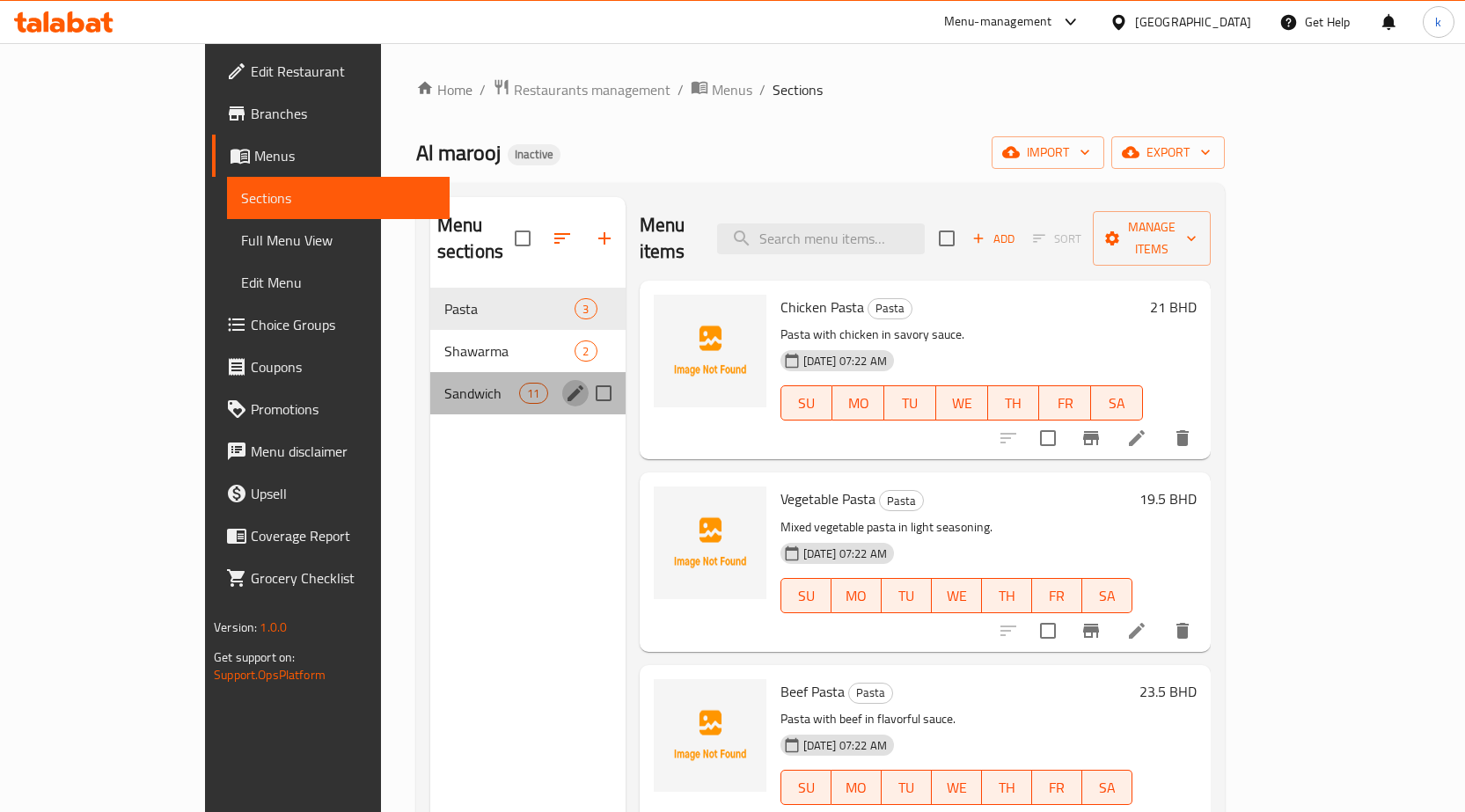
click at [565, 383] on icon "edit" at bounding box center [576, 393] width 21 height 21
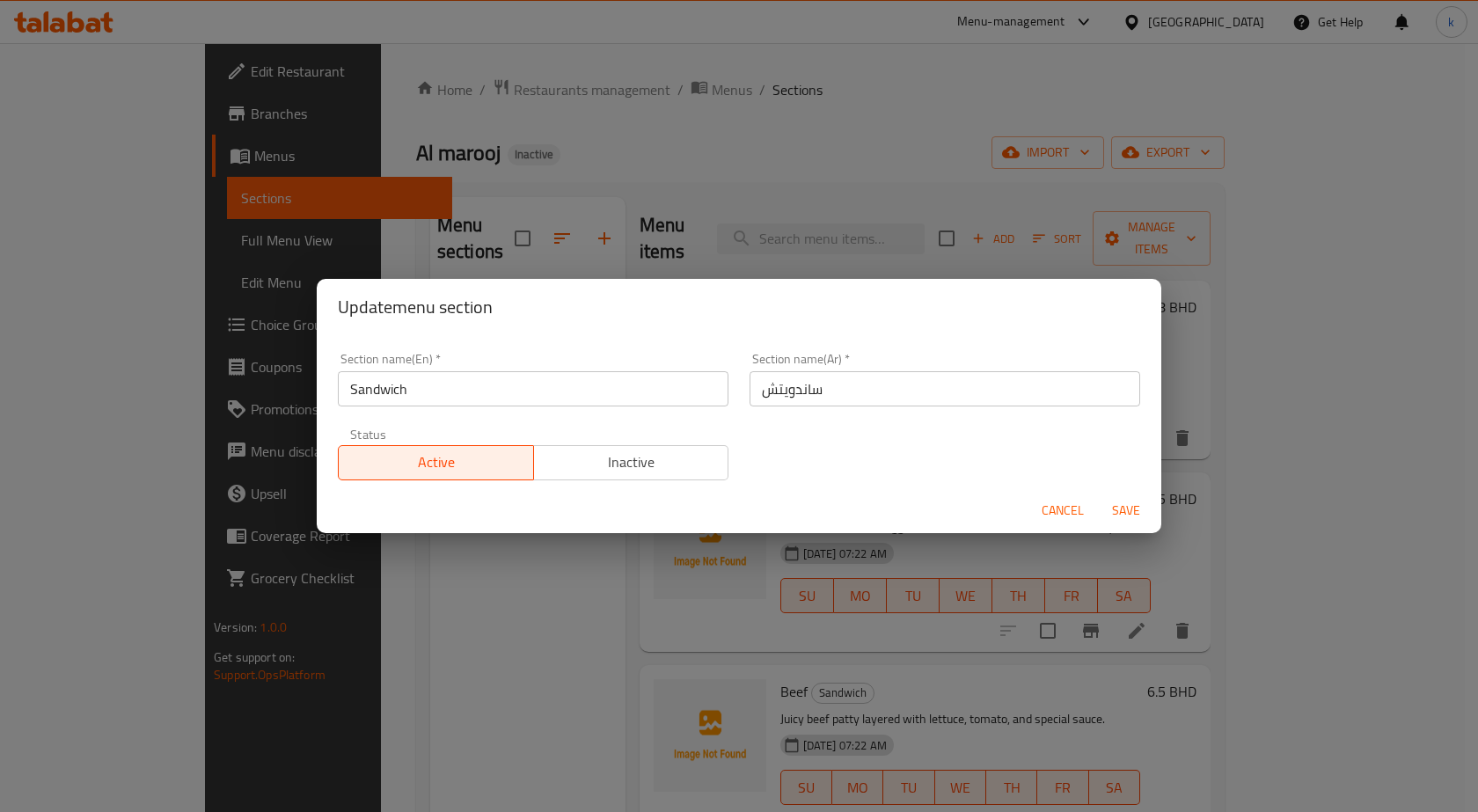
click at [1063, 506] on span "Cancel" at bounding box center [1063, 510] width 42 height 22
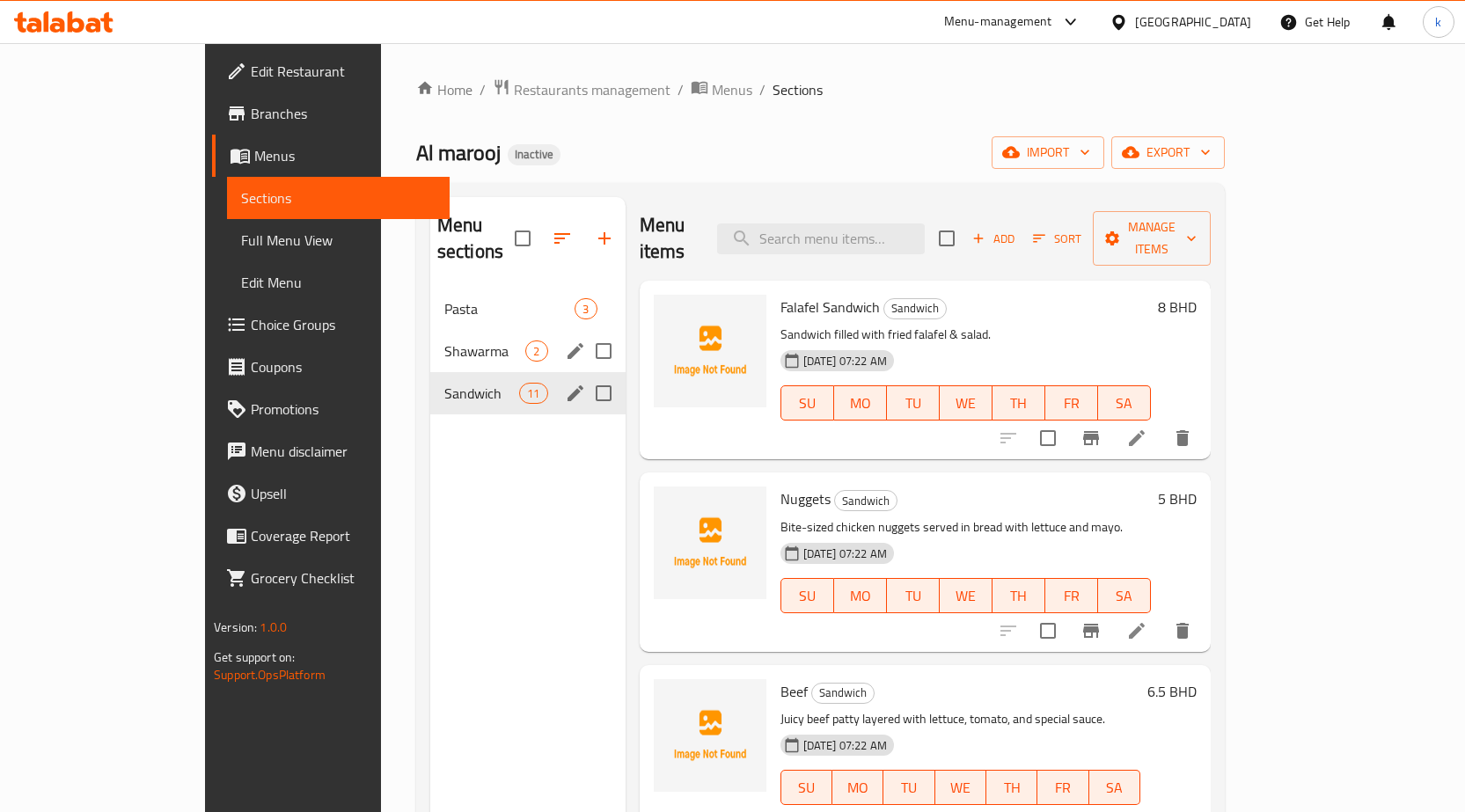
click at [565, 341] on icon "edit" at bounding box center [576, 351] width 21 height 21
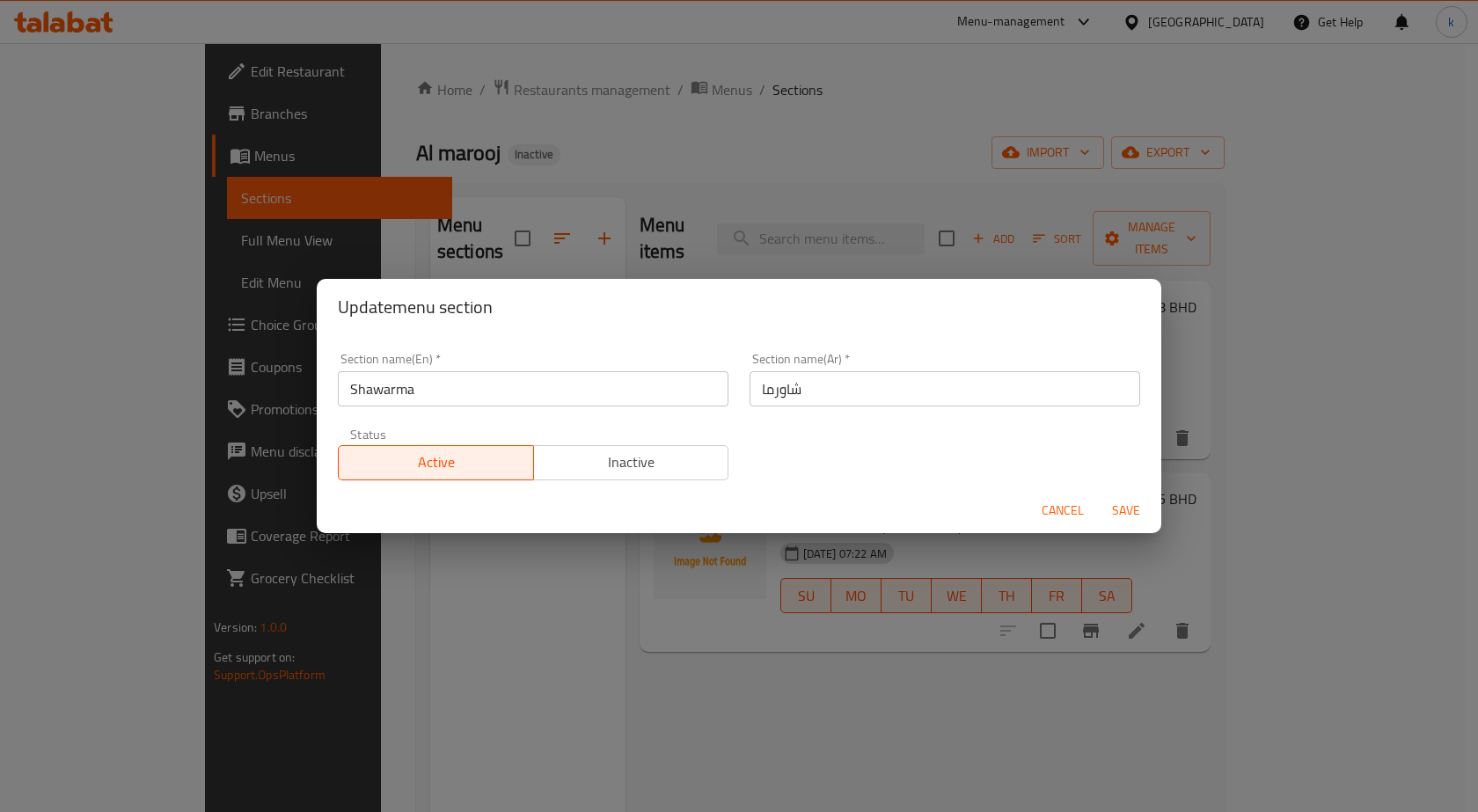
click at [1079, 509] on span "Cancel" at bounding box center [1063, 510] width 42 height 22
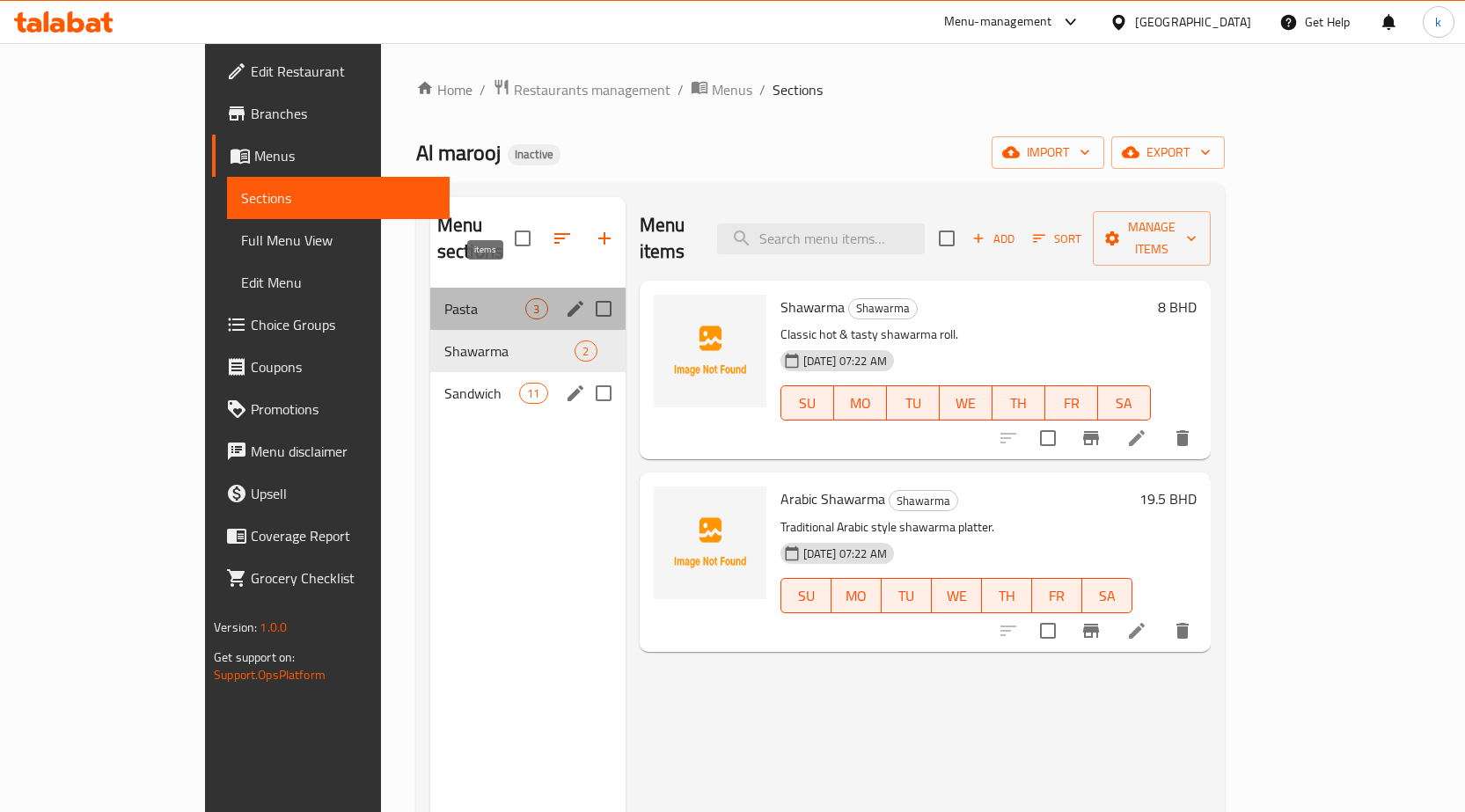
click at [526, 301] on span "3" at bounding box center [536, 310] width 21 height 17
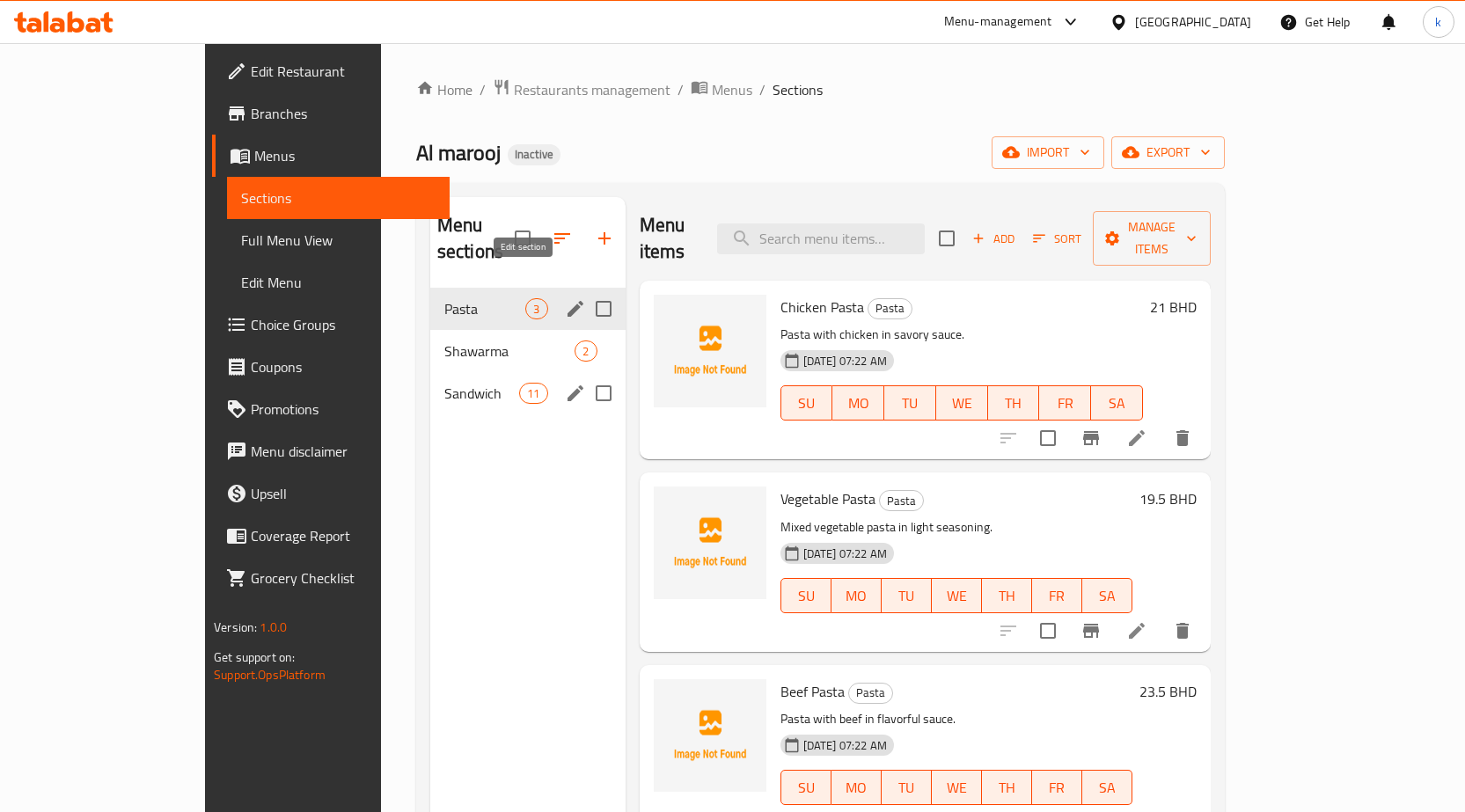
click at [565, 299] on icon "edit" at bounding box center [576, 309] width 21 height 21
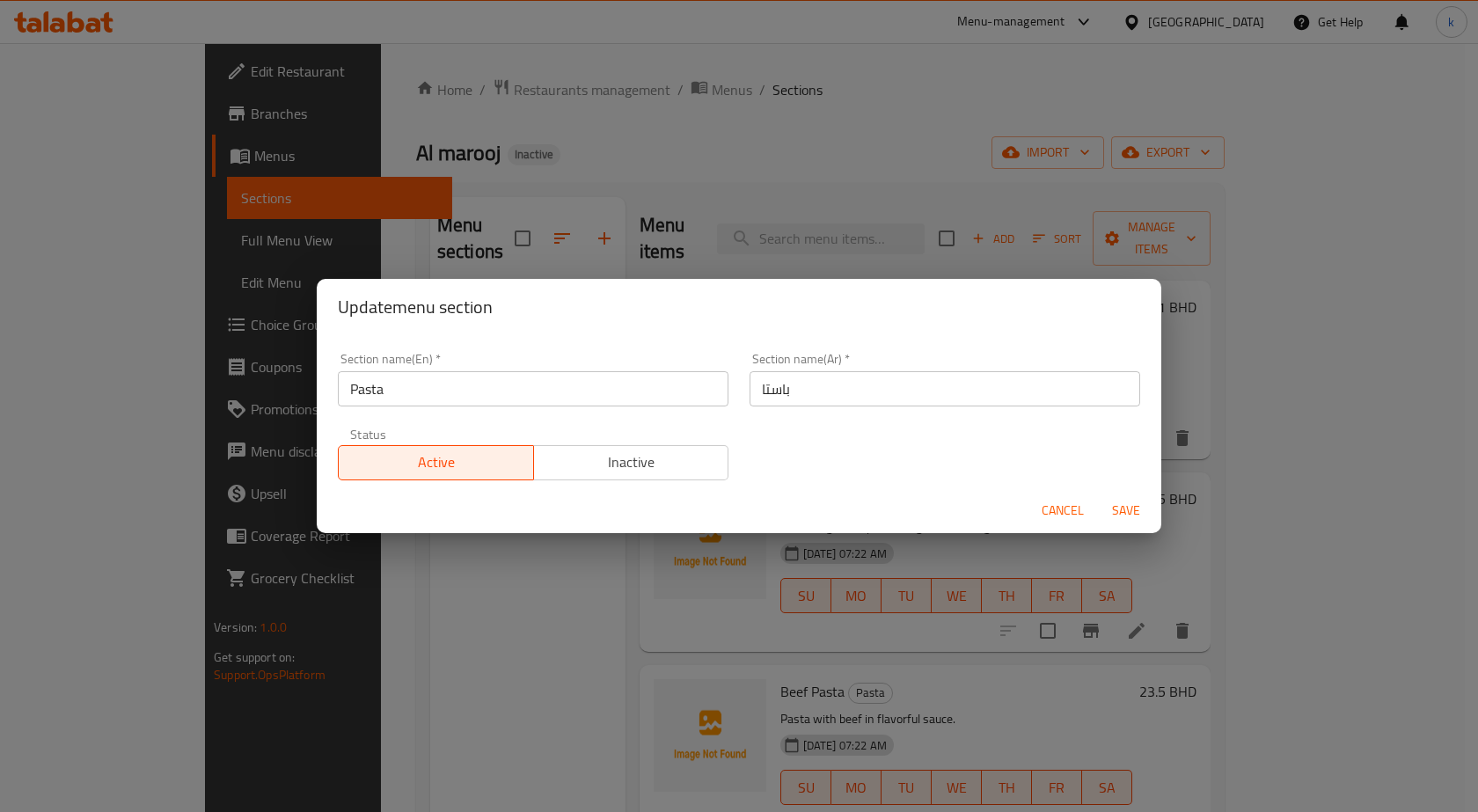
click at [1089, 509] on button "Cancel" at bounding box center [1063, 511] width 56 height 33
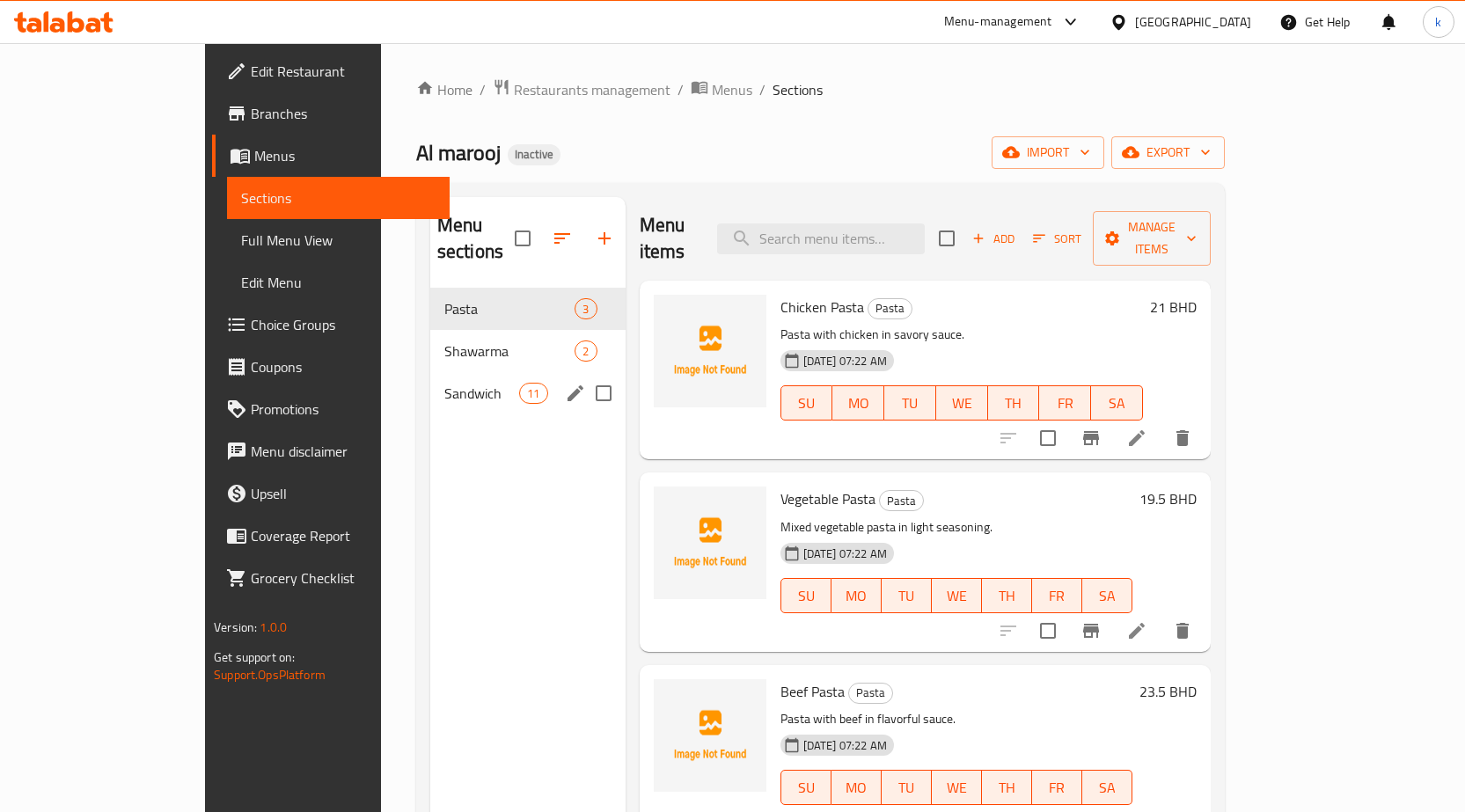
click at [1006, 100] on ol "Home / Restaurants management / Menus / Sections" at bounding box center [820, 89] width 809 height 23
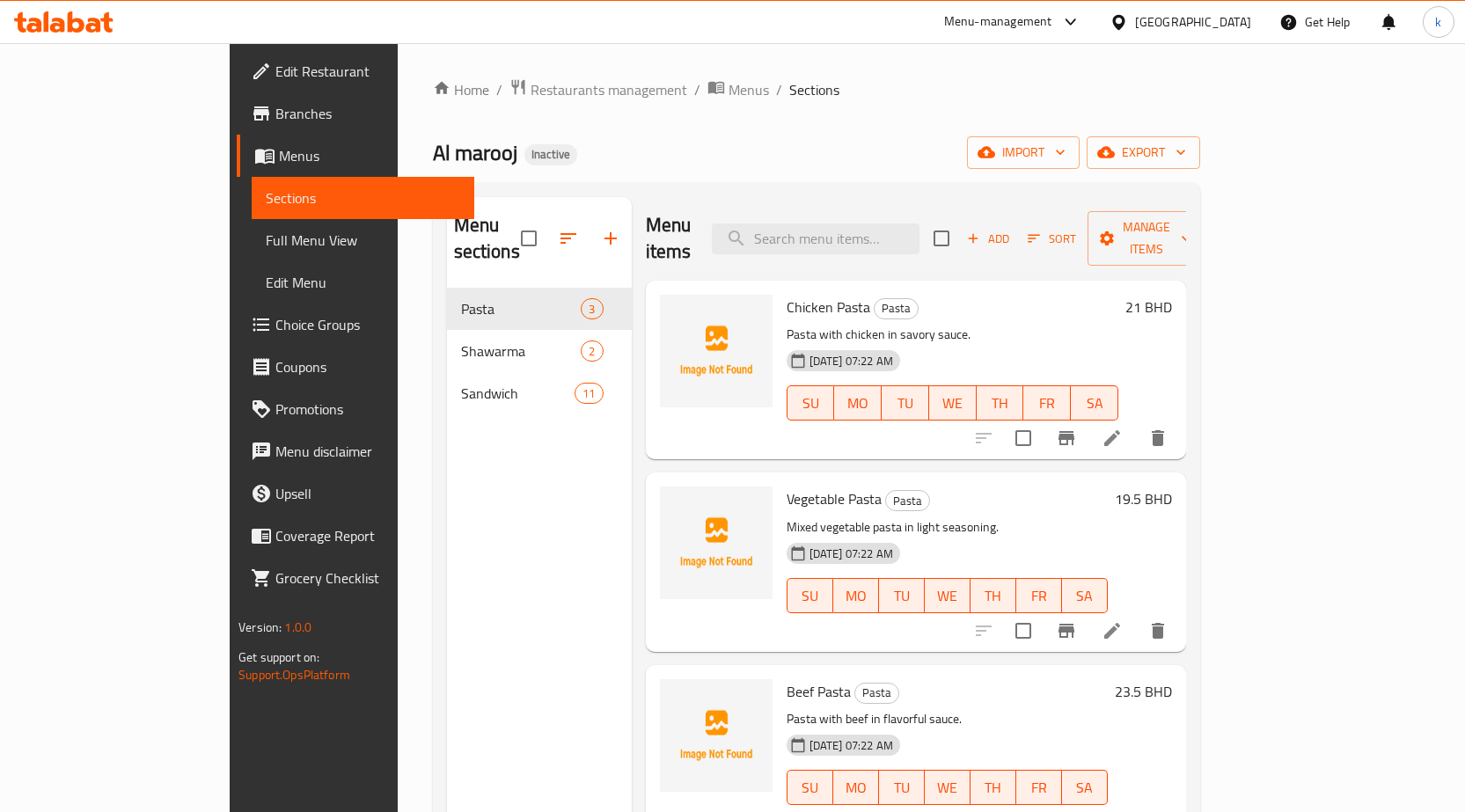
click at [266, 247] on span "Full Menu View" at bounding box center [362, 240] width 194 height 21
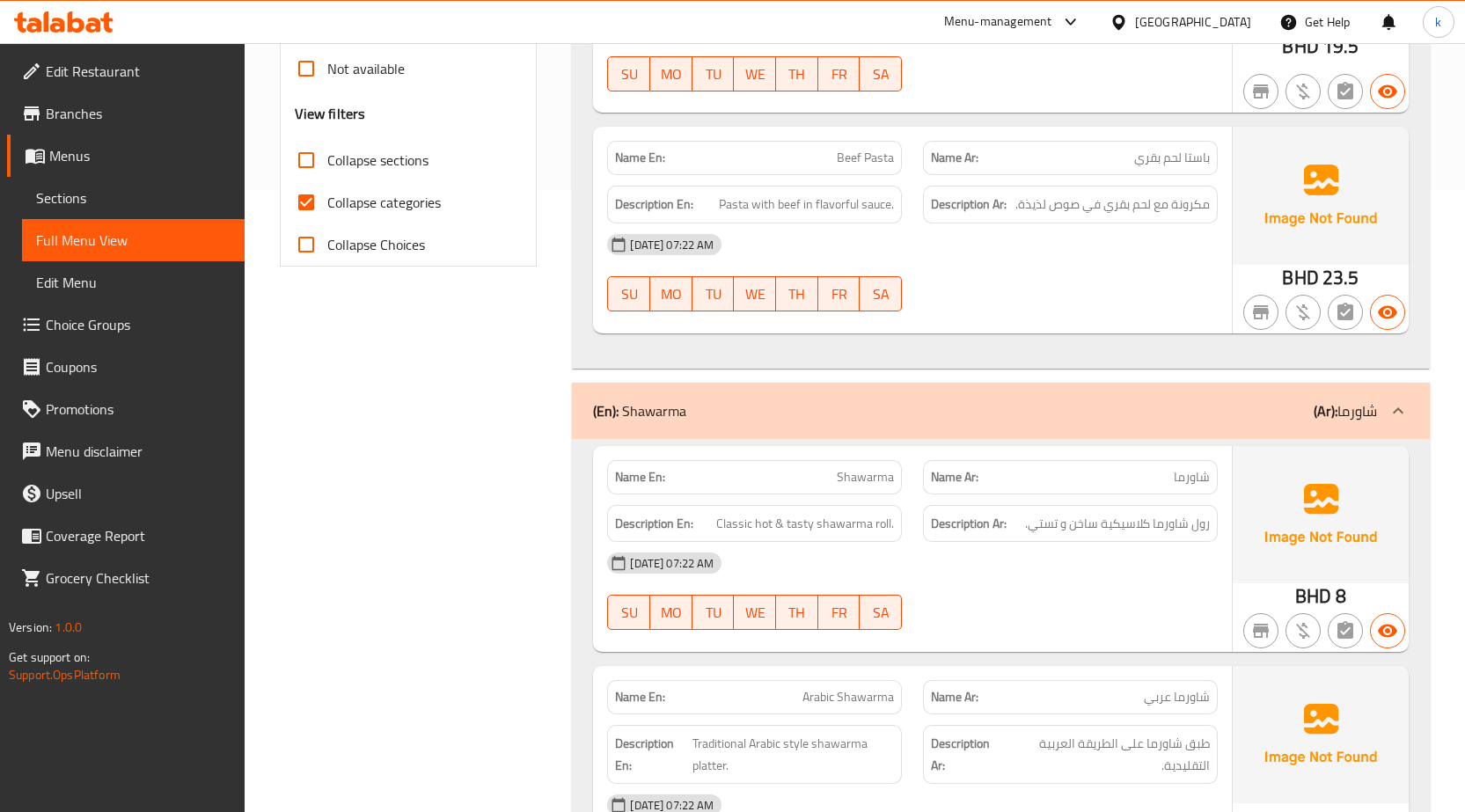
scroll to position [616, 0]
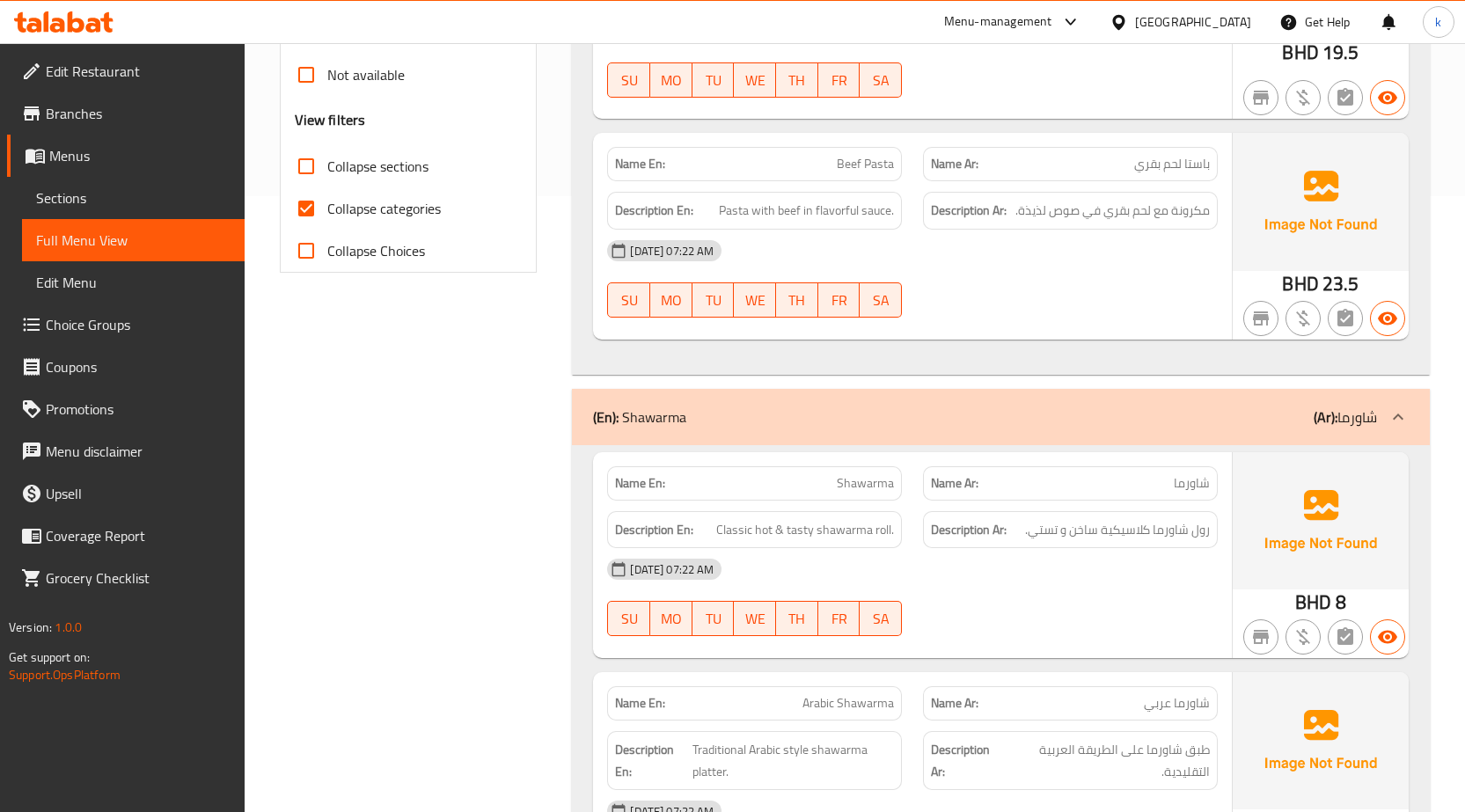
click at [401, 203] on span "Collapse categories" at bounding box center [384, 208] width 114 height 21
click at [328, 203] on input "Collapse categories" at bounding box center [306, 208] width 42 height 42
checkbox input "false"
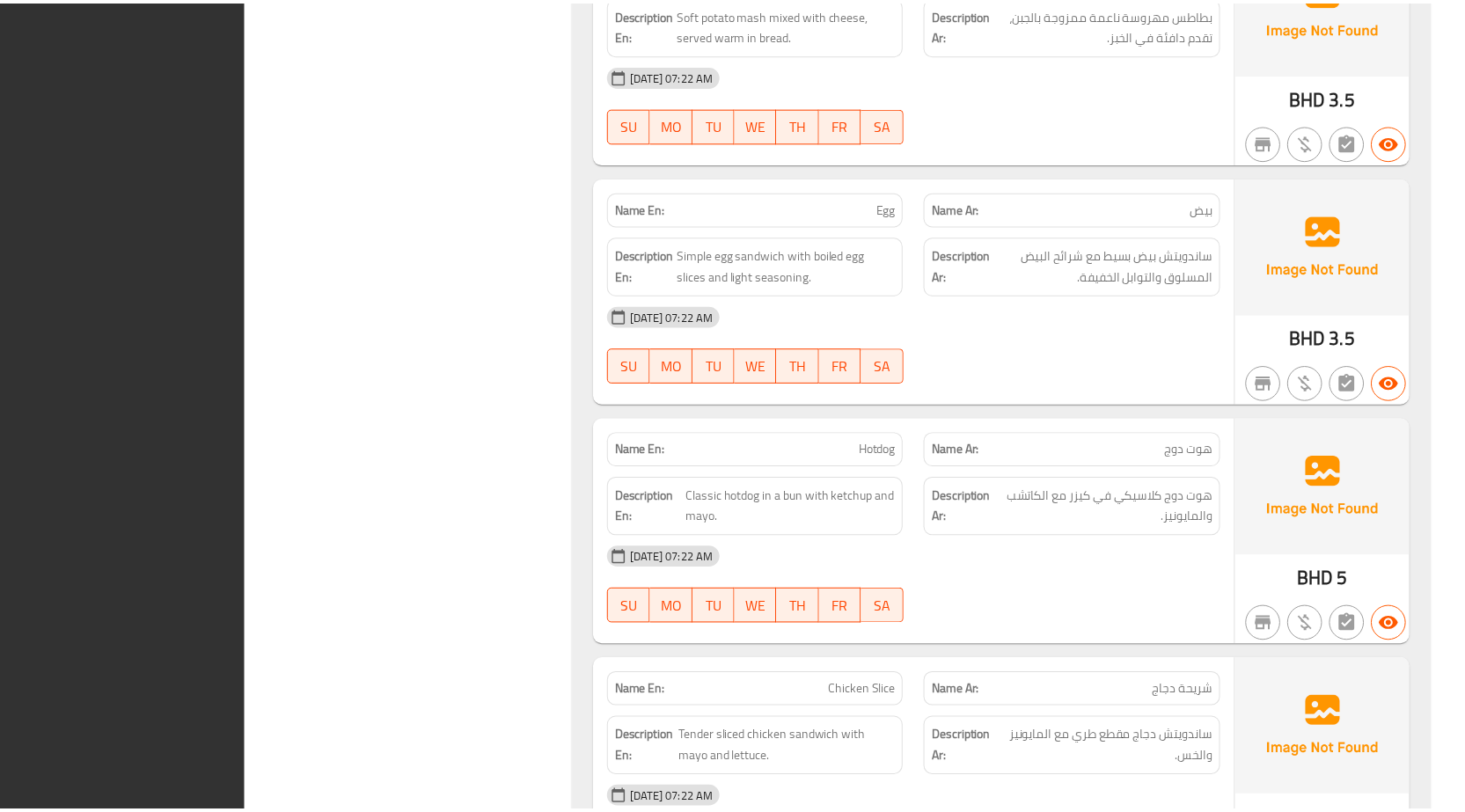
scroll to position [3562, 0]
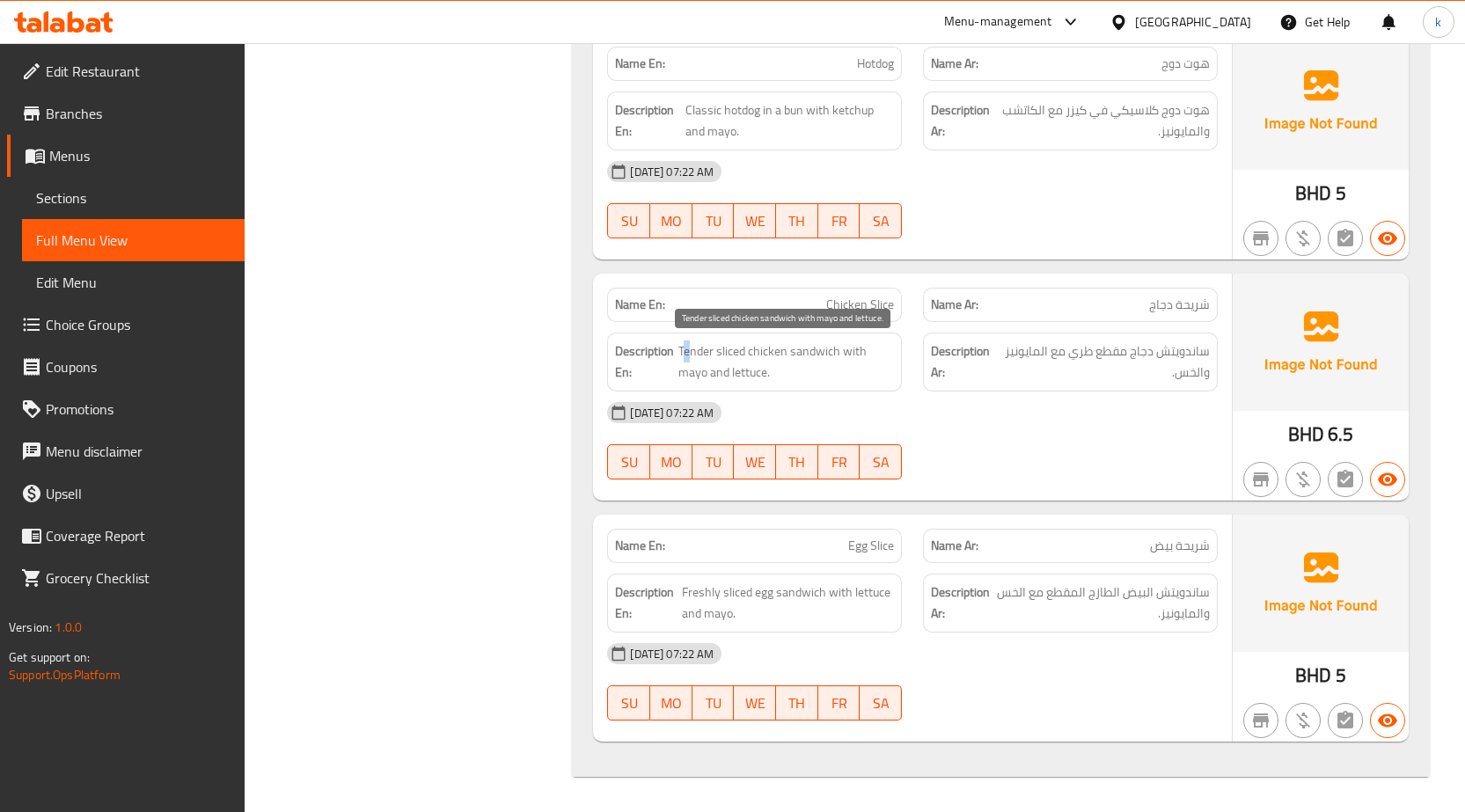
drag, startPoint x: 683, startPoint y: 349, endPoint x: 694, endPoint y: 352, distance: 11.4
click at [694, 352] on span "Tender sliced chicken sandwich with mayo and lettuce." at bounding box center [787, 362] width 216 height 43
drag, startPoint x: 711, startPoint y: 349, endPoint x: 670, endPoint y: 345, distance: 41.2
click at [670, 345] on h6 "Description En: Tender sliced chicken sandwich with mayo and lettuce." at bounding box center [754, 362] width 279 height 43
click at [717, 351] on span "Tender sliced chicken sandwich with mayo and lettuce." at bounding box center [787, 362] width 216 height 43
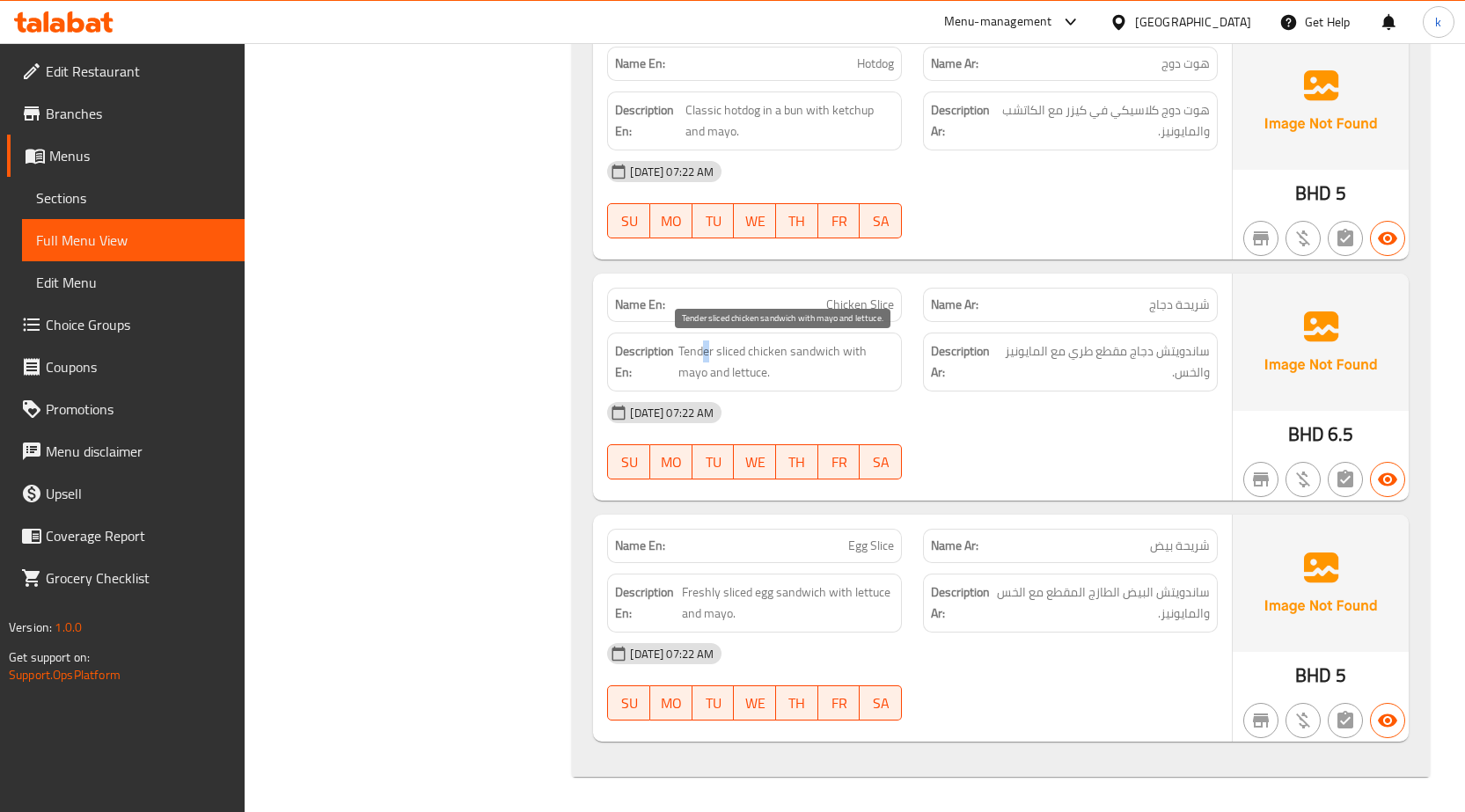
click at [703, 351] on span "Tender sliced chicken sandwich with mayo and lettuce." at bounding box center [787, 362] width 216 height 43
drag, startPoint x: 715, startPoint y: 353, endPoint x: 680, endPoint y: 345, distance: 35.9
click at [680, 345] on span "Tender sliced chicken sandwich with mayo and lettuce." at bounding box center [787, 362] width 216 height 43
copy span "Tender"
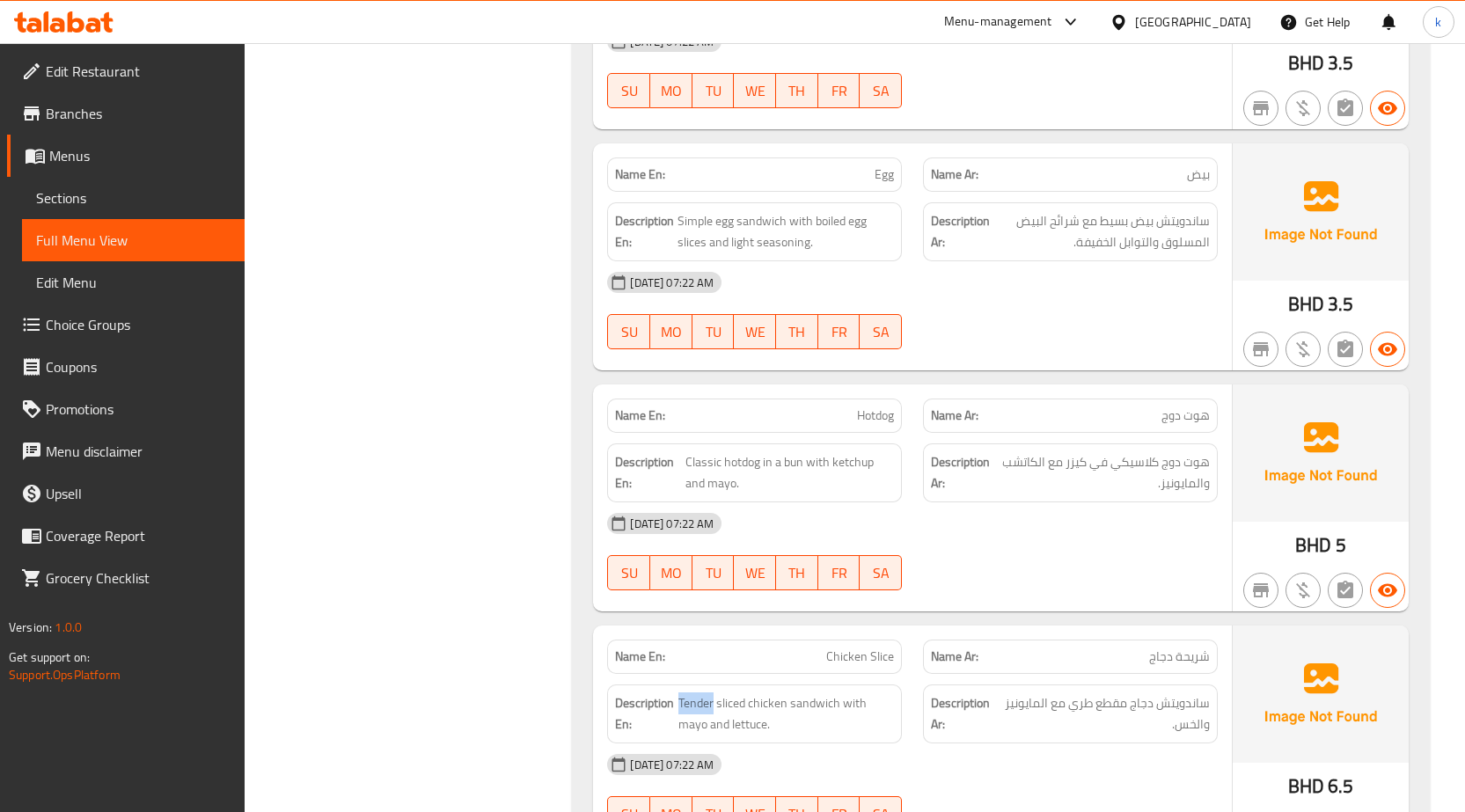
scroll to position [2506, 0]
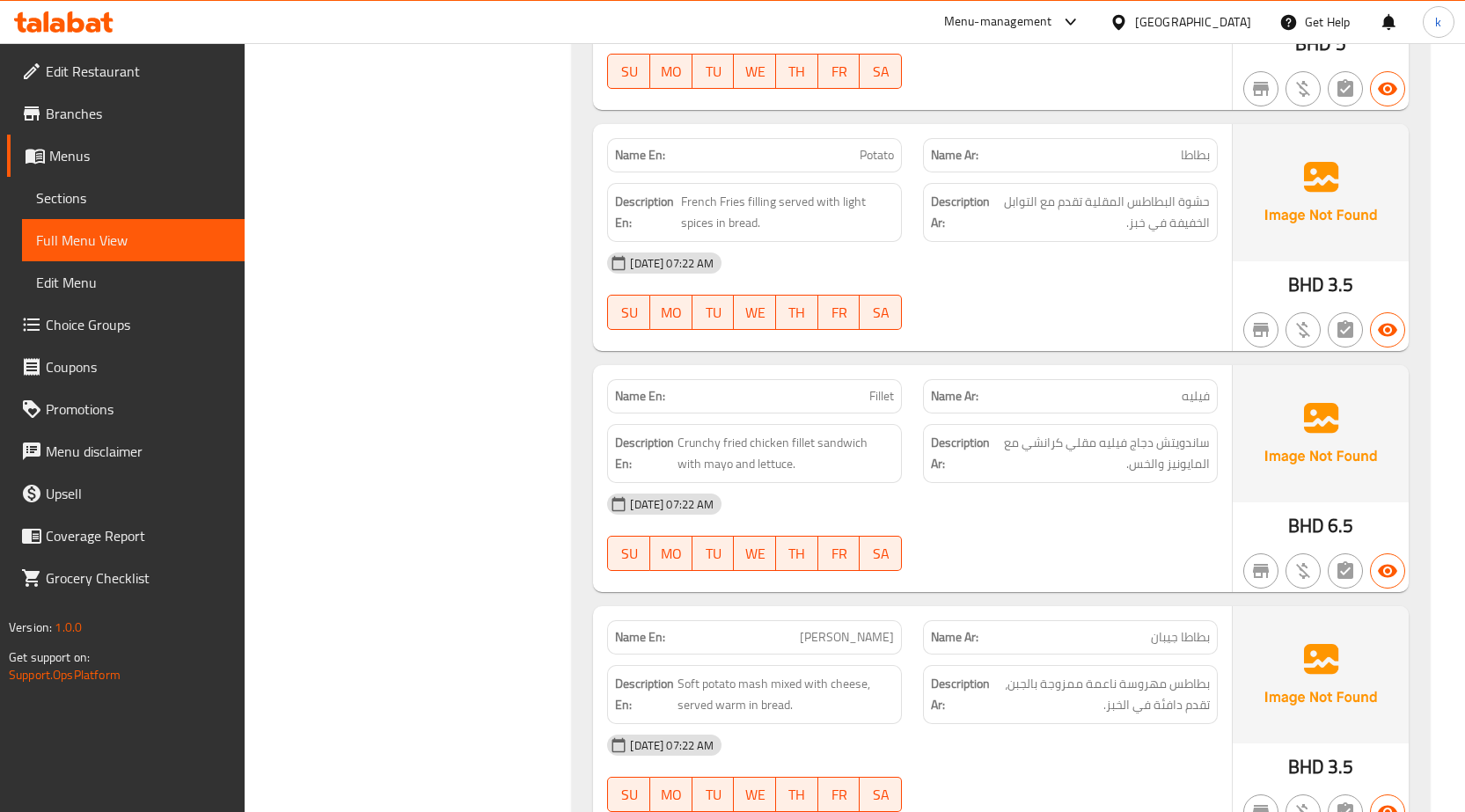
drag, startPoint x: 1225, startPoint y: 280, endPoint x: 1124, endPoint y: 283, distance: 101.0
click at [1124, 283] on div "Name En: Potato Name Ar: بطاطا Description En: French Fries filling served with…" at bounding box center [913, 237] width 639 height 227
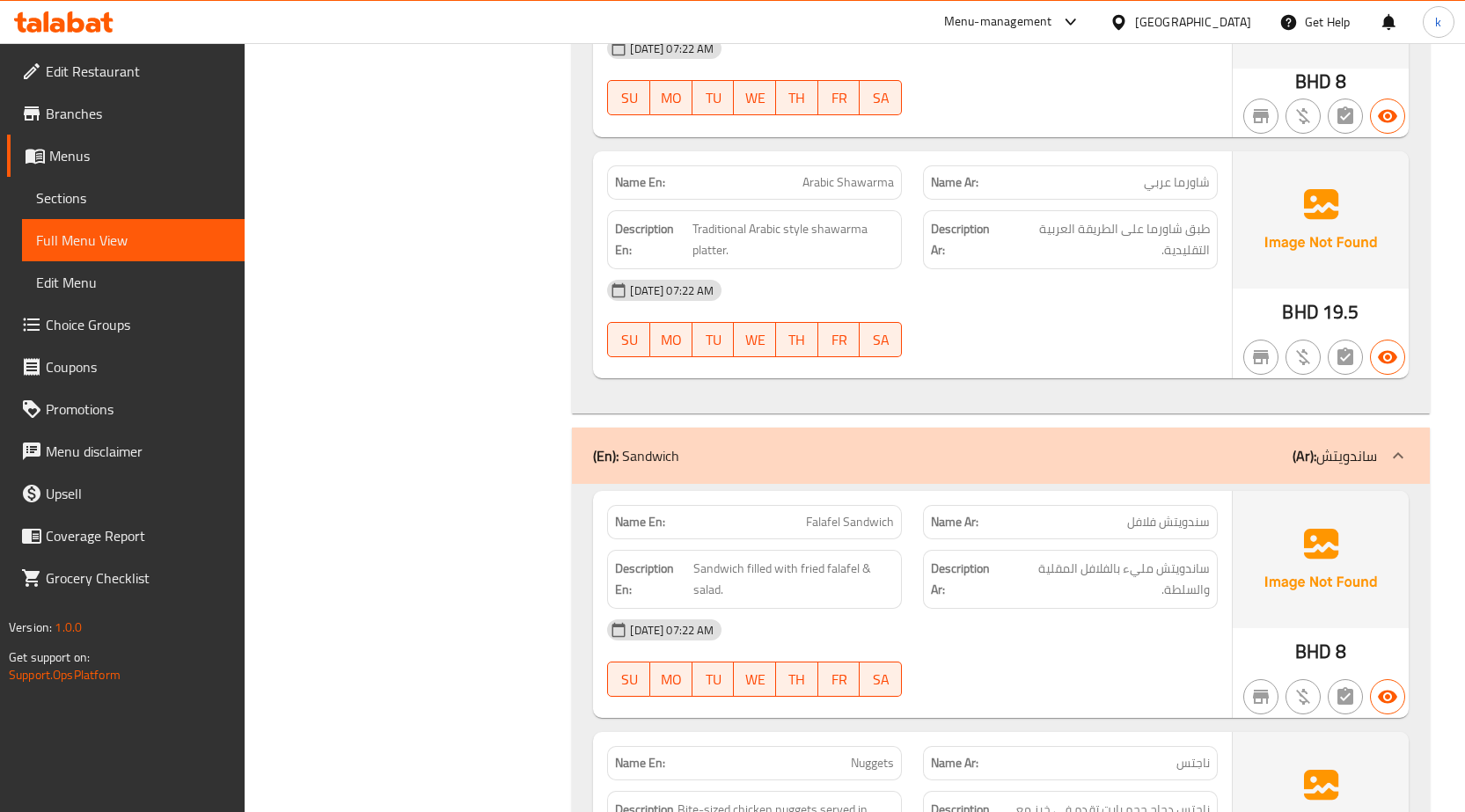
scroll to position [1143, 0]
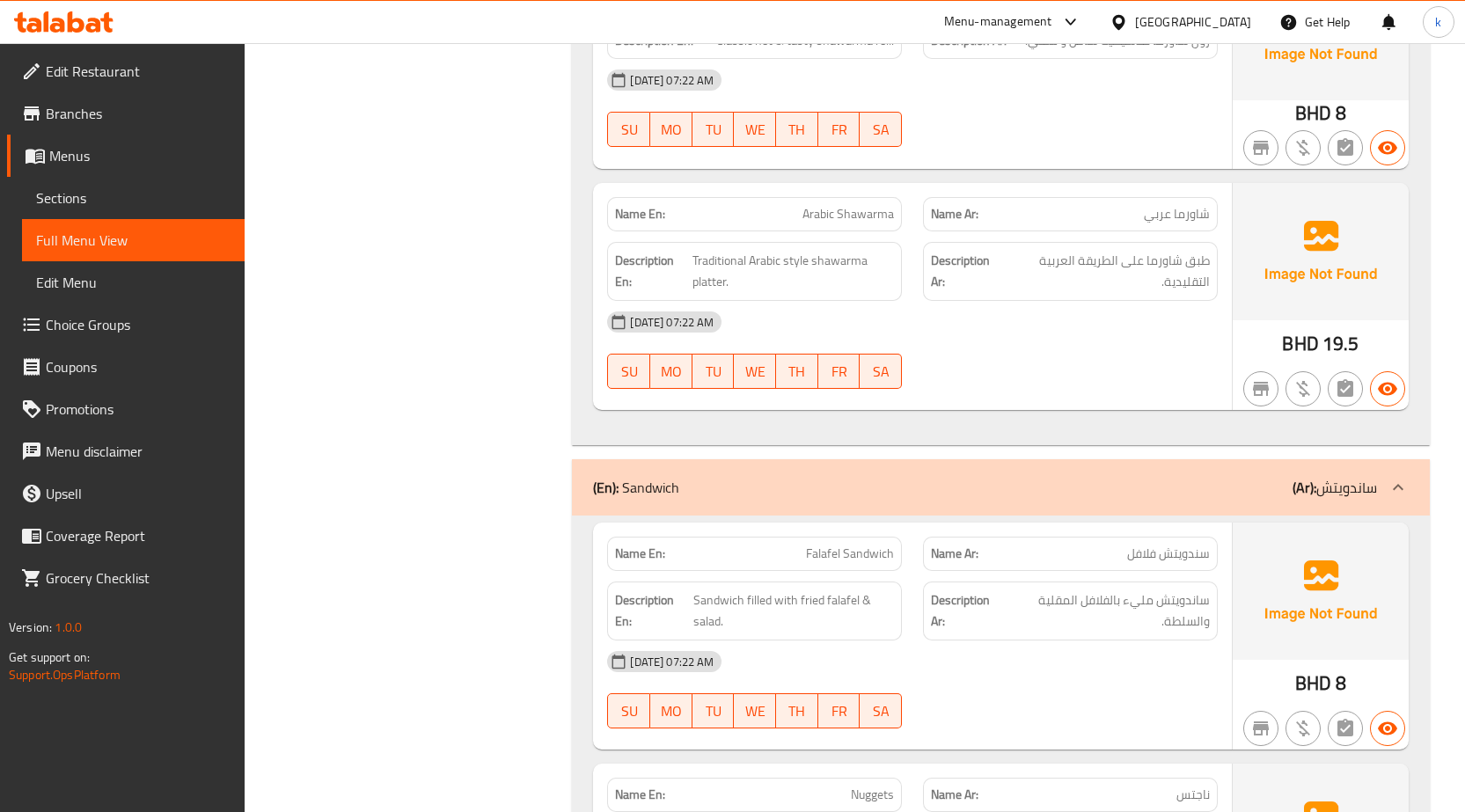
click at [131, 61] on span "Edit Restaurant" at bounding box center [138, 71] width 185 height 21
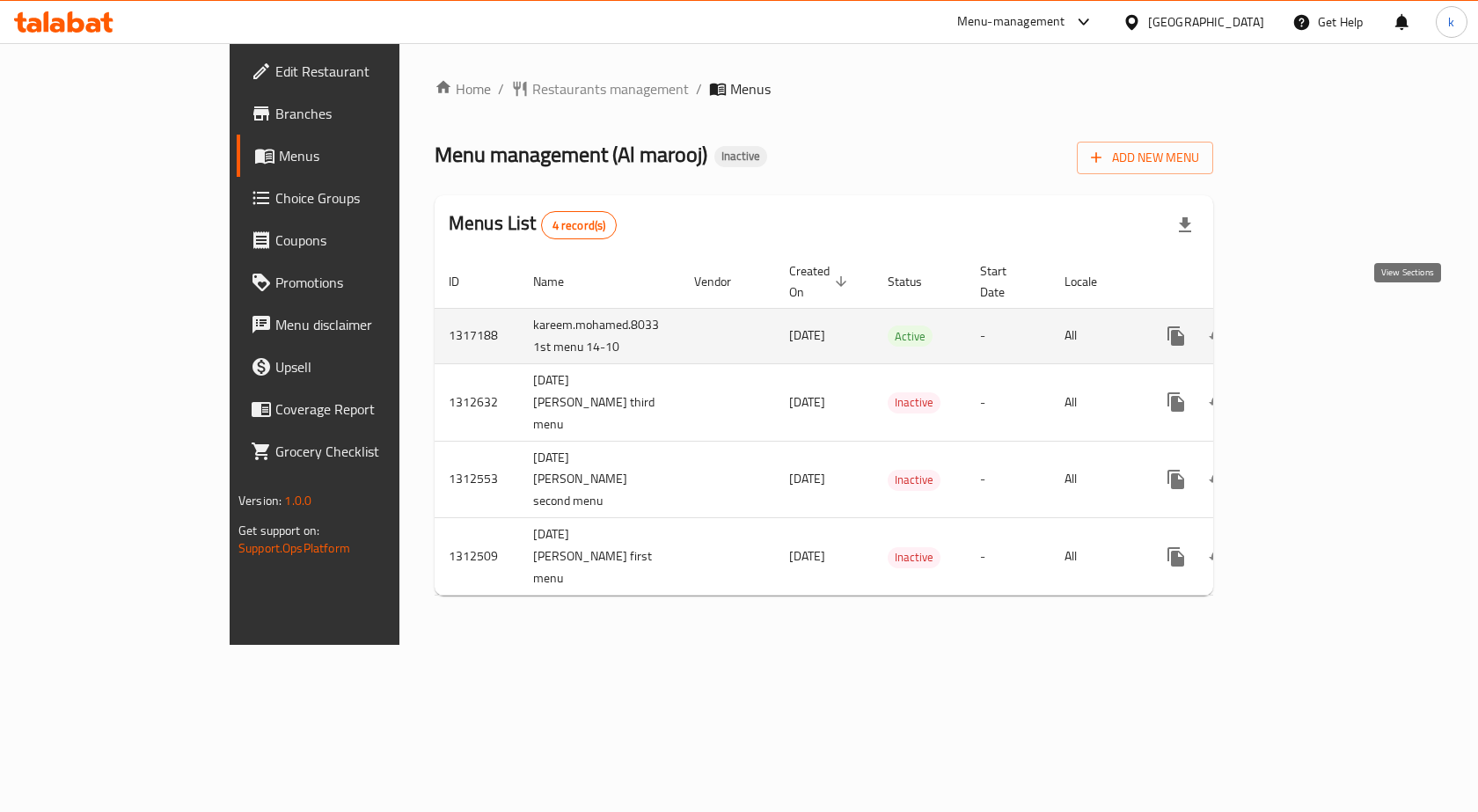
click at [1314, 326] on icon "enhanced table" at bounding box center [1303, 336] width 21 height 21
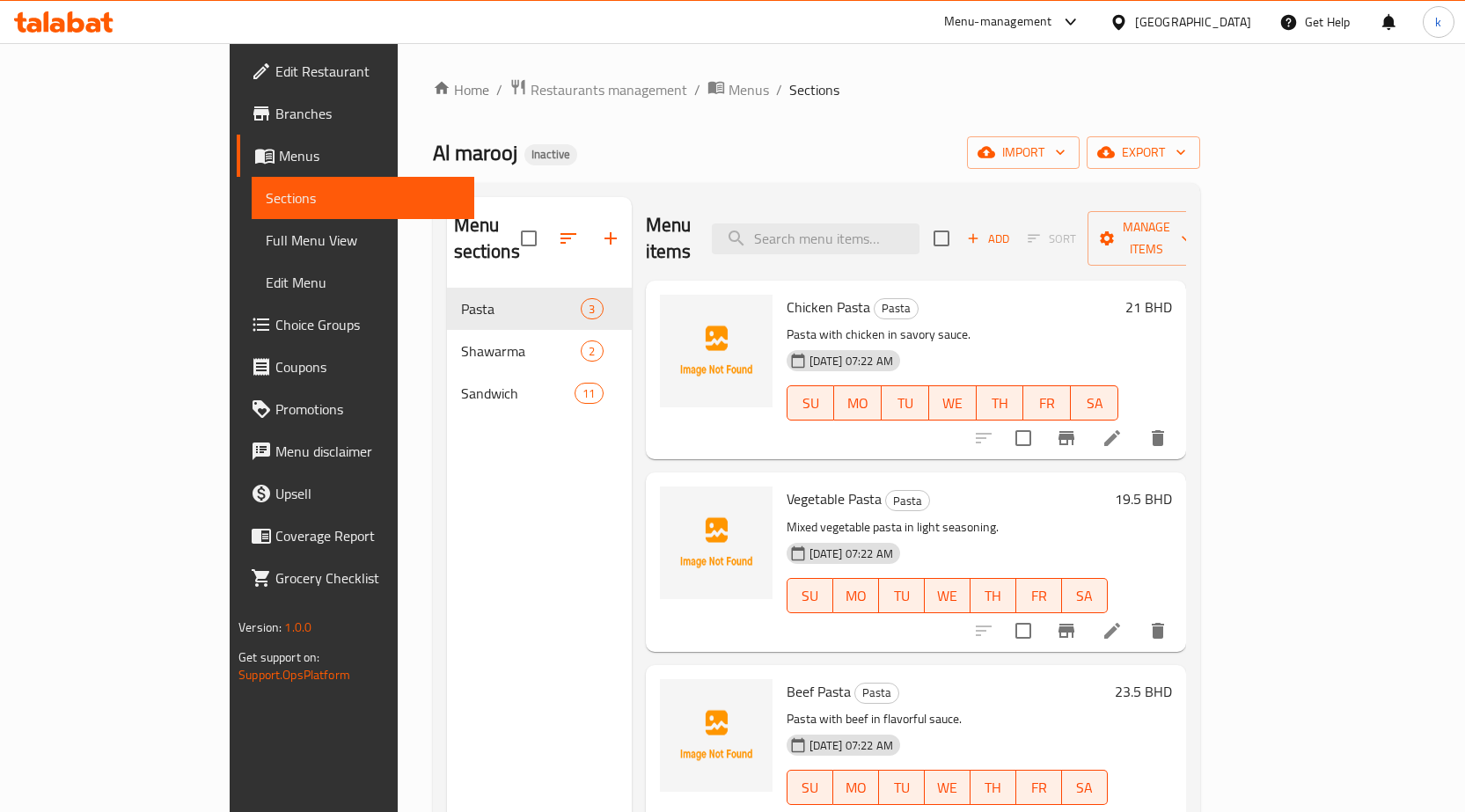
click at [266, 240] on span "Full Menu View" at bounding box center [362, 240] width 194 height 21
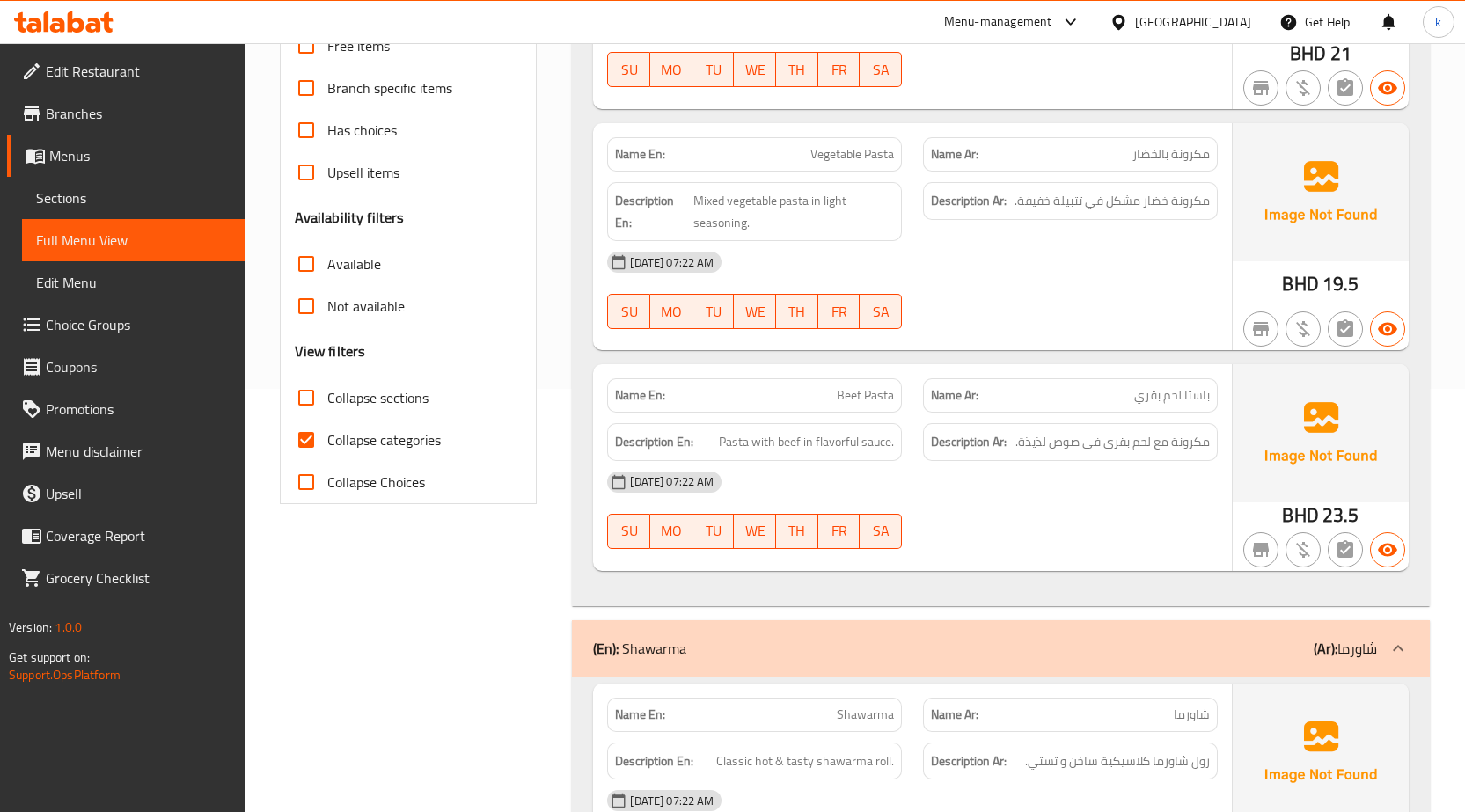
scroll to position [440, 0]
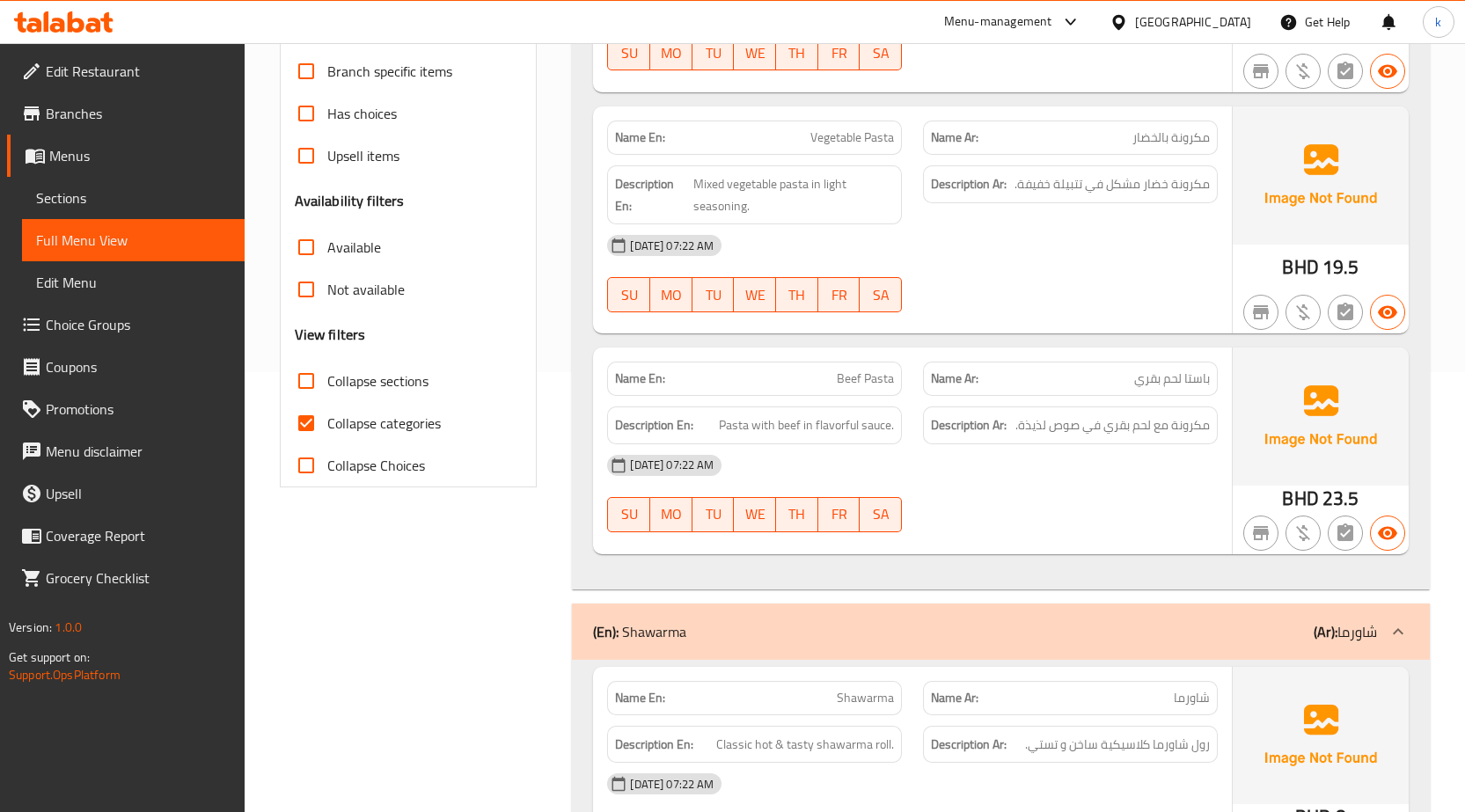
click at [312, 431] on input "Collapse categories" at bounding box center [306, 422] width 42 height 42
checkbox input "false"
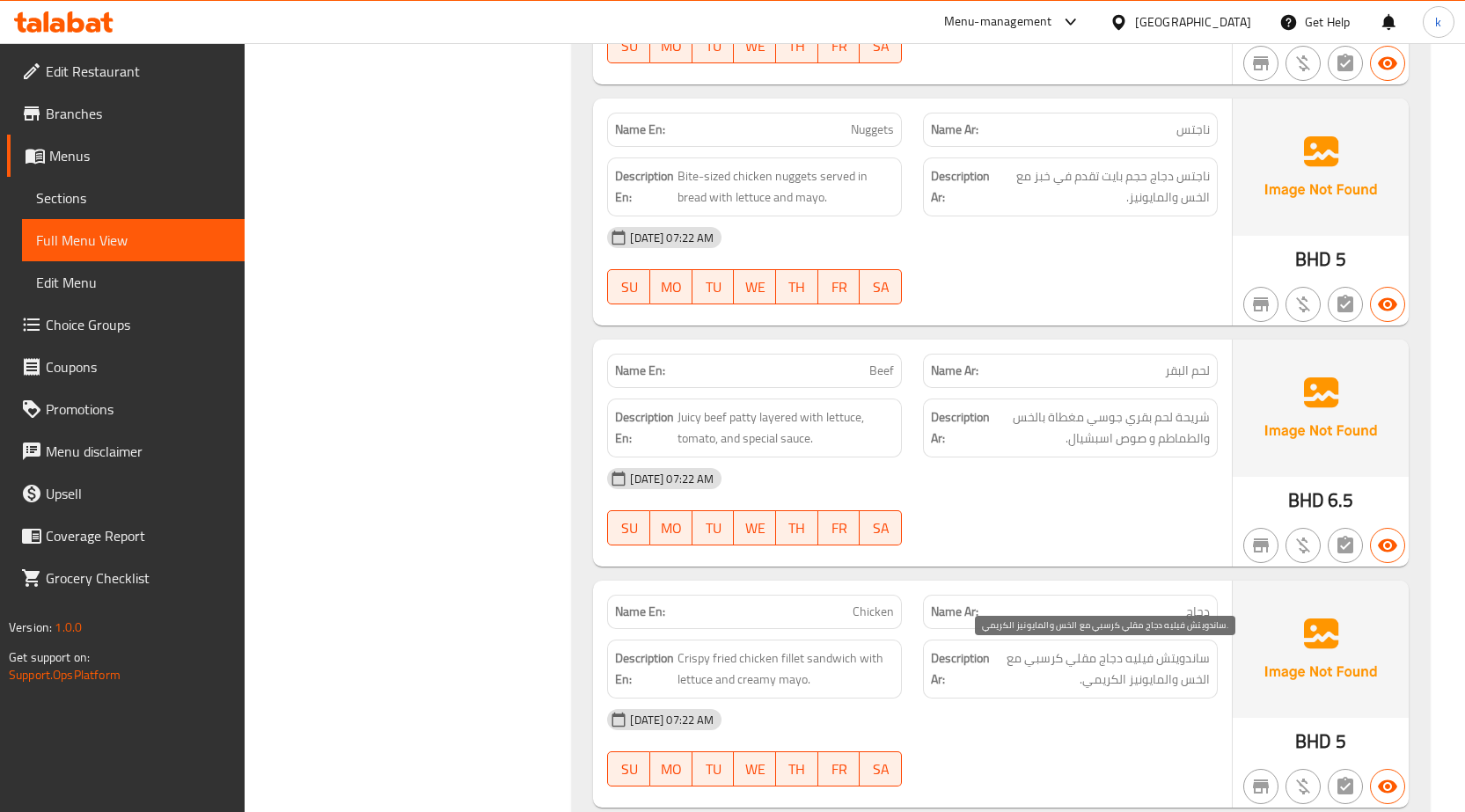
scroll to position [1715, 0]
